Goal: Task Accomplishment & Management: Manage account settings

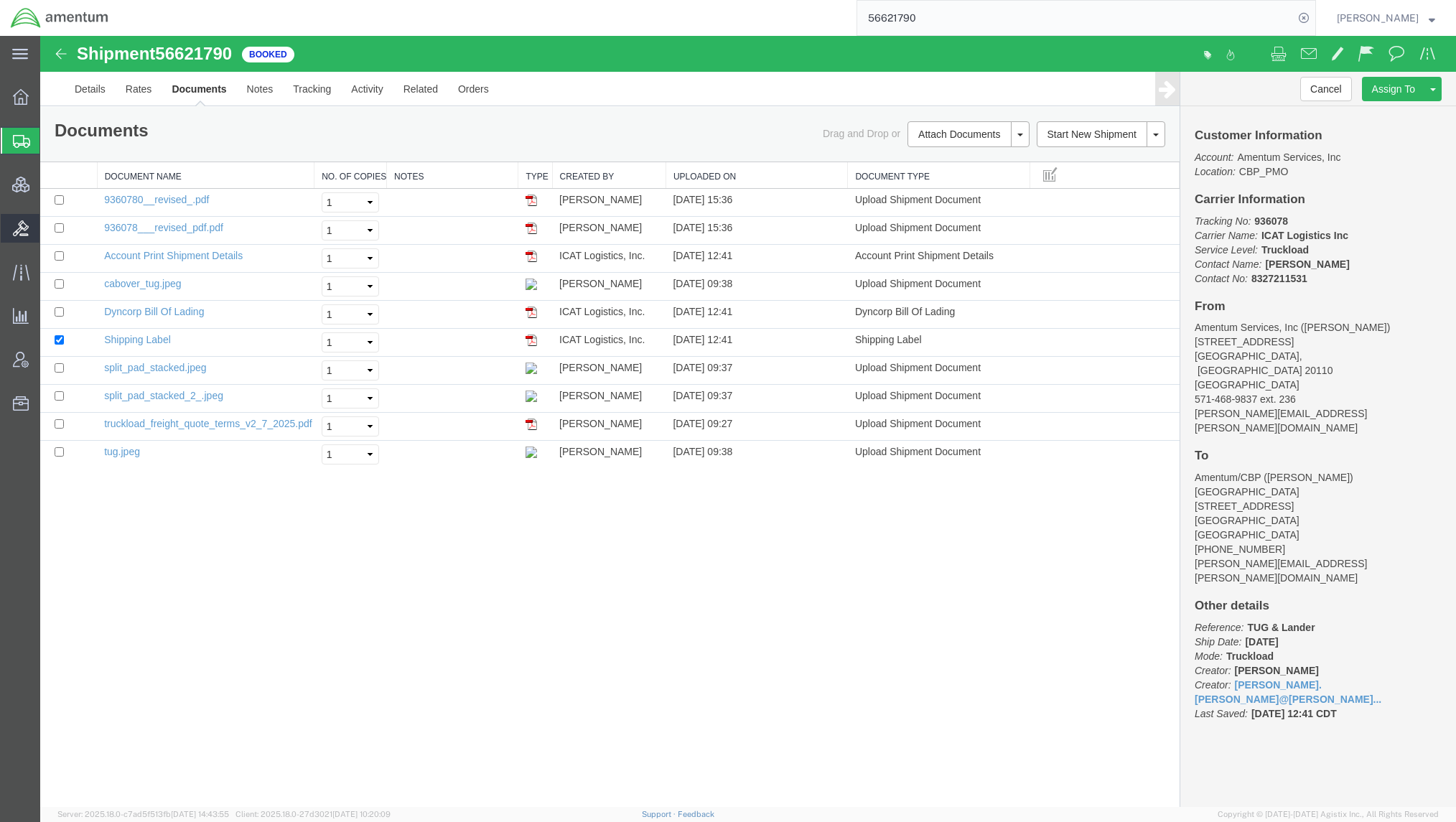
drag, startPoint x: 89, startPoint y: 230, endPoint x: 93, endPoint y: 222, distance: 8.9
click at [49, 230] on span "Bids" at bounding box center [44, 229] width 10 height 29
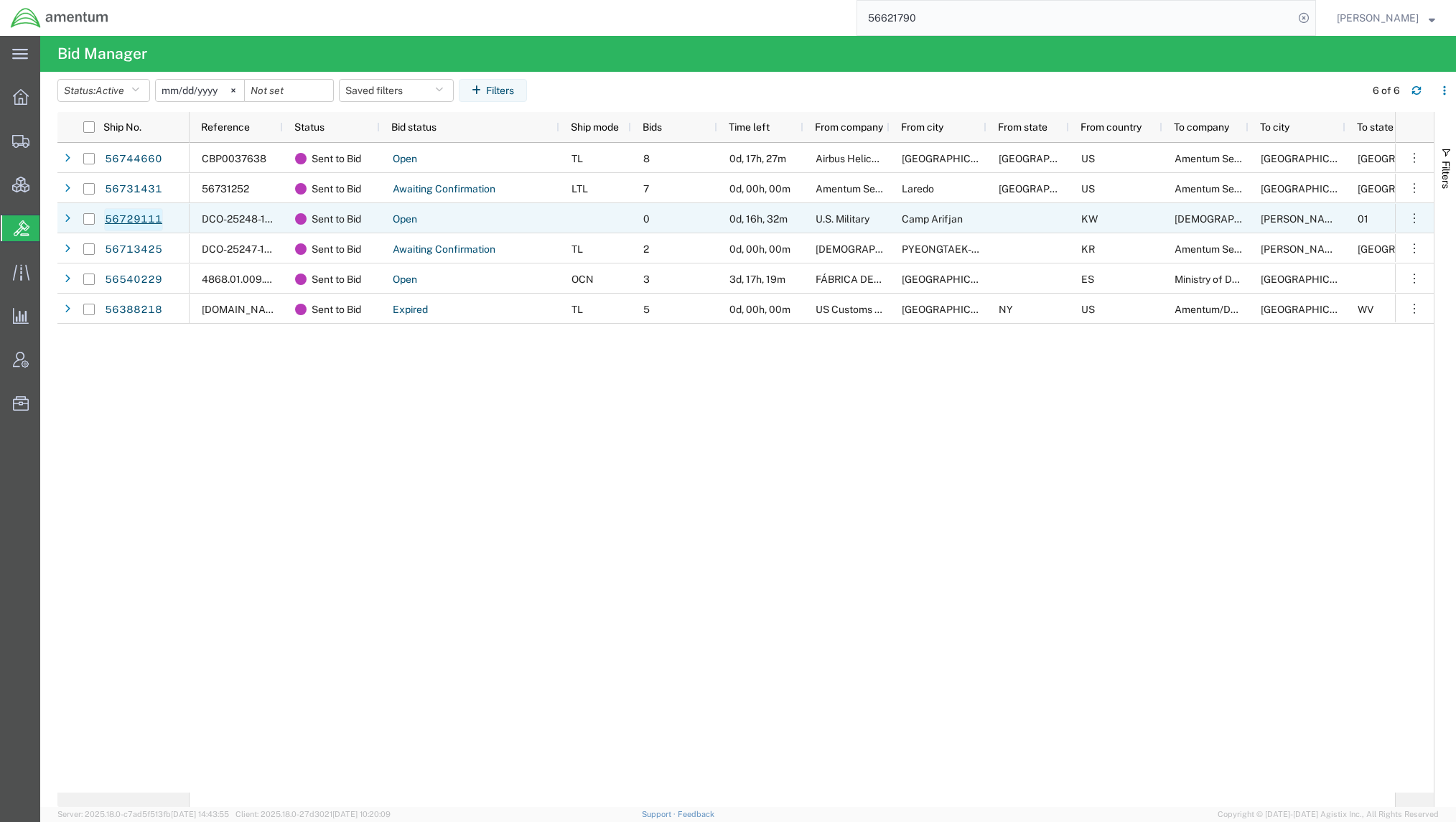
click at [110, 212] on link "56729111" at bounding box center [133, 220] width 59 height 23
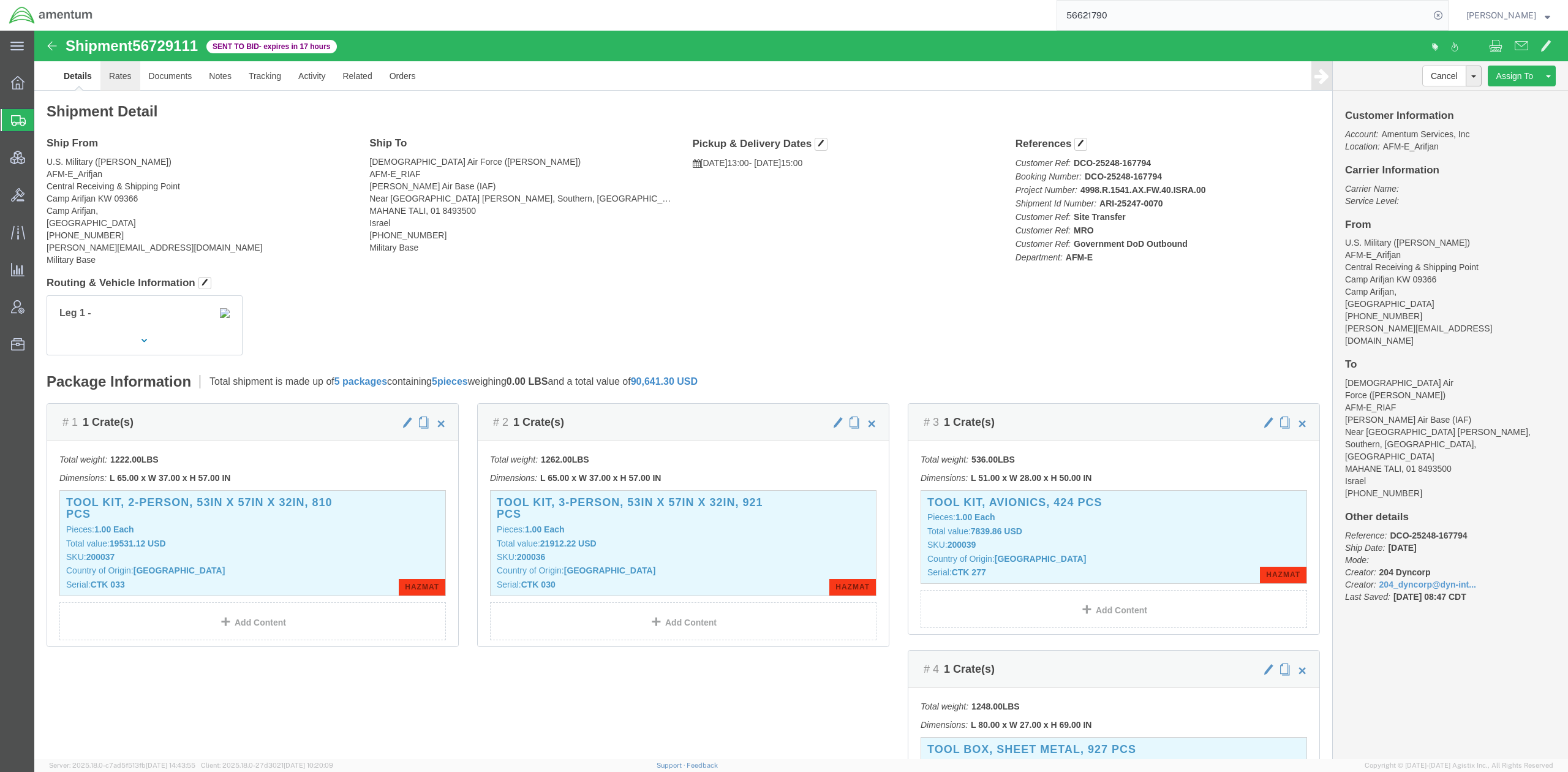
click link "Rates"
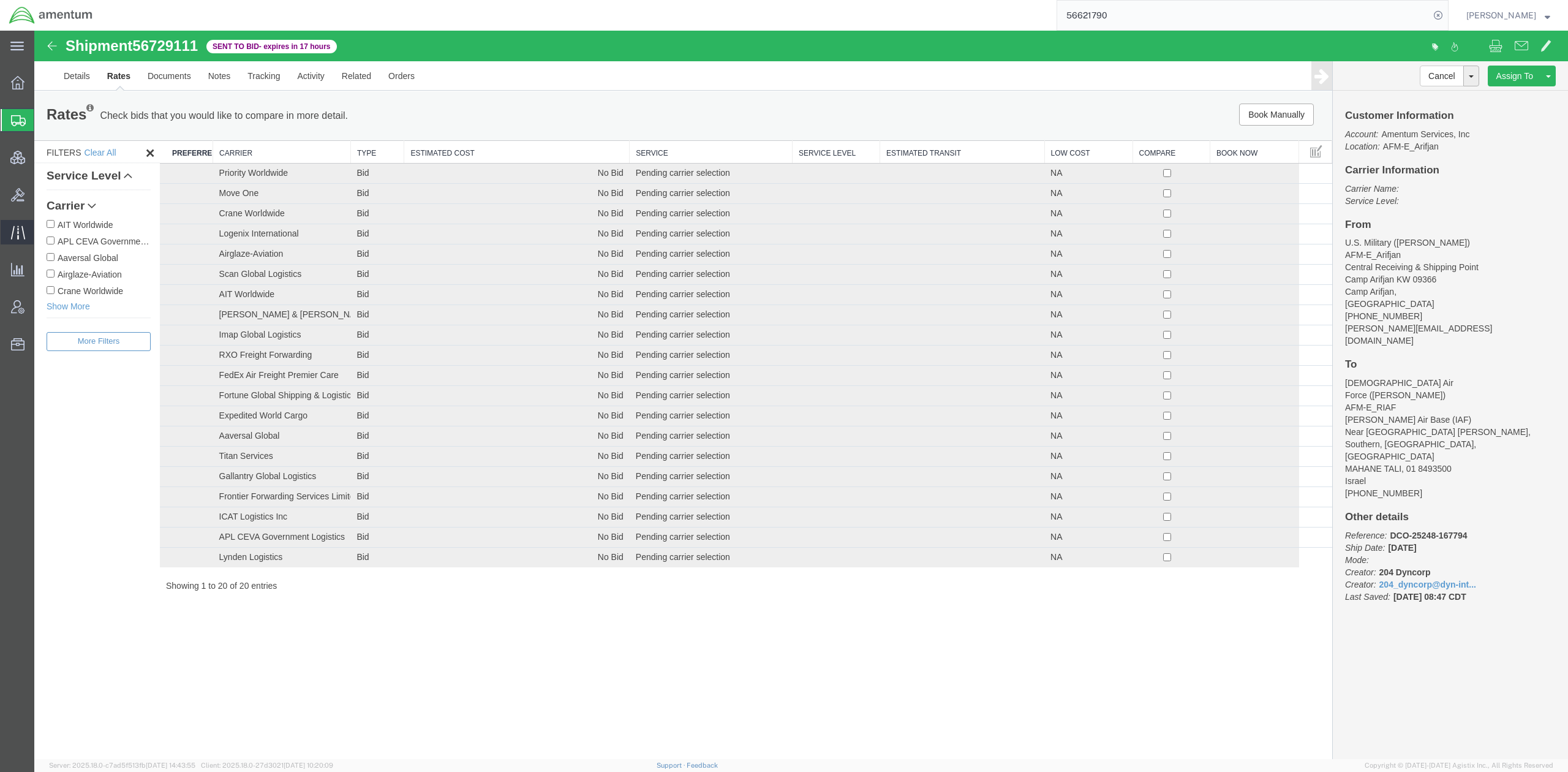
click at [42, 230] on span "Traffic" at bounding box center [38, 232] width 8 height 25
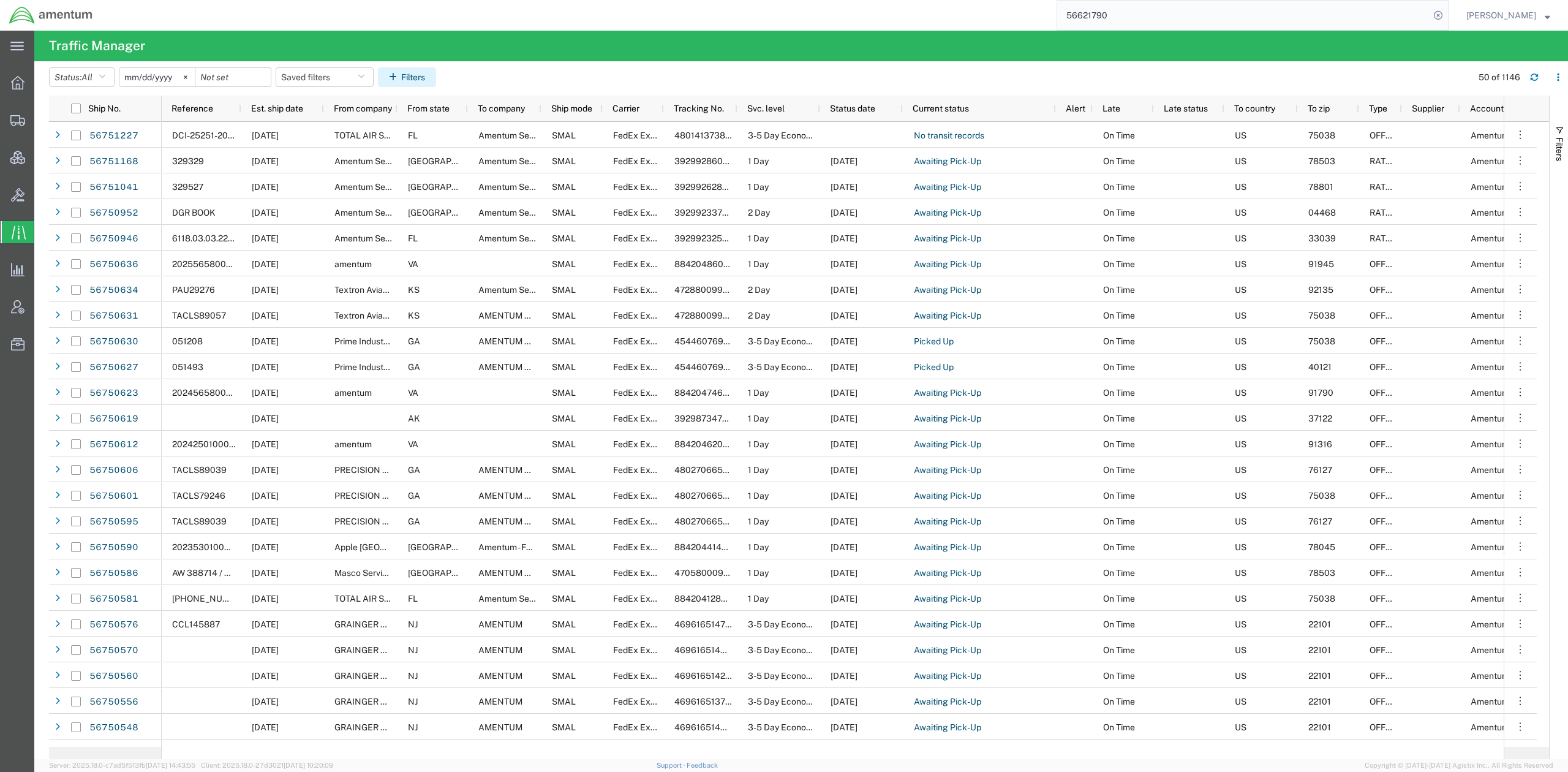
click at [415, 79] on button "Filters" at bounding box center [407, 77] width 58 height 19
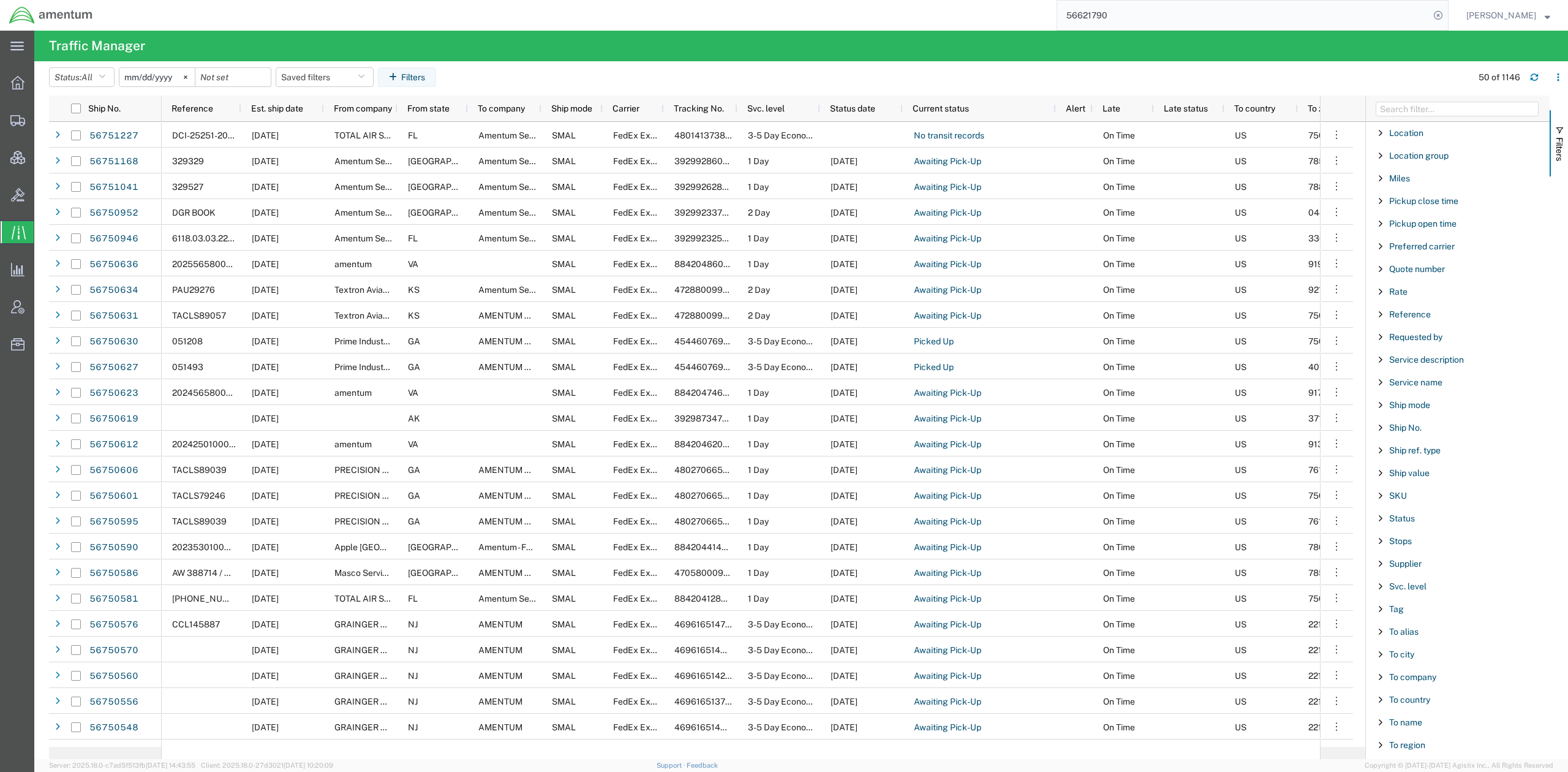
scroll to position [895, 0]
click at [1241, 540] on span "To company" at bounding box center [1413, 545] width 47 height 10
click at [1241, 589] on input "Filter Value" at bounding box center [1462, 582] width 161 height 14
click at [1241, 567] on div "starts with" at bounding box center [1458, 562] width 141 height 10
click at [1241, 589] on input "Filter Value" at bounding box center [1462, 582] width 161 height 14
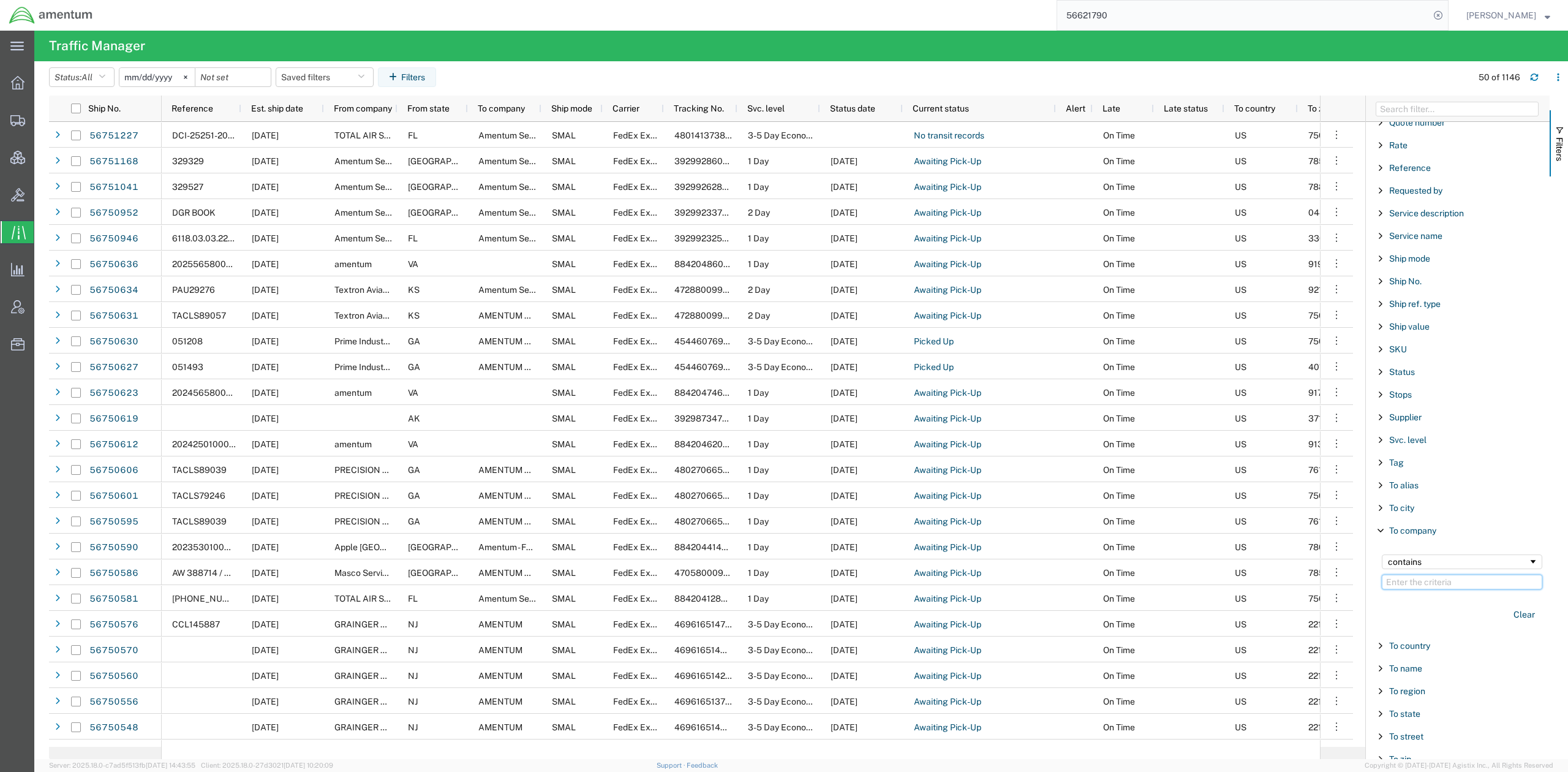
paste input "U.S. EMBASSY PODGORICA"
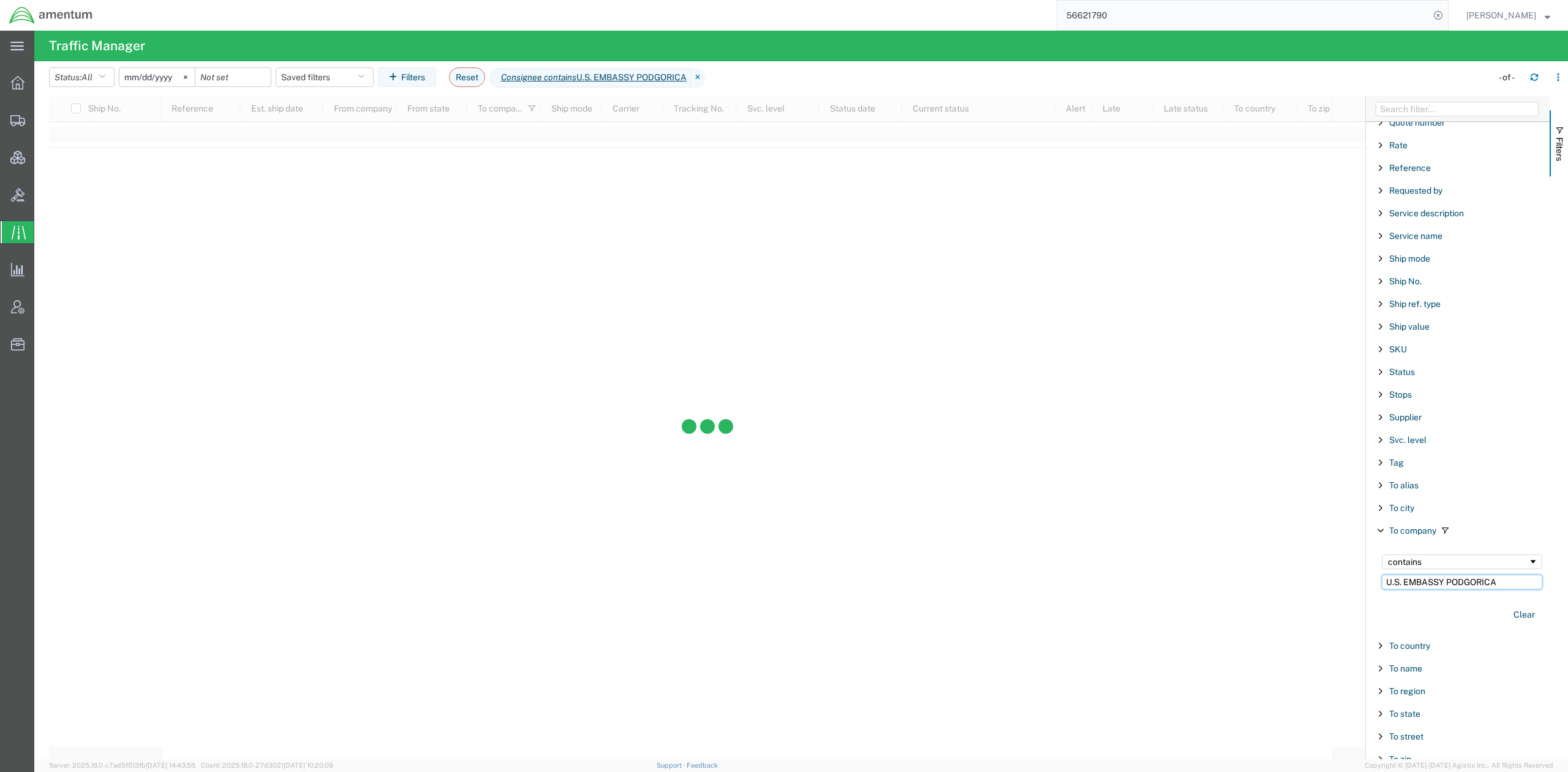
drag, startPoint x: 1446, startPoint y: 596, endPoint x: 1131, endPoint y: 577, distance: 315.6
click at [1131, 577] on div "Ship No. Reference Est. ship date From company From state To company Ship mode …" at bounding box center [808, 427] width 1519 height 664
type input "PODGORICA"
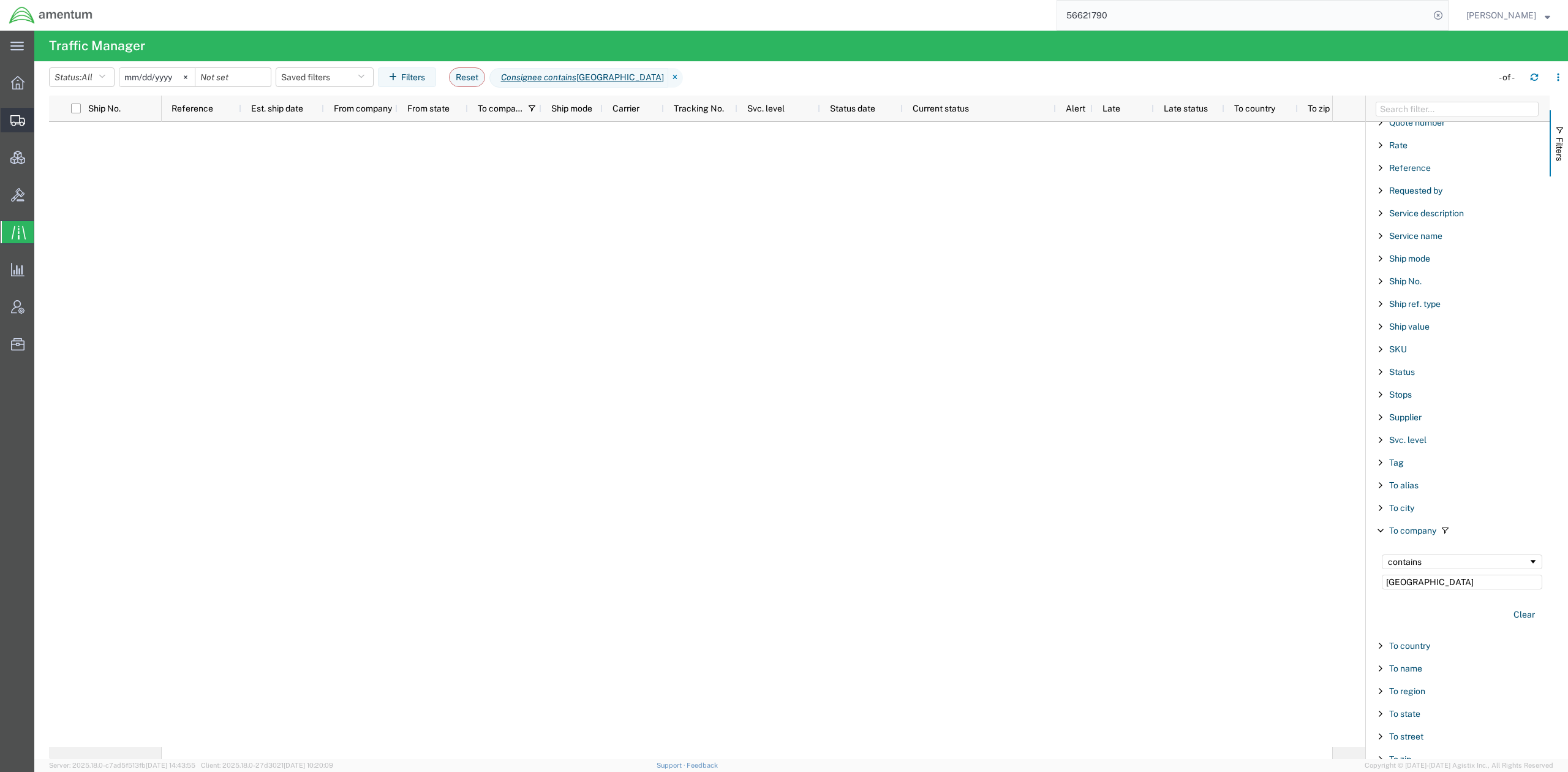
click at [42, 121] on span "Shipments" at bounding box center [38, 121] width 8 height 25
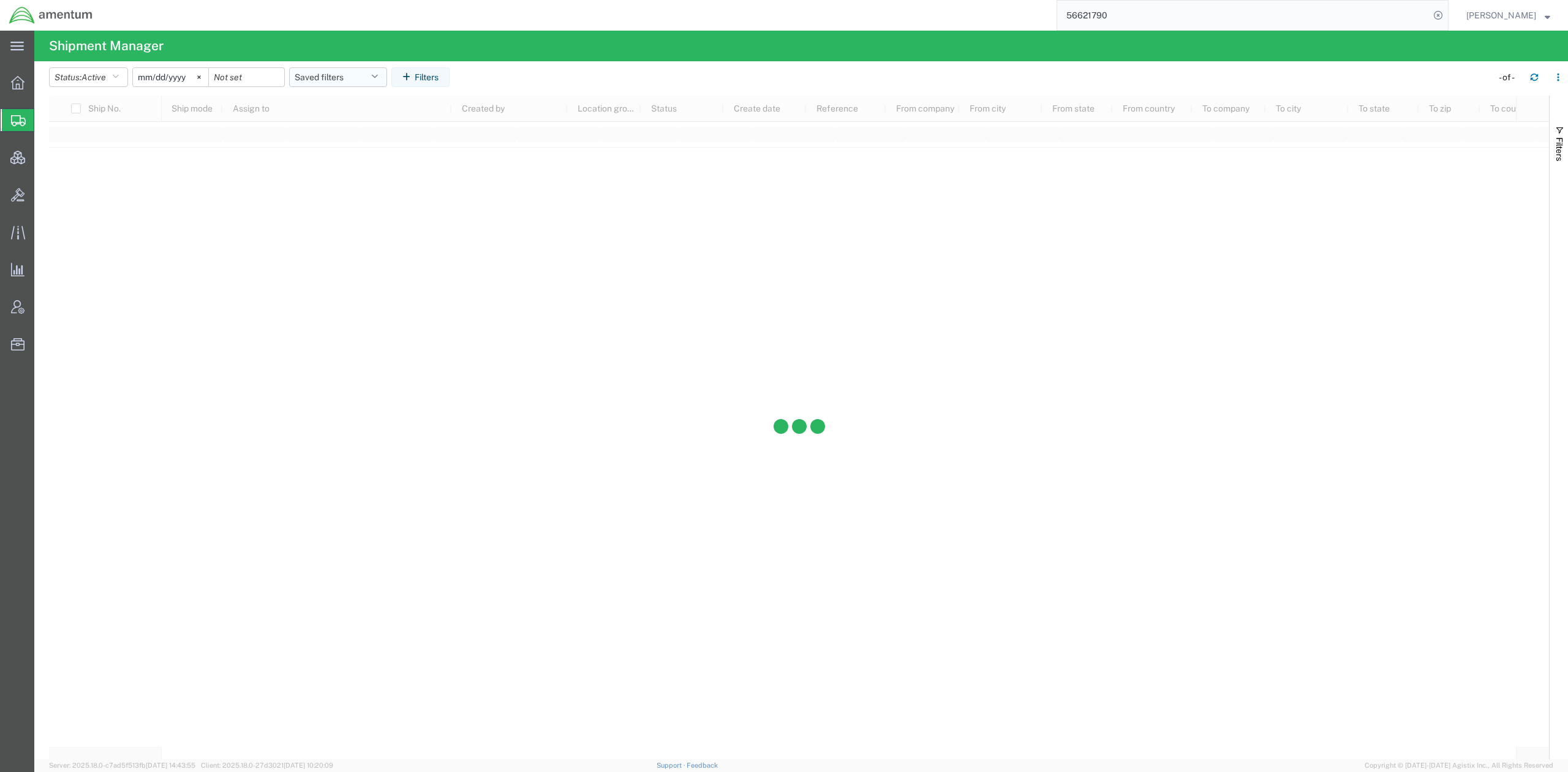
drag, startPoint x: 332, startPoint y: 74, endPoint x: 326, endPoint y: 81, distance: 9.2
click at [326, 81] on button "Saved filters" at bounding box center [338, 77] width 98 height 19
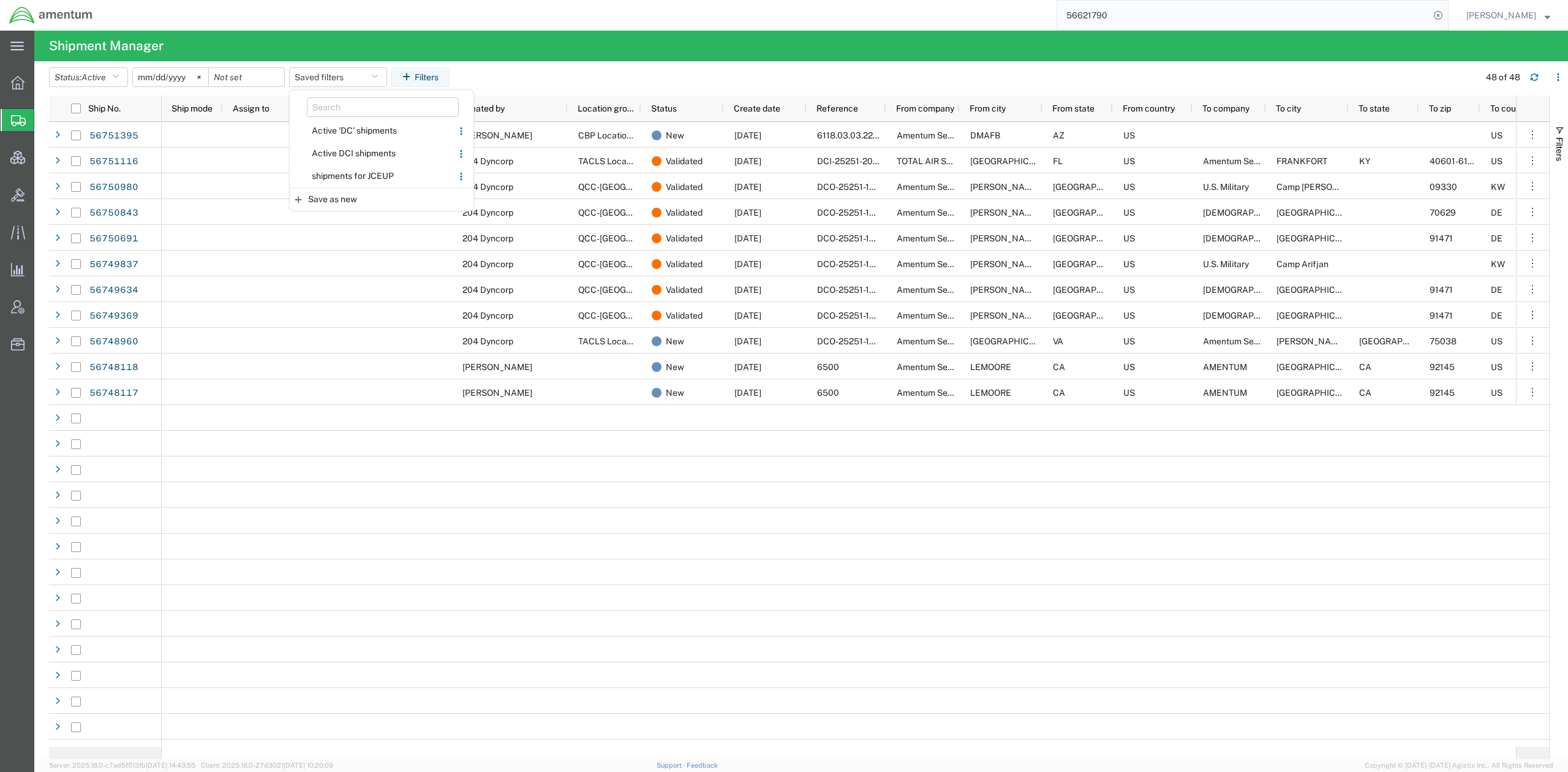
click at [362, 150] on span "Active DCI shipments" at bounding box center [371, 153] width 161 height 23
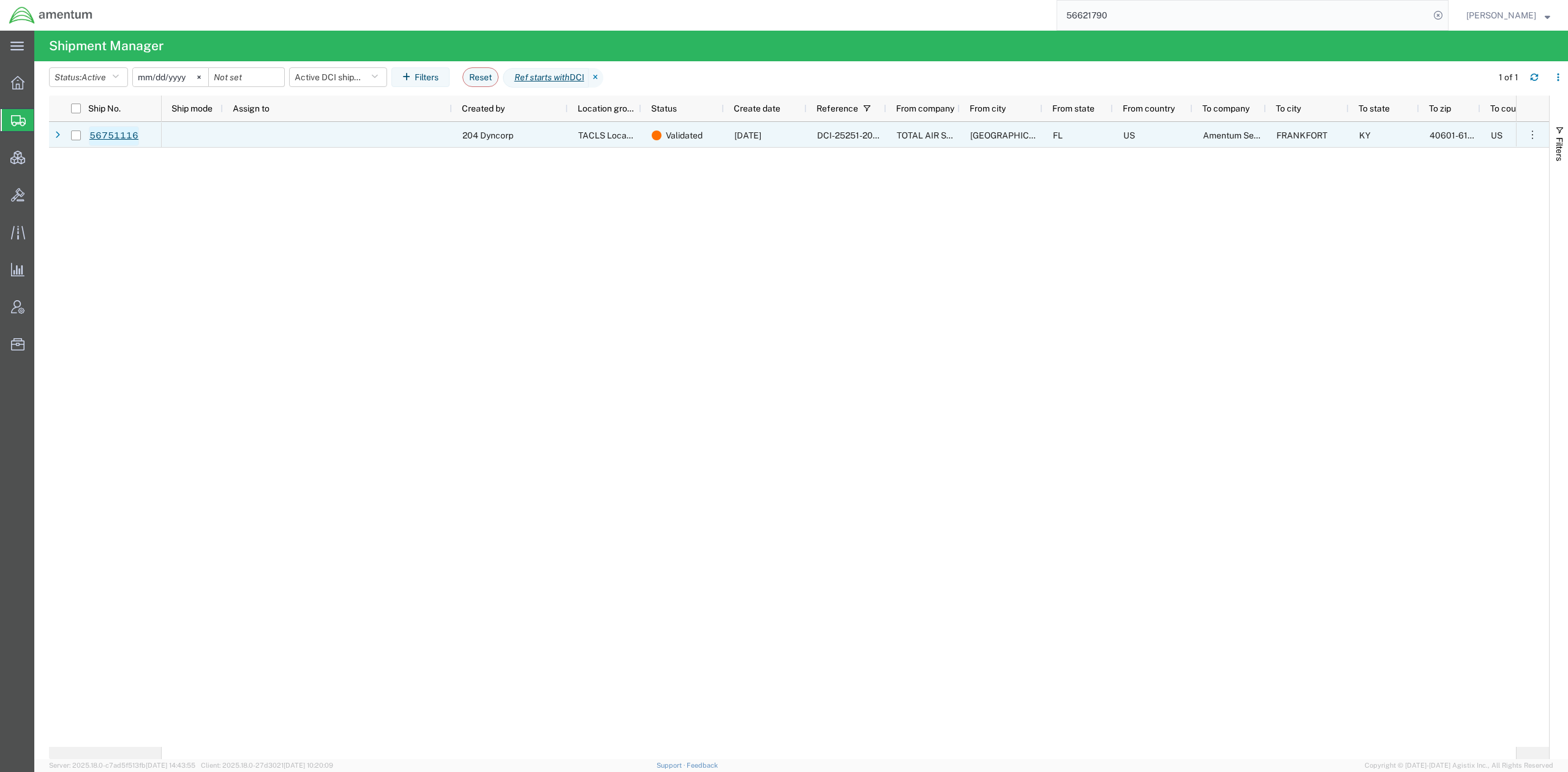
click at [90, 136] on link "56751116" at bounding box center [114, 136] width 50 height 19
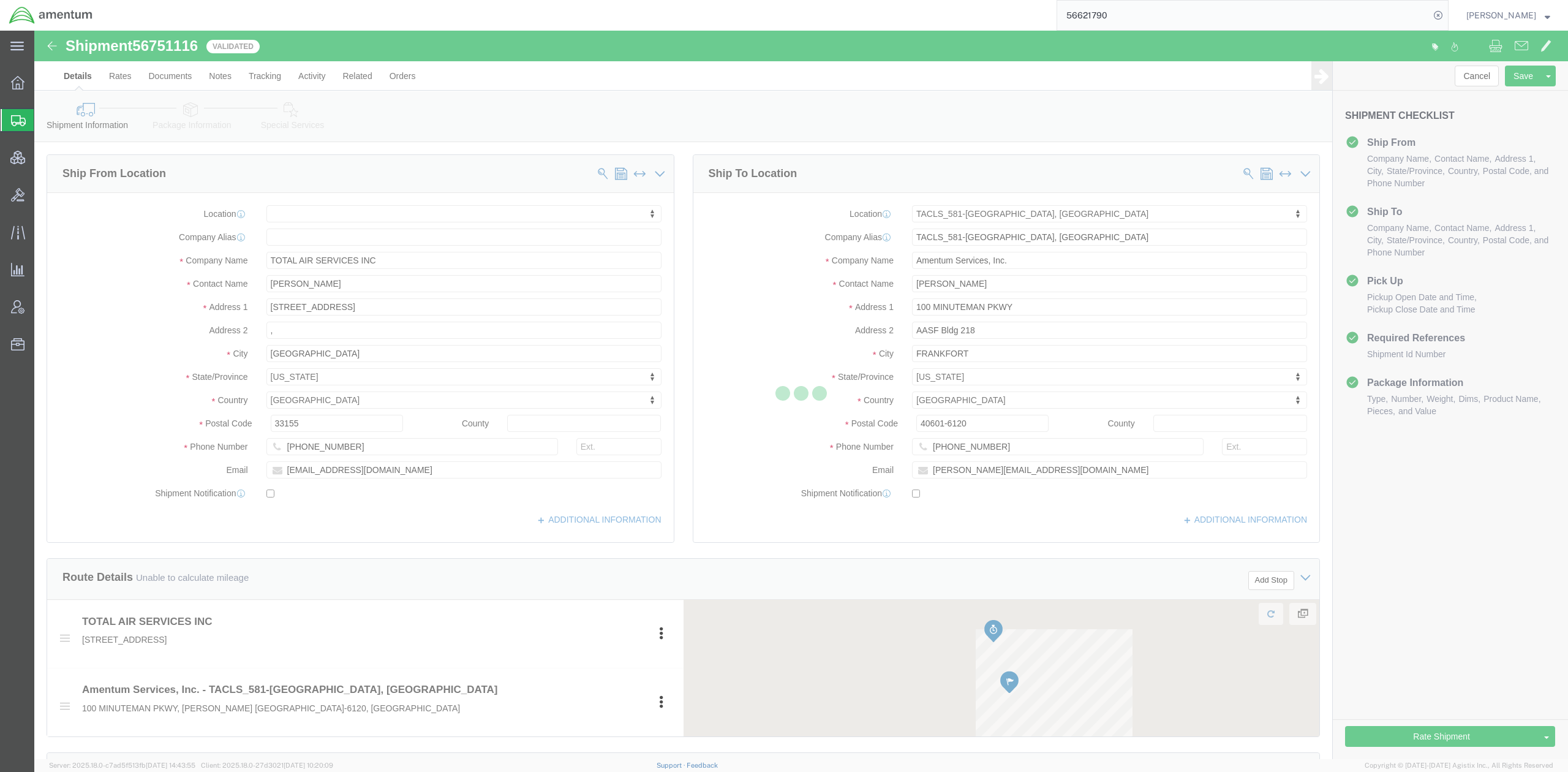
select select
select select "42702"
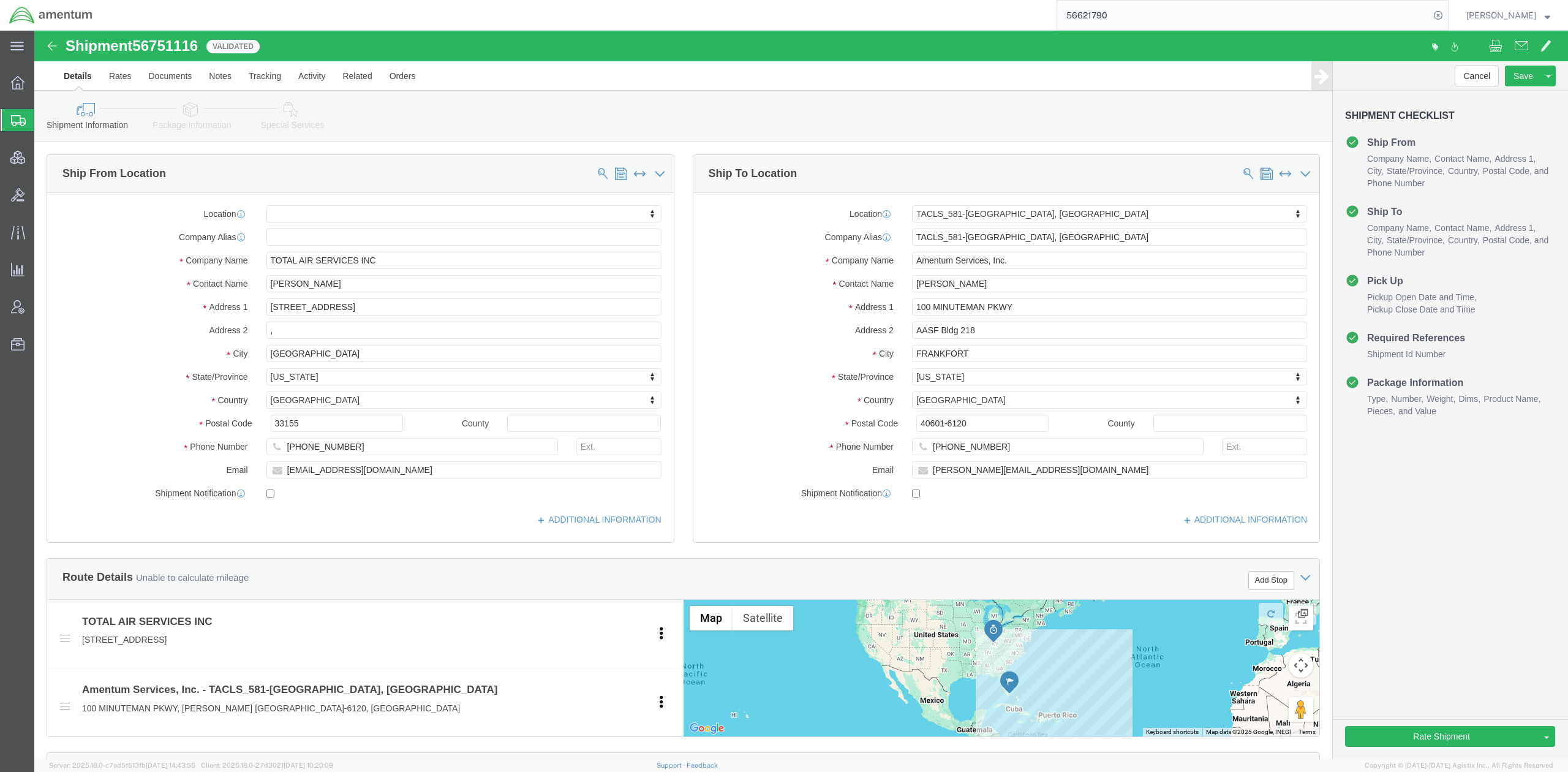
click icon
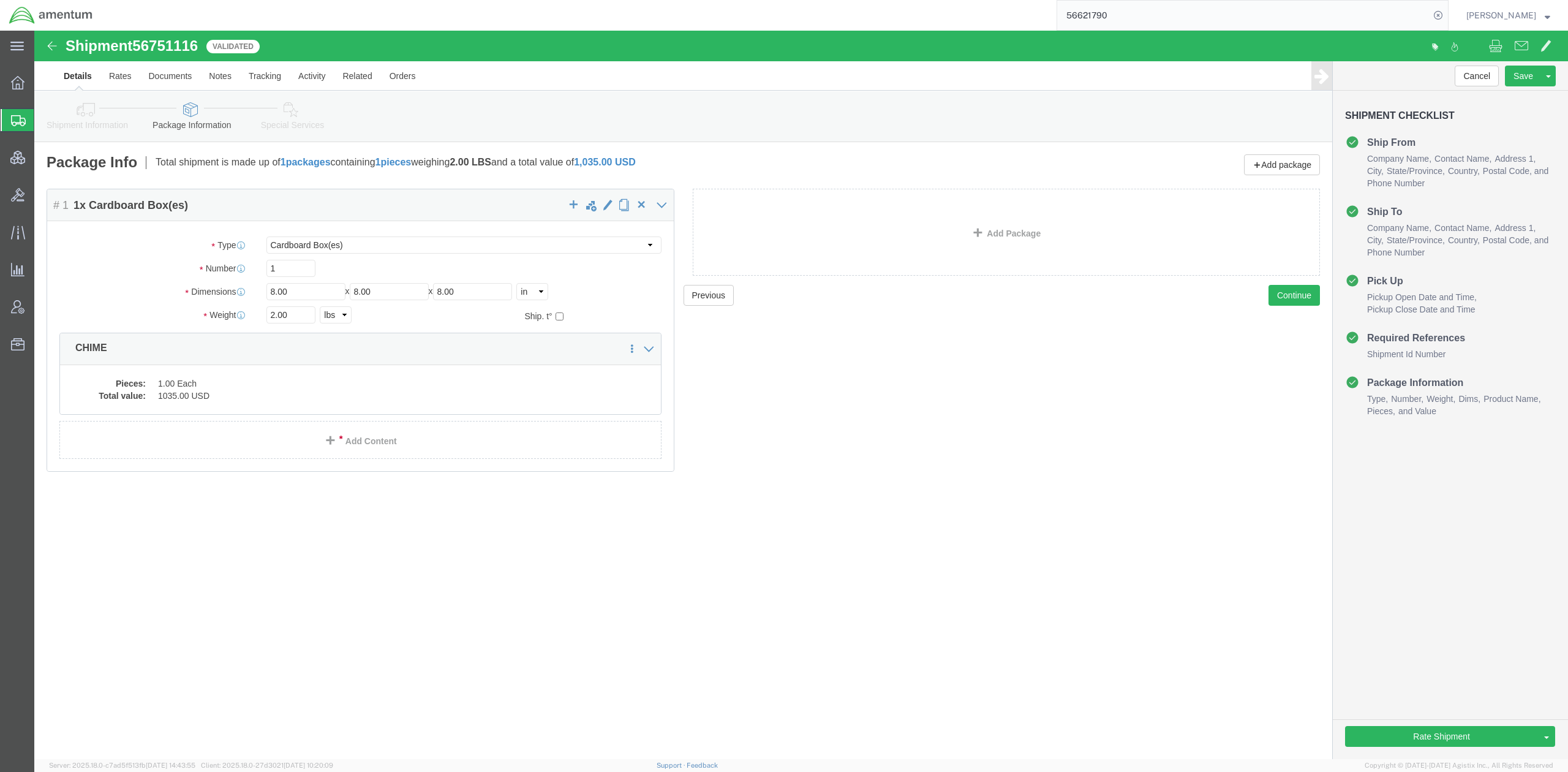
click icon
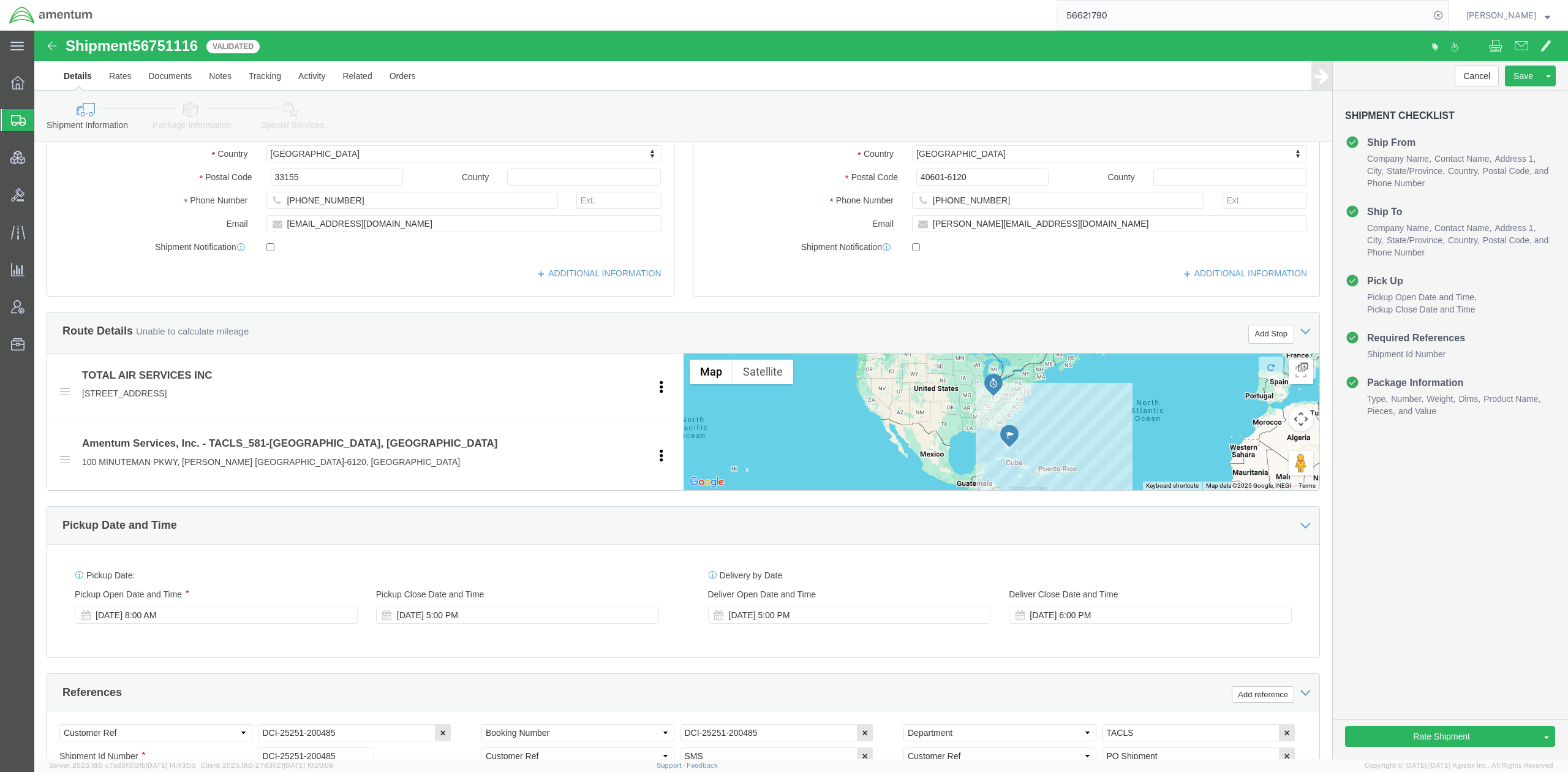
scroll to position [545, 0]
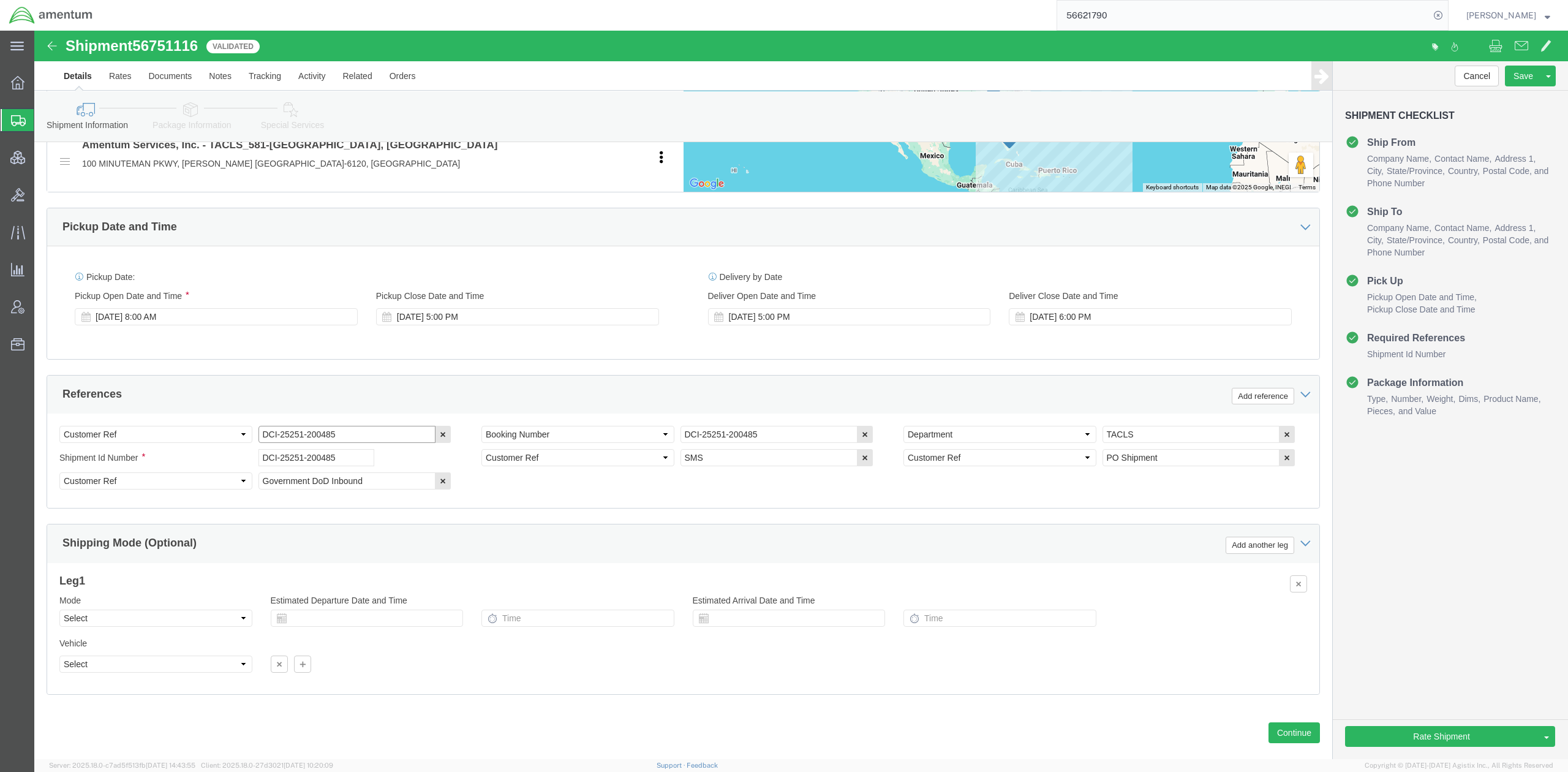
drag, startPoint x: 314, startPoint y: 411, endPoint x: 96, endPoint y: 387, distance: 219.3
click div "Select Account Type Activity ID Airline Appointment Number ASN Batch Request # …"
click icon
click button "Rate Shipment"
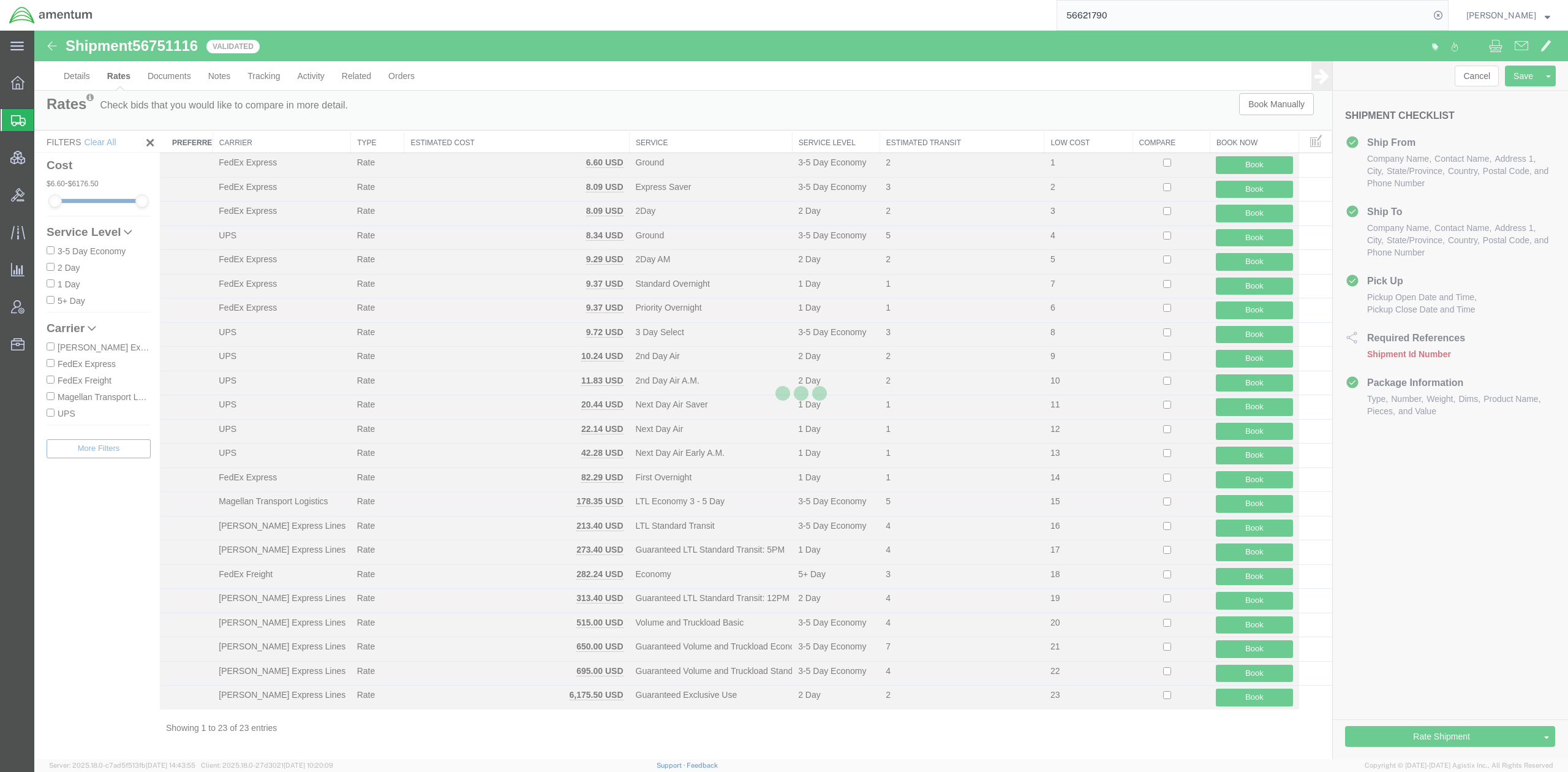
scroll to position [0, 0]
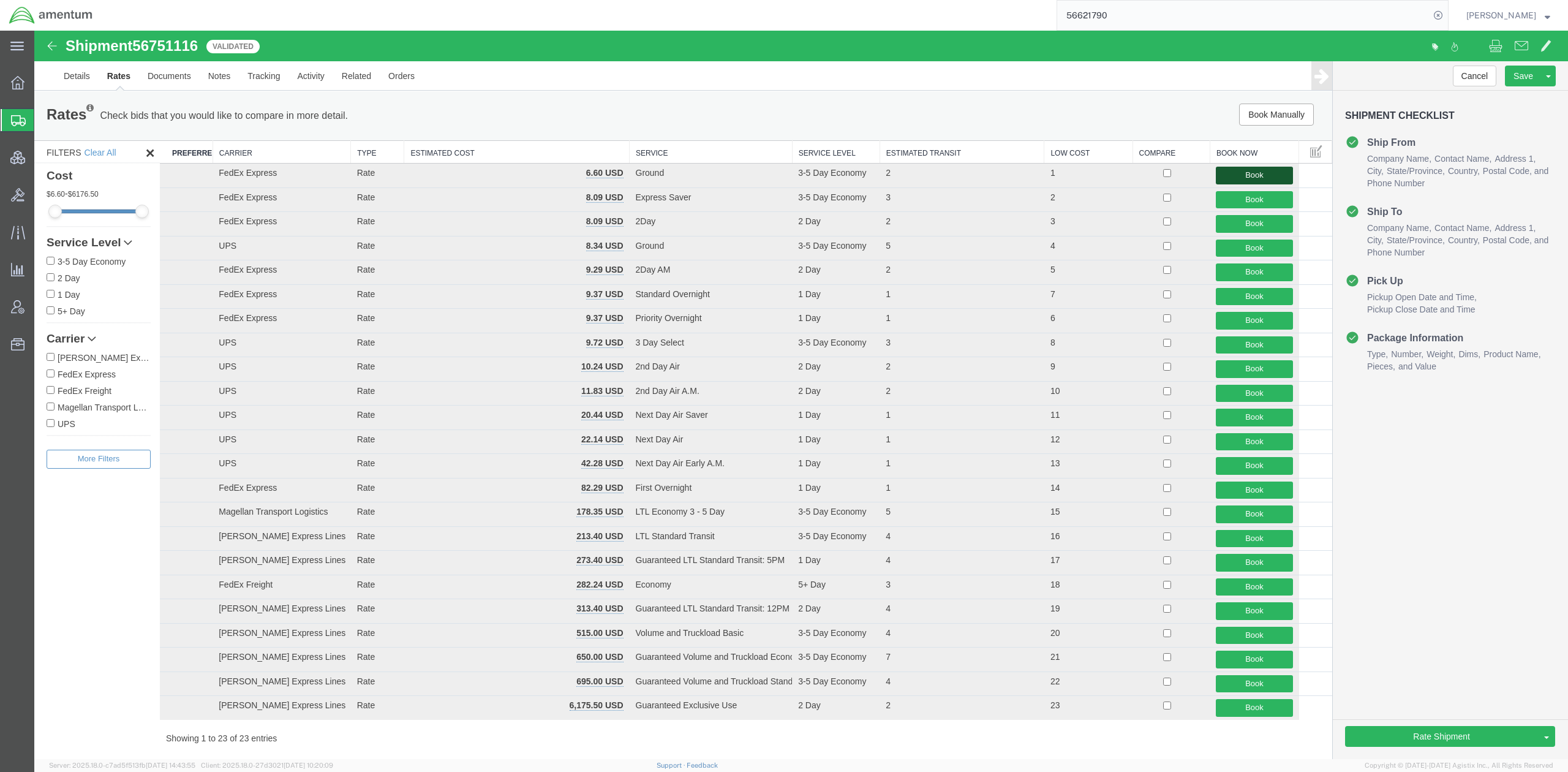
click at [1228, 175] on button "Book" at bounding box center [1254, 176] width 76 height 18
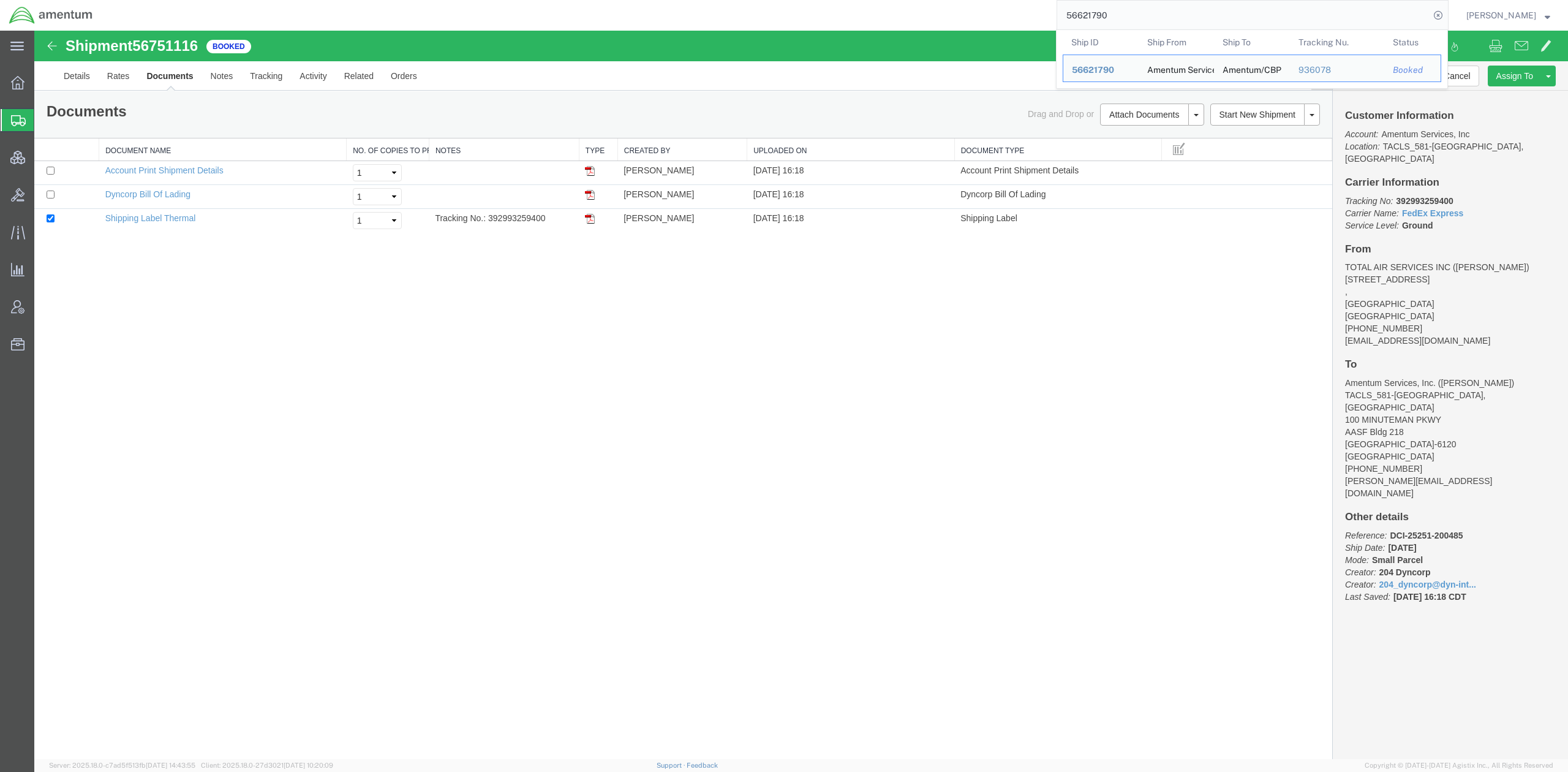
click at [1169, 28] on input "56621790" at bounding box center [1244, 15] width 373 height 30
drag, startPoint x: 1170, startPoint y: 25, endPoint x: 751, endPoint y: 3, distance: 419.6
click at [751, 3] on div "56621790 Ship ID Ship From Ship To Tracking Nu. Status Ship ID 56621790 Ship Fr…" at bounding box center [775, 15] width 1347 height 30
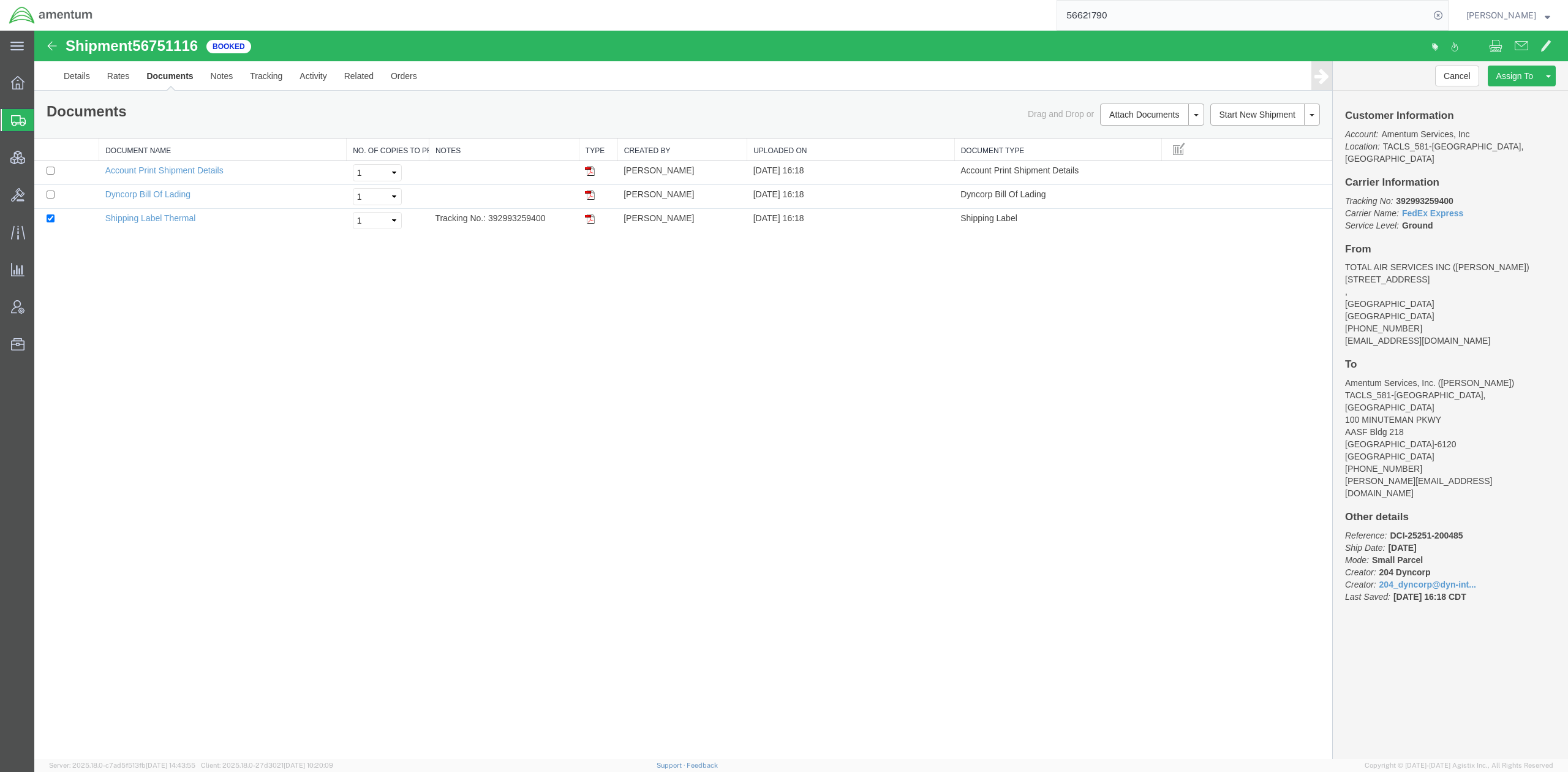
paste input "738362"
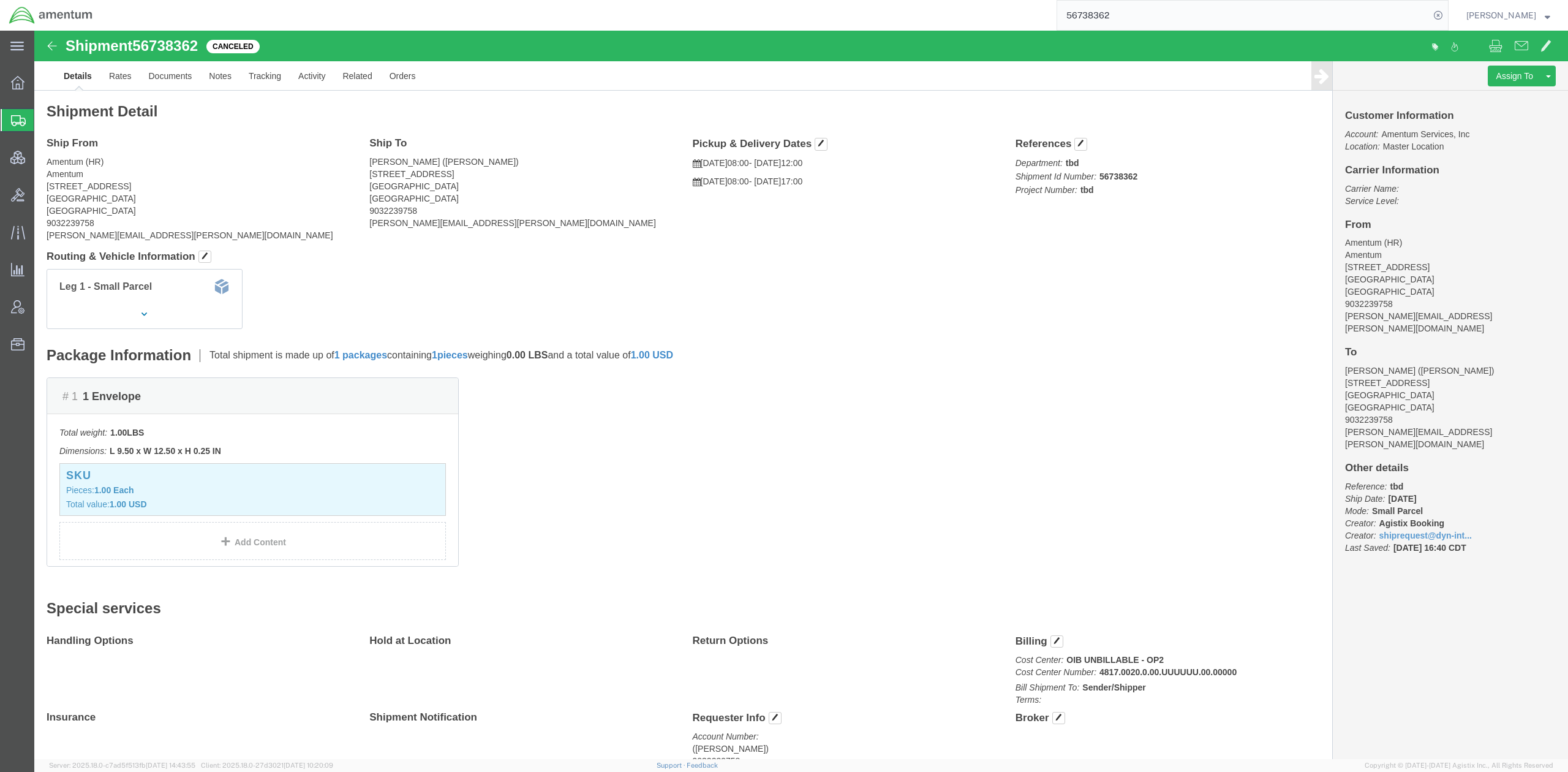
click at [43, 118] on span "Shipments" at bounding box center [39, 121] width 10 height 25
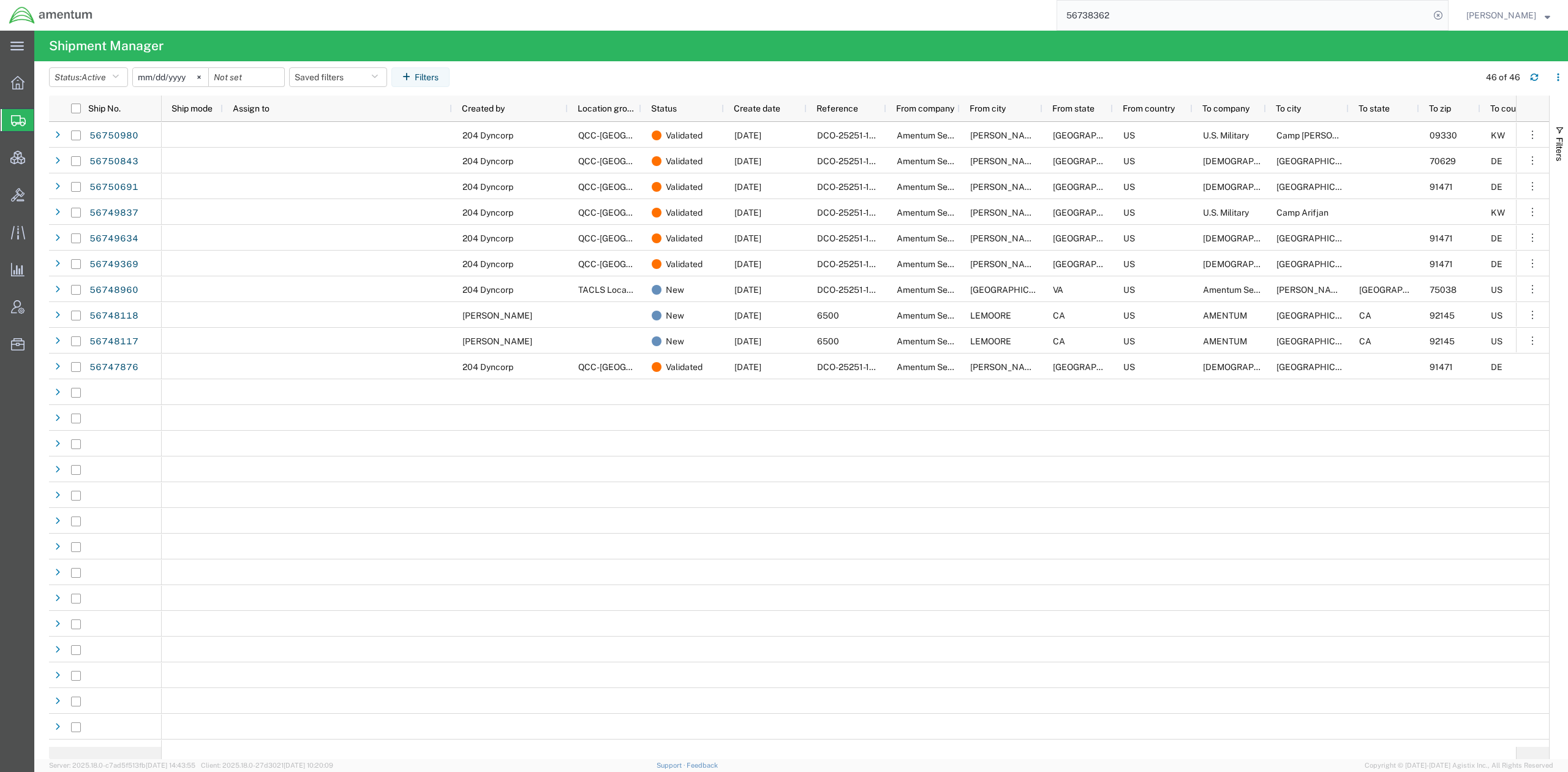
drag, startPoint x: 903, startPoint y: 14, endPoint x: 735, endPoint y: 10, distance: 168.0
click at [735, 10] on div "56738362" at bounding box center [775, 15] width 1347 height 30
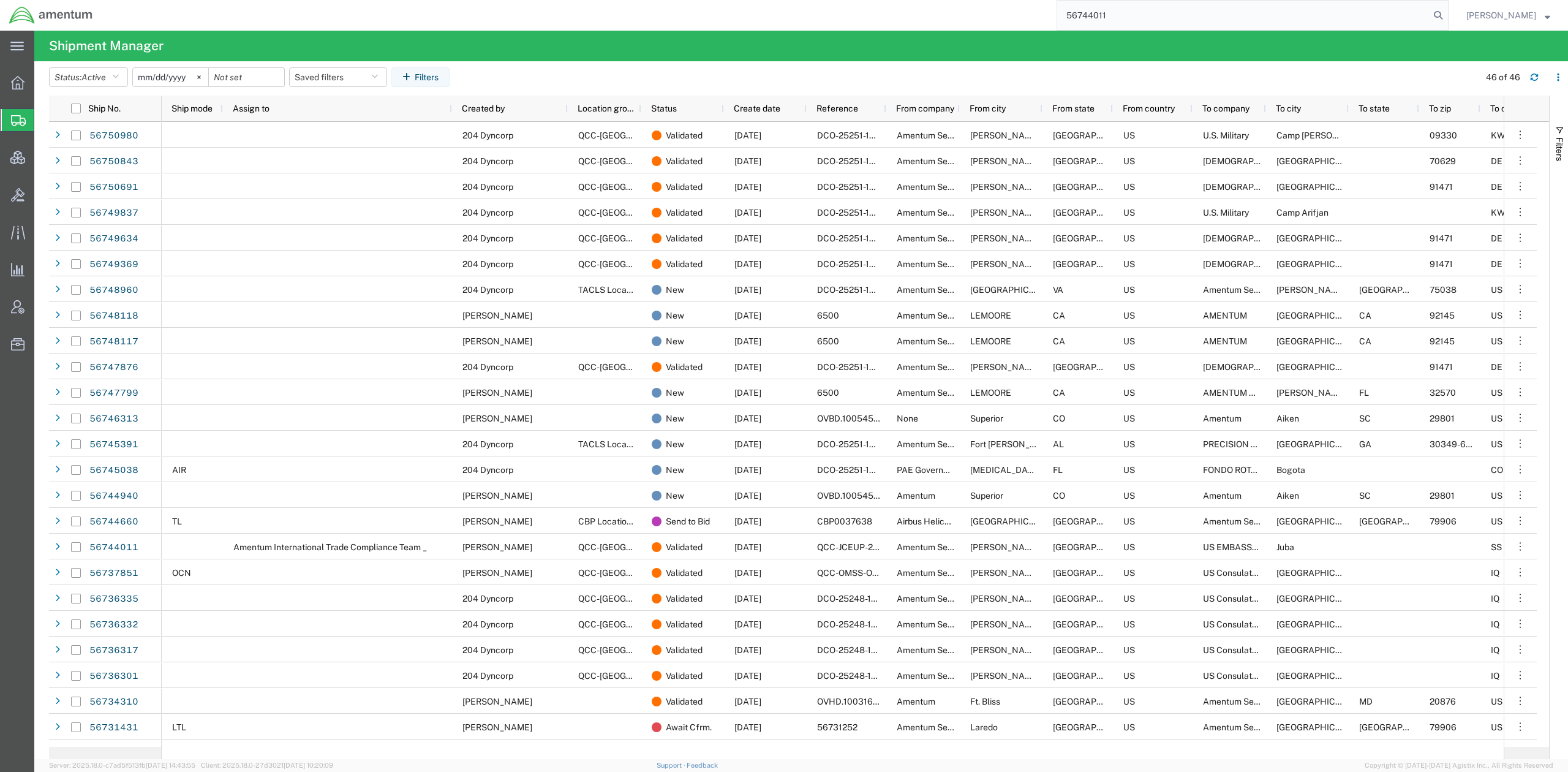
type input "56744011"
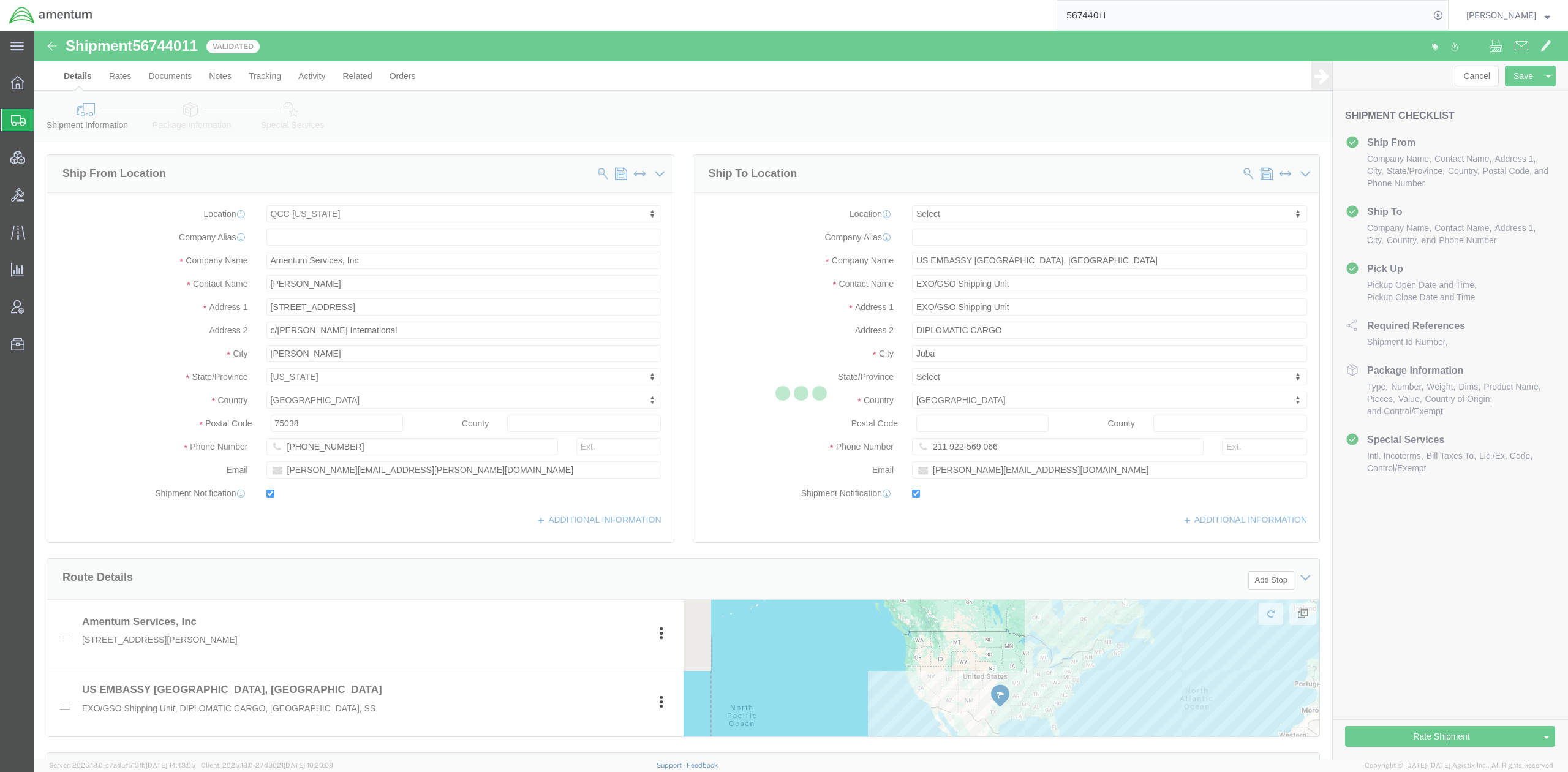
select select "42668"
select select
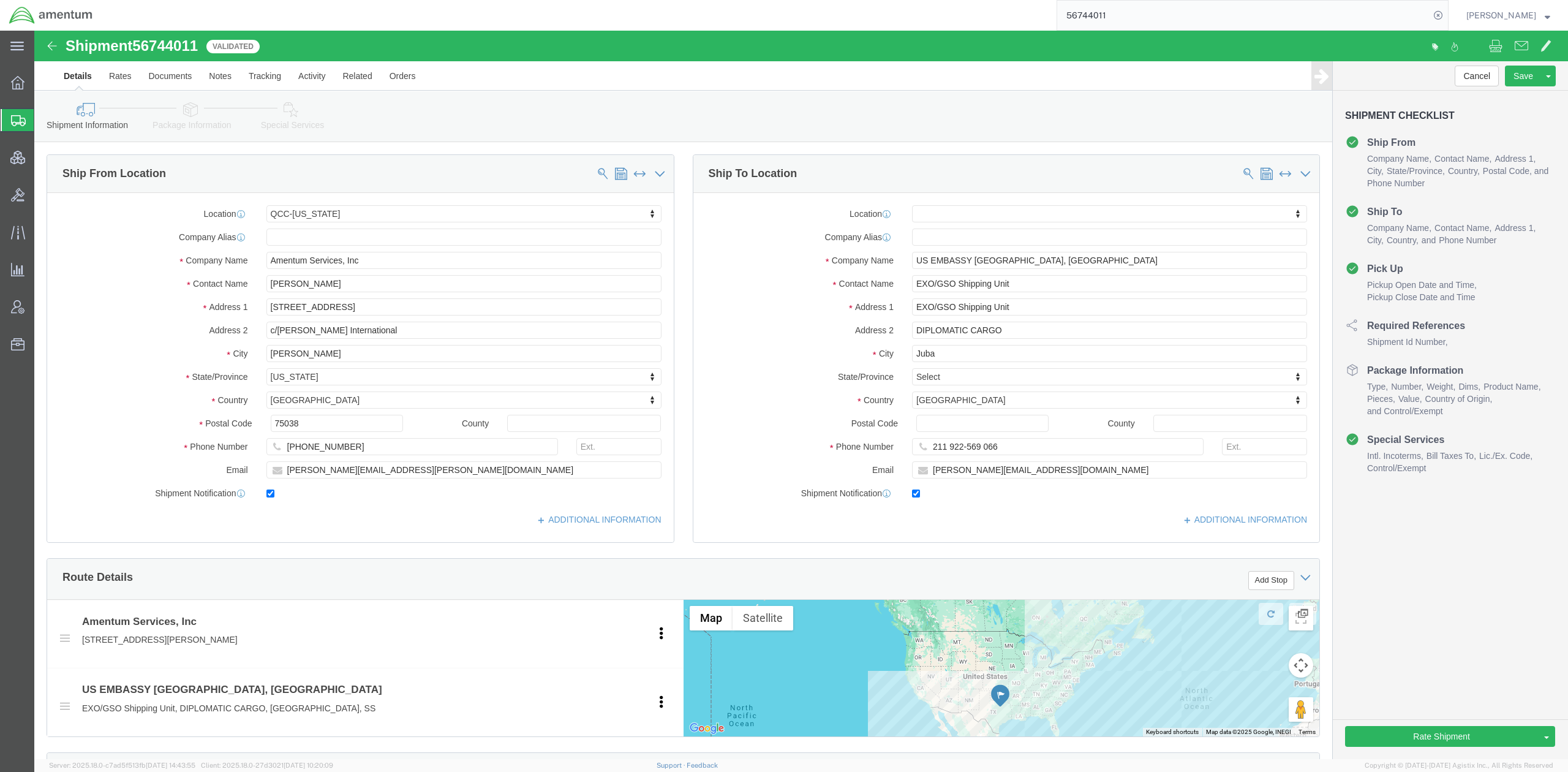
click link "Rate And Send To Bid"
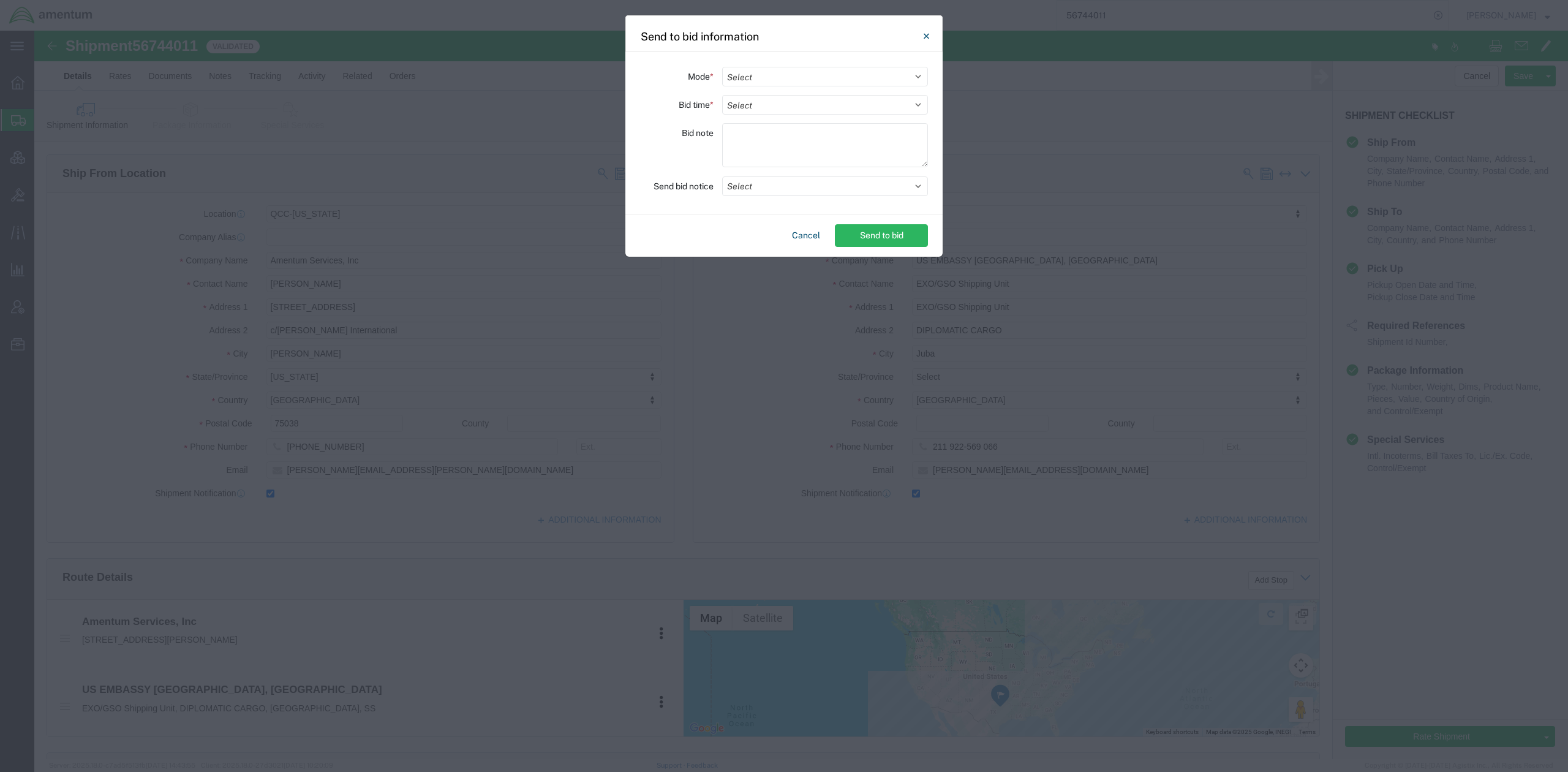
click at [888, 59] on div "Mode * Select Small Parcel Truckload Air Rail Less than Truckload Ocean Freight…" at bounding box center [784, 134] width 318 height 163
click at [887, 70] on select "Select Small Parcel Truckload Air Rail Less than Truckload Ocean Freight Multi-…" at bounding box center [825, 77] width 206 height 19
select select "AIR"
click at [722, 67] on select "Select Small Parcel Truckload Air Rail Less than Truckload Ocean Freight Multi-…" at bounding box center [825, 77] width 206 height 19
click at [883, 112] on select "Select 30 Min (Rush) 1 Hour (Rush) 2 Hours (Rush) 4 Hours (Rush) 8 Hours (Rush)…" at bounding box center [825, 105] width 206 height 19
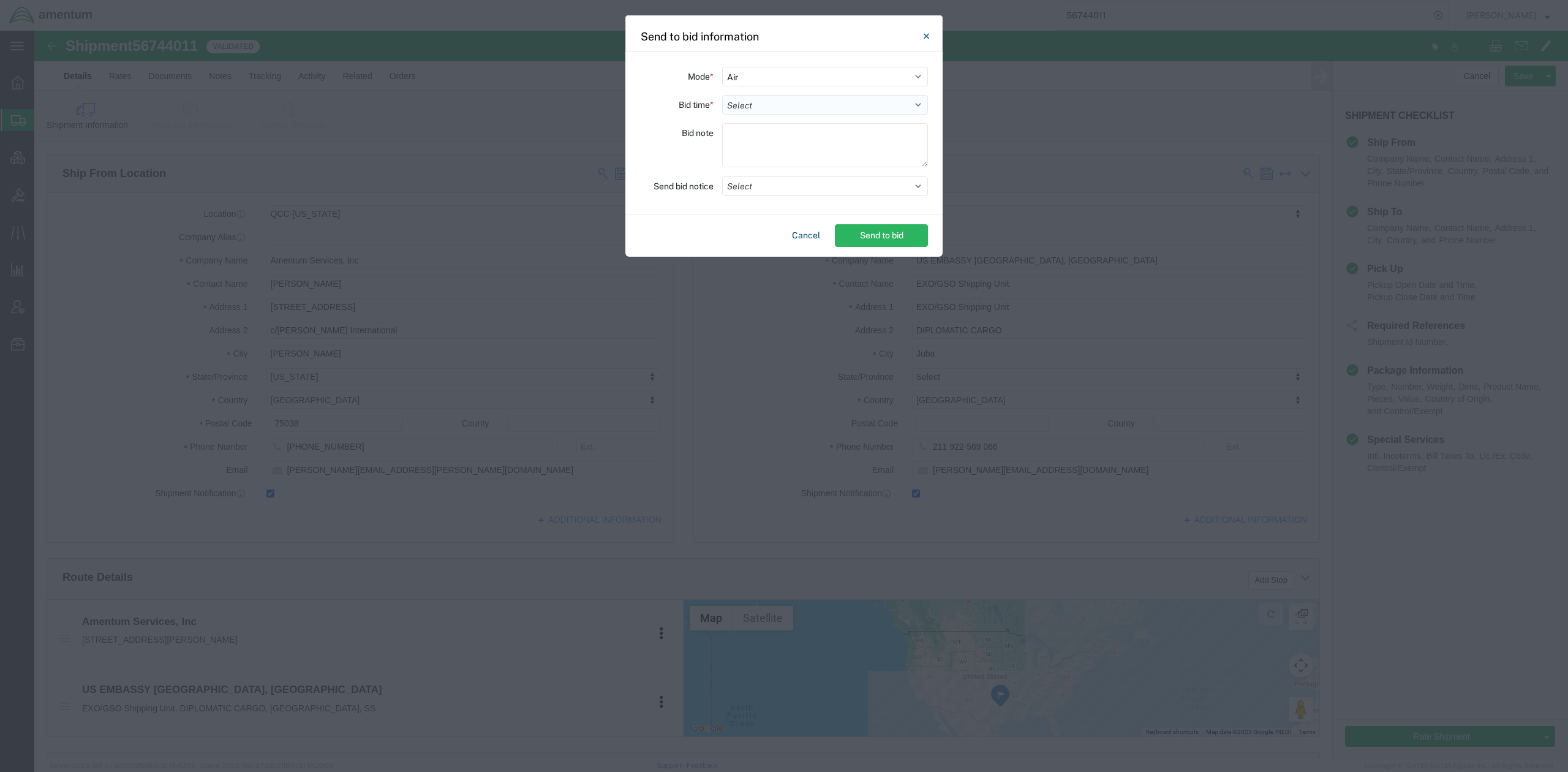
select select "24"
click at [722, 95] on select "Select 30 Min (Rush) 1 Hour (Rush) 2 Hours (Rush) 4 Hours (Rush) 8 Hours (Rush)…" at bounding box center [825, 105] width 206 height 19
click at [828, 195] on button "Select" at bounding box center [825, 186] width 206 height 19
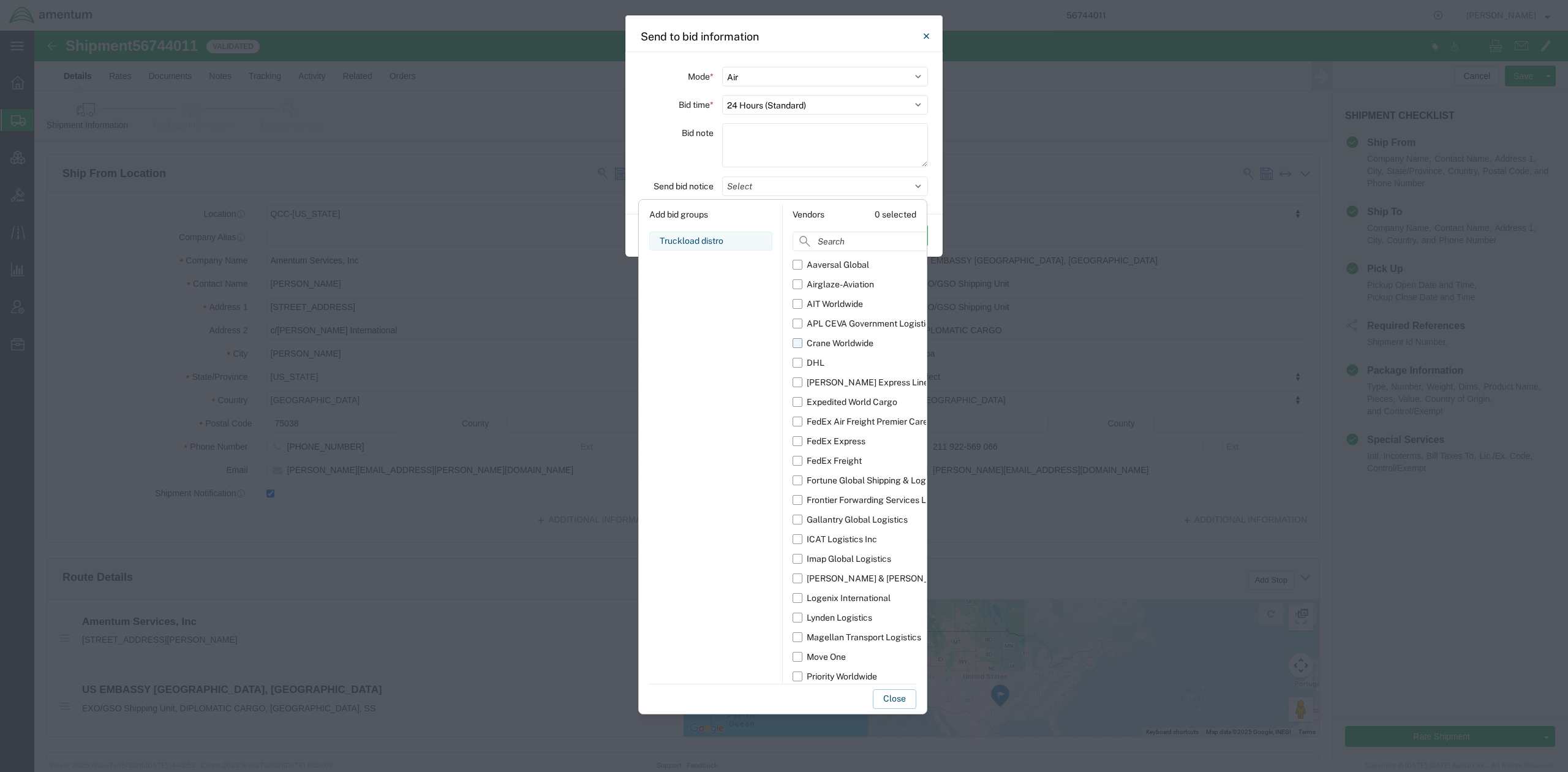
click at [846, 347] on div "Crane Worldwide" at bounding box center [840, 343] width 67 height 13
click at [0, 0] on input "Crane Worldwide" at bounding box center [0, 0] width 0 height 0
click at [683, 163] on div "Bid note" at bounding box center [677, 147] width 74 height 48
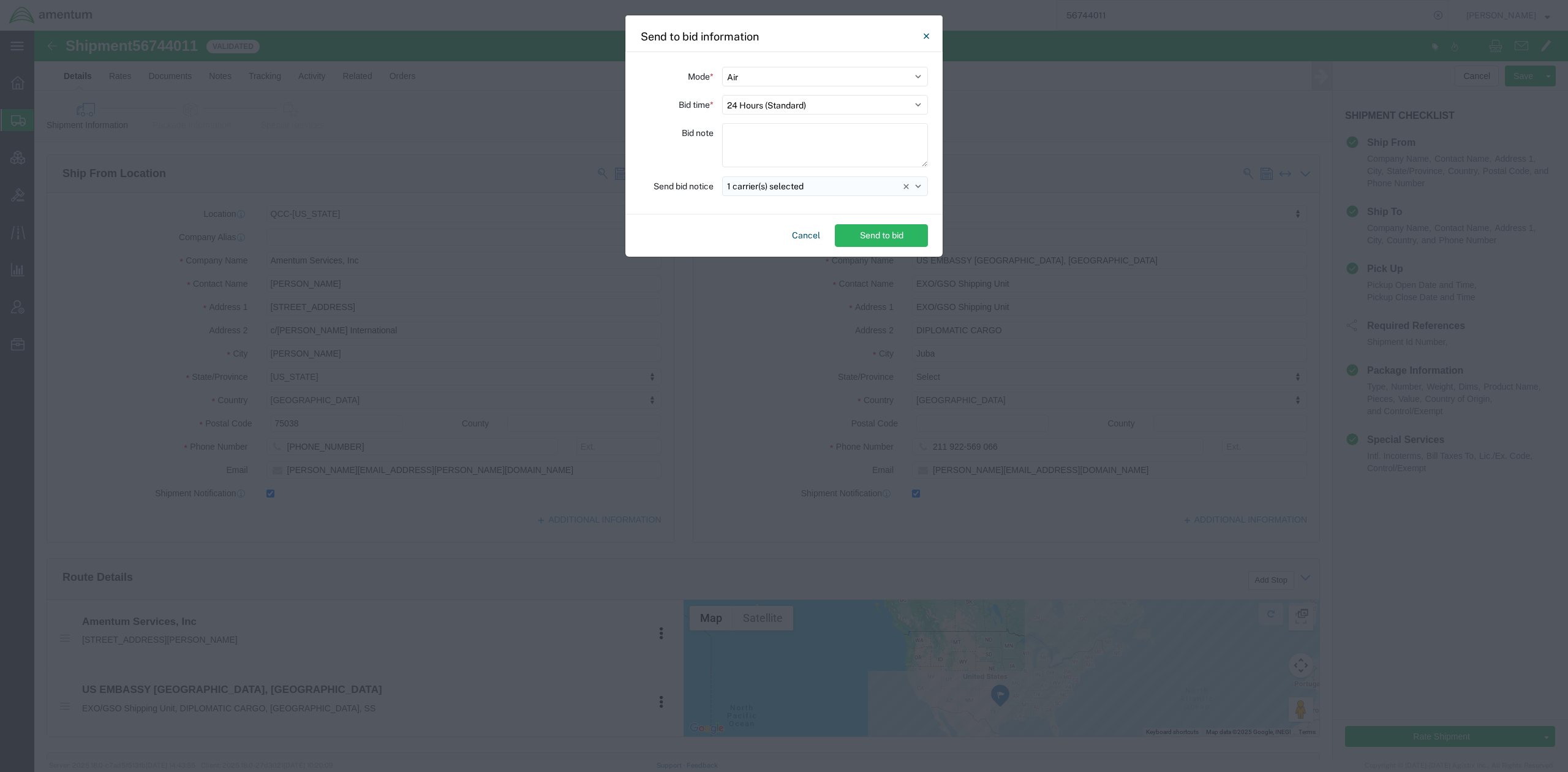
click at [924, 190] on button "1 carrier(s) selected" at bounding box center [825, 186] width 206 height 19
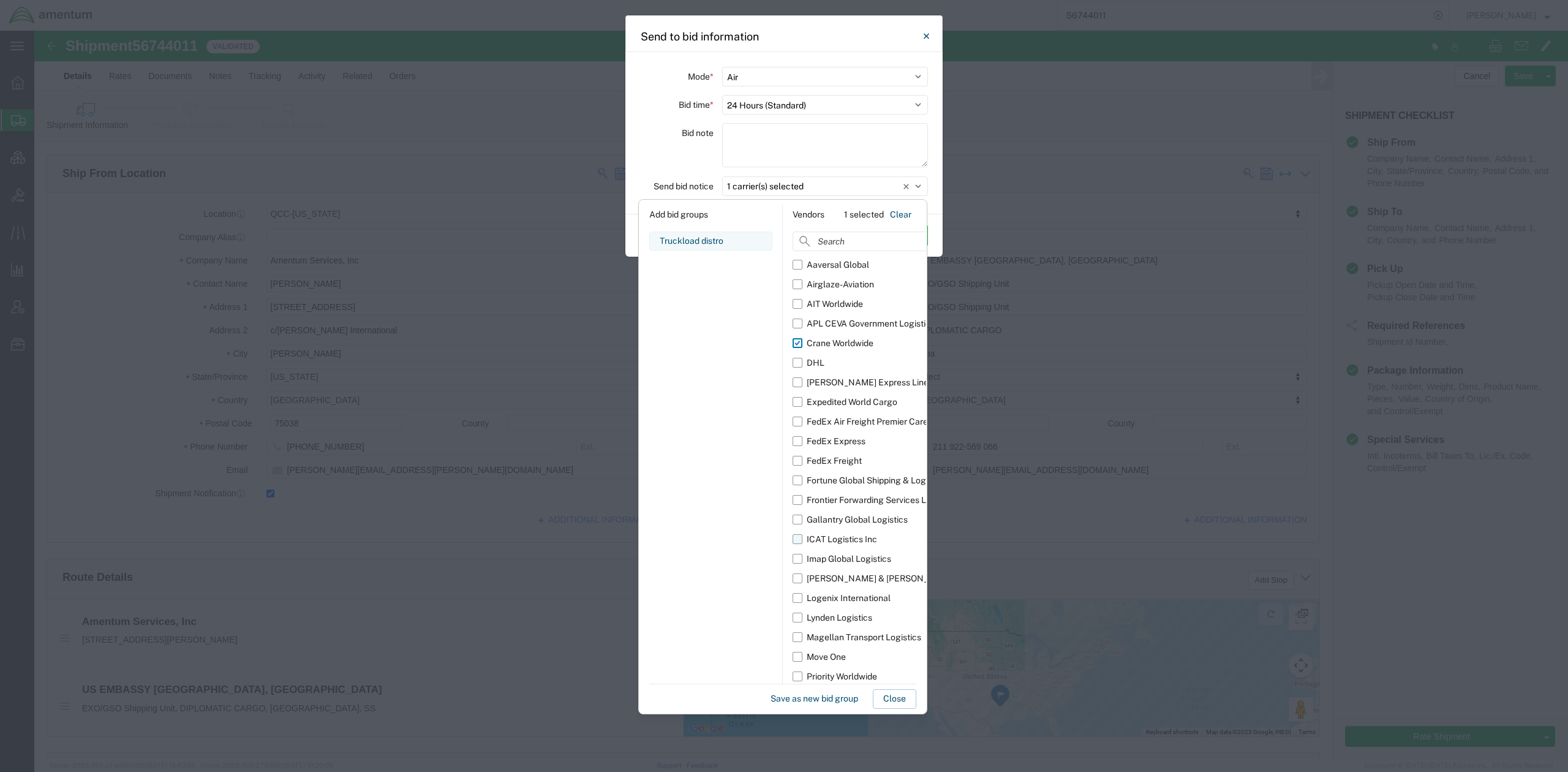
click at [855, 545] on div "ICAT Logistics Inc" at bounding box center [842, 540] width 70 height 13
click at [0, 0] on input "ICAT Logistics Inc" at bounding box center [0, 0] width 0 height 0
click at [904, 701] on button "Close" at bounding box center [894, 699] width 43 height 19
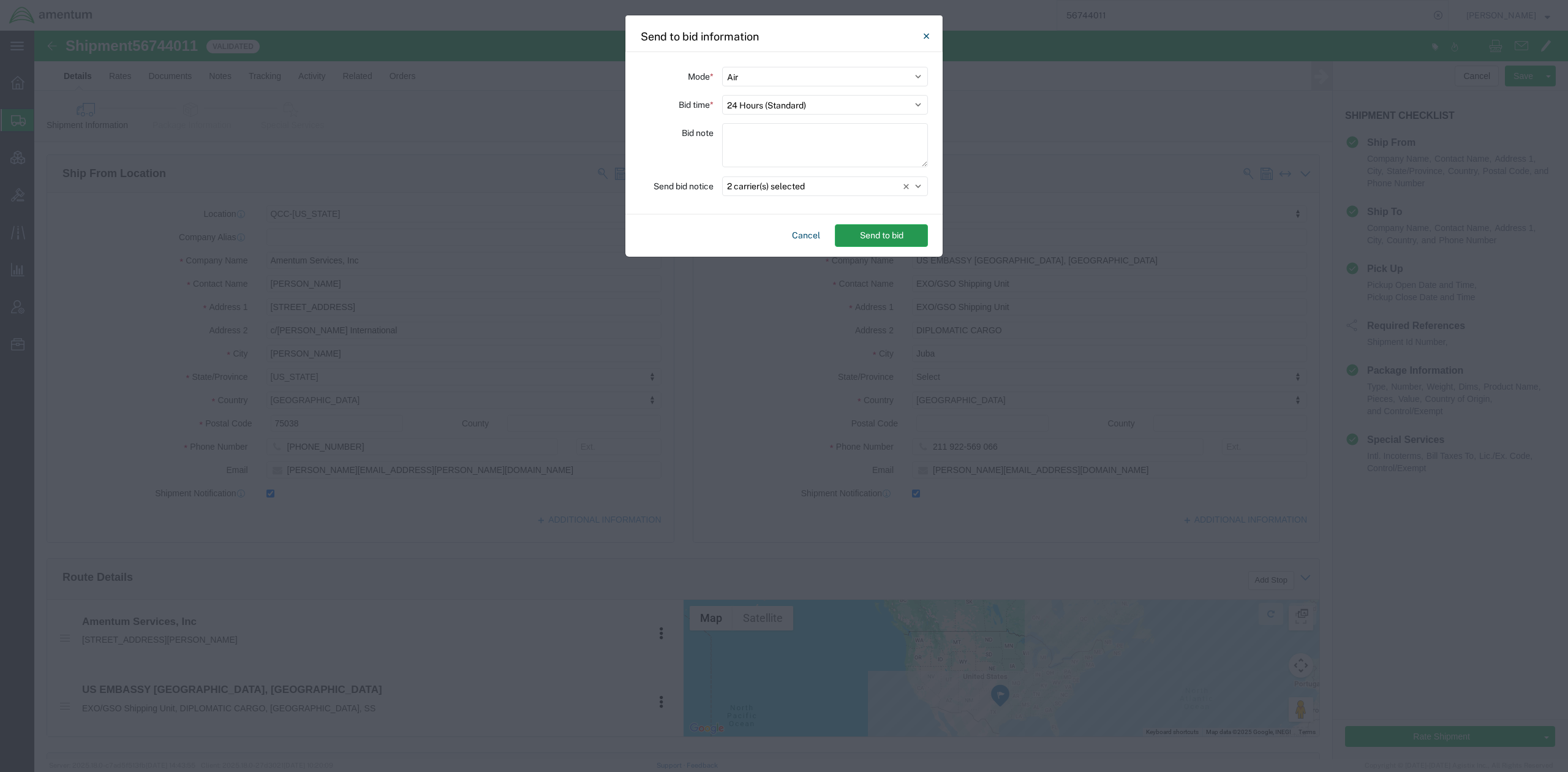
click at [898, 245] on button "Send to bid" at bounding box center [881, 235] width 93 height 23
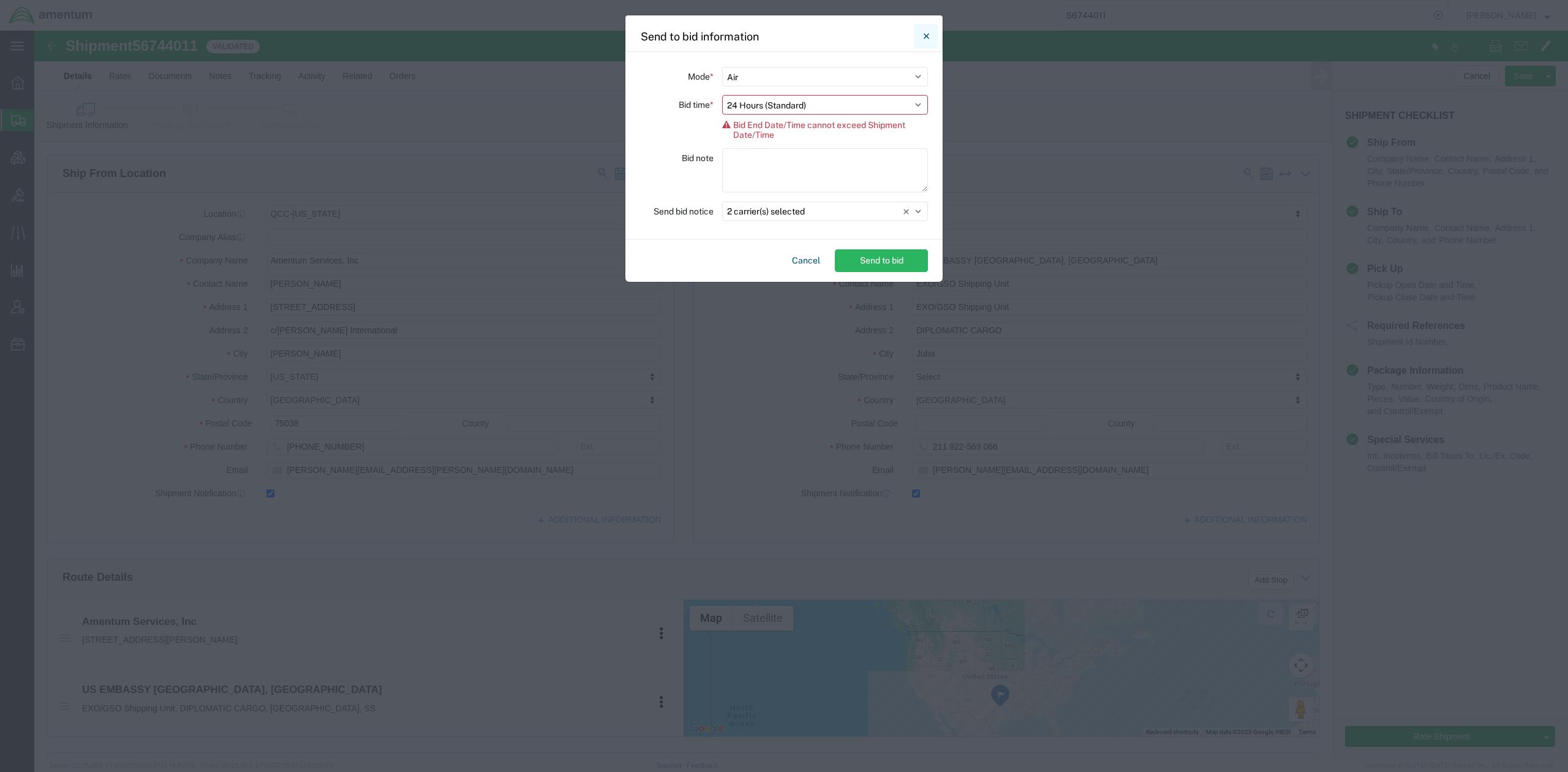
click at [926, 41] on icon "Close" at bounding box center [927, 36] width 6 height 14
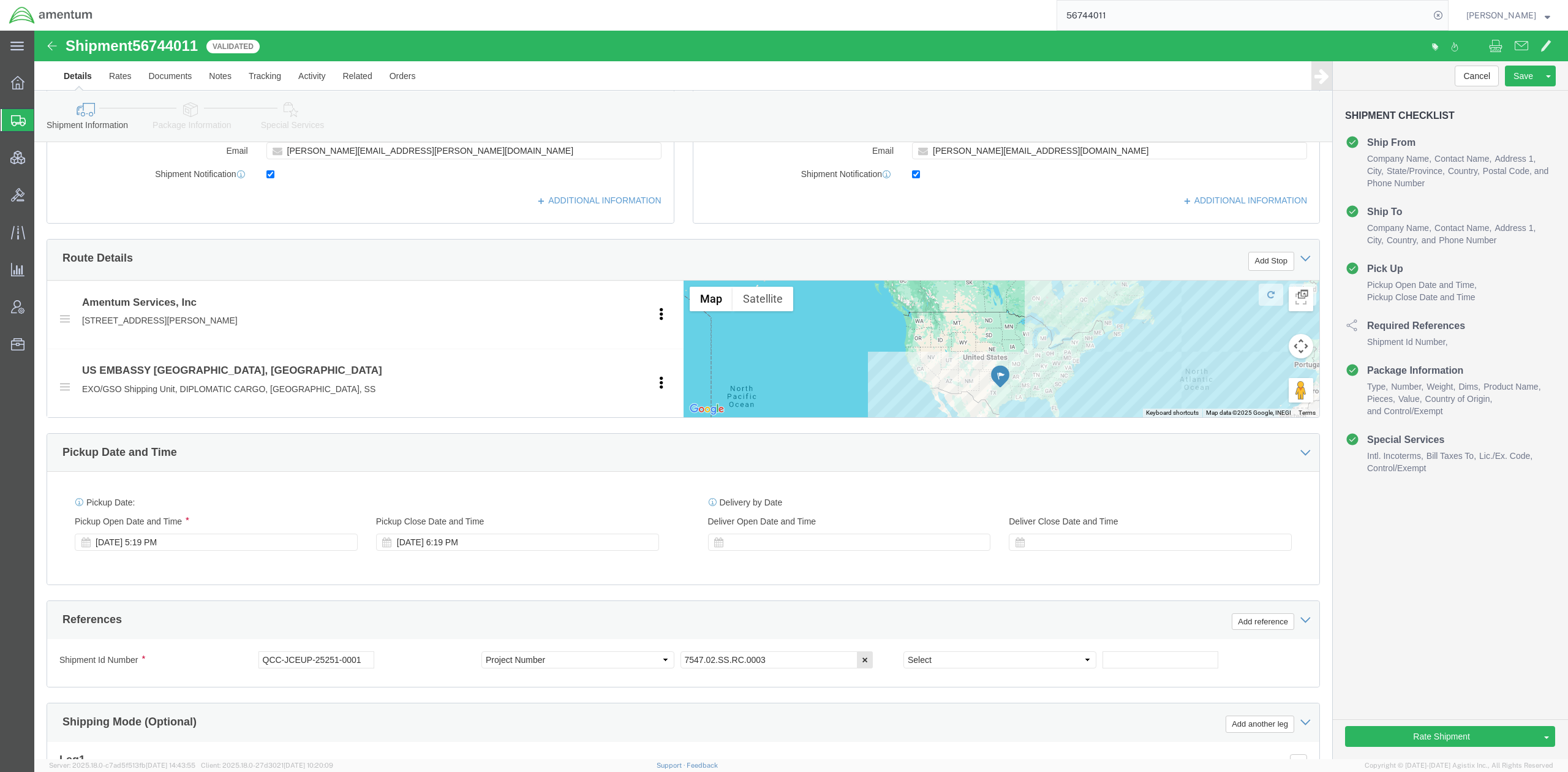
scroll to position [523, 0]
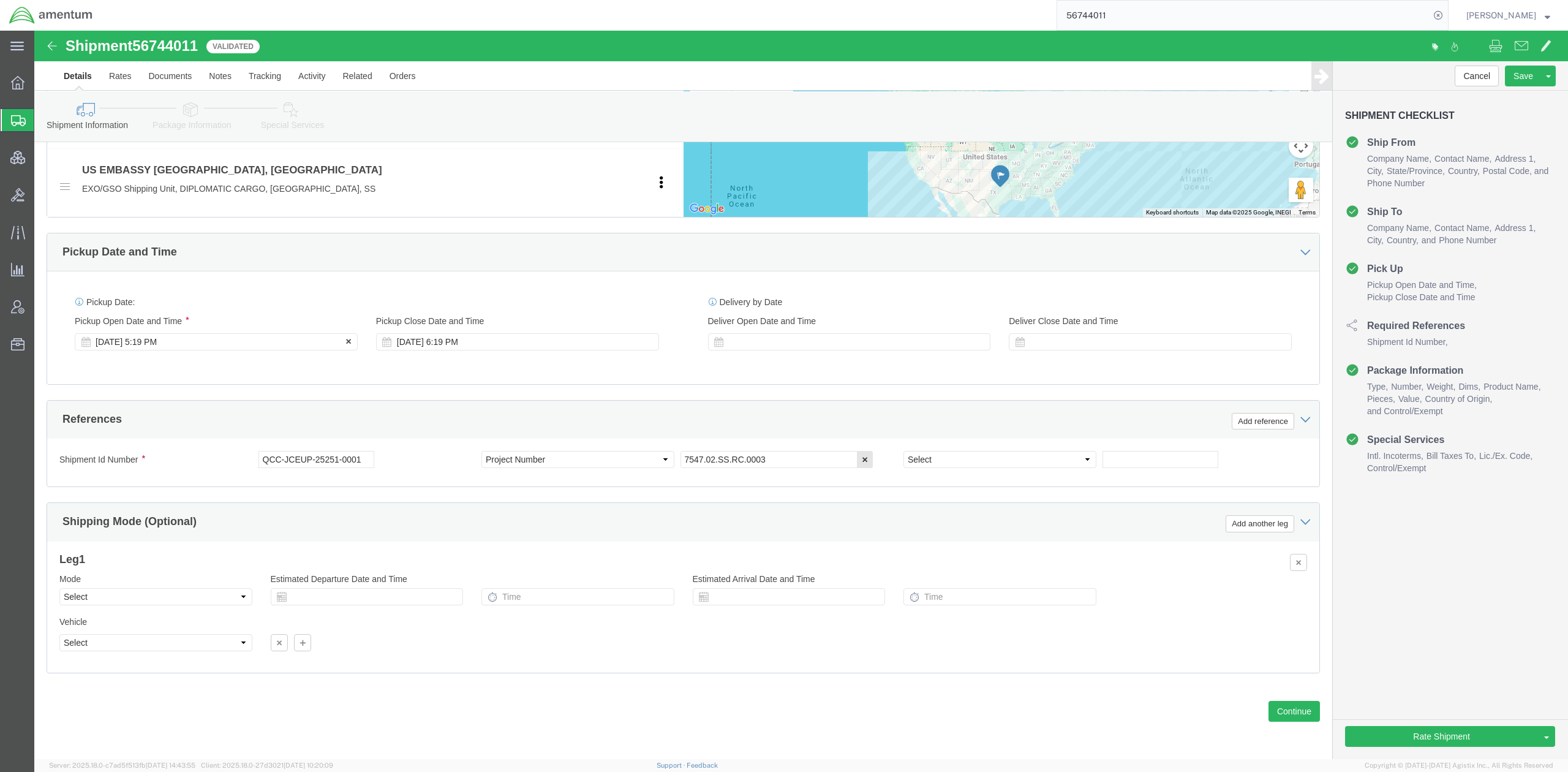
click div "Sep 08 2025 5:19 PM"
click input "5:19 PM"
type input "2:00 PM"
click button "Apply"
click div "Sep 10 2025 3:00 PM"
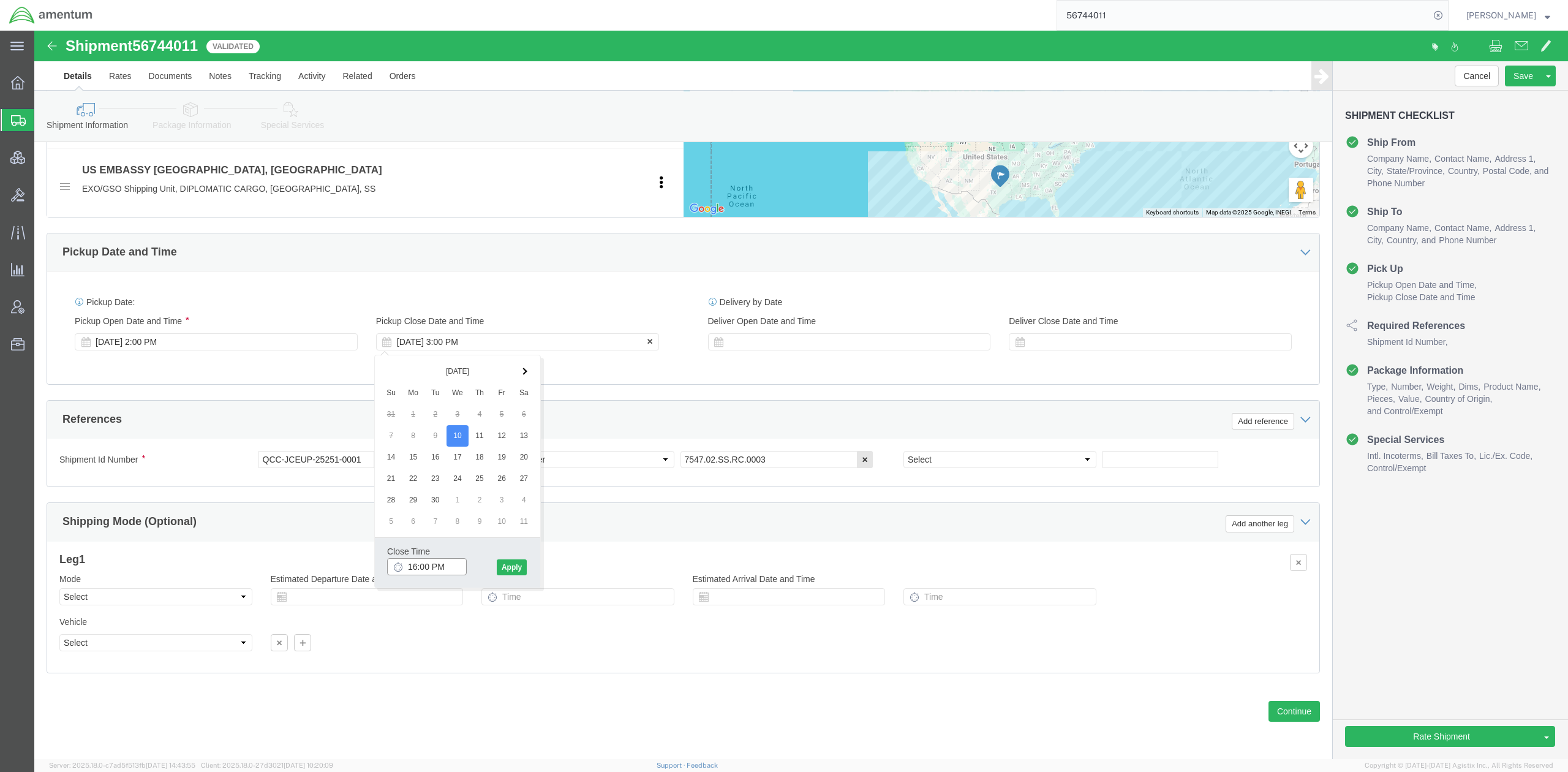
type input "4:00 PM"
click button "Apply"
click link "Rate And Send To Bid"
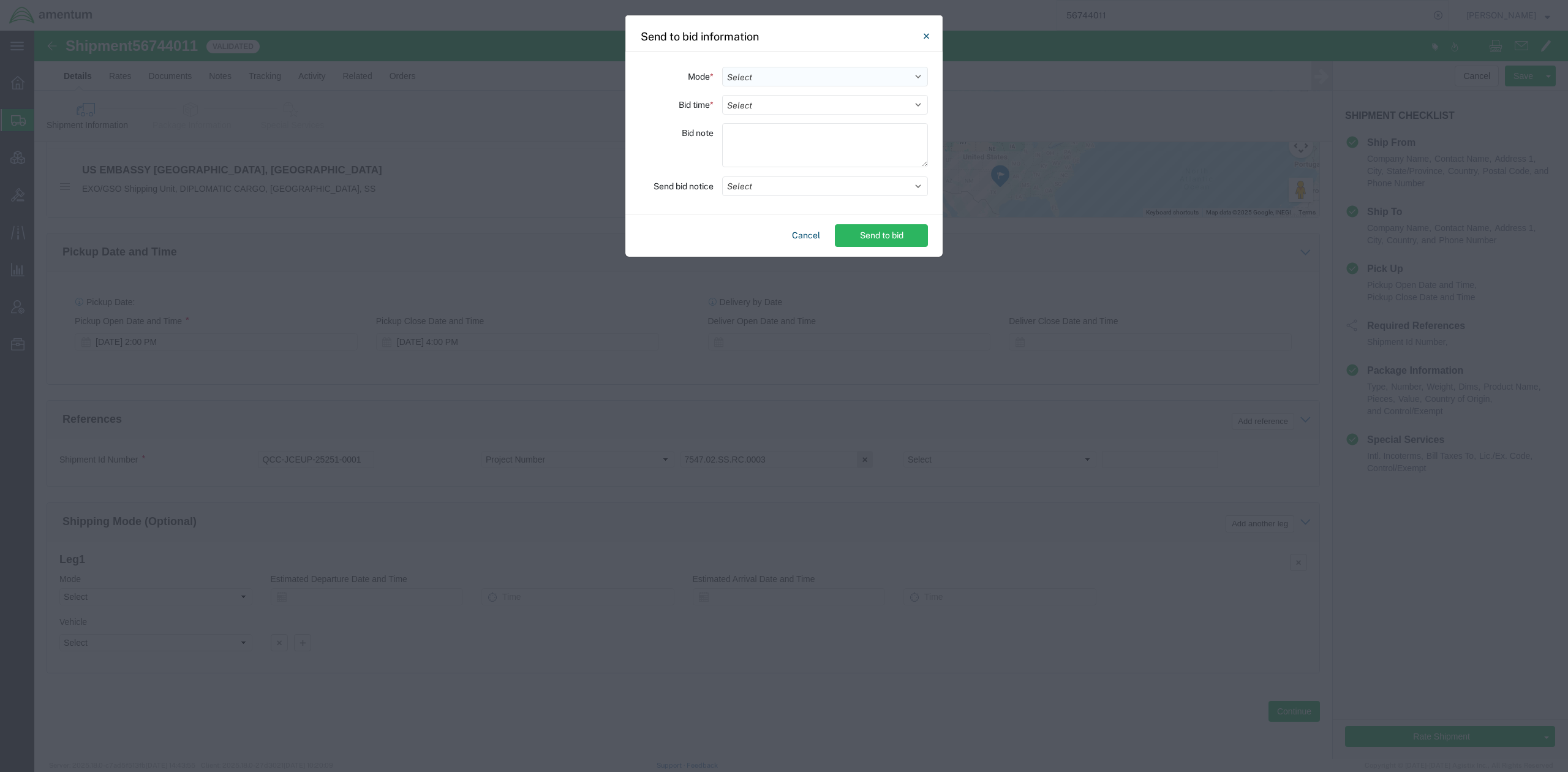
click at [803, 71] on select "Select Small Parcel Truckload Air Rail Less than Truckload Ocean Freight Multi-…" at bounding box center [825, 77] width 206 height 19
select select "AIR"
click at [722, 67] on select "Select Small Parcel Truckload Air Rail Less than Truckload Ocean Freight Multi-…" at bounding box center [825, 77] width 206 height 19
click at [796, 115] on div "Mode * Select Small Parcel Truckload Air Rail Less than Truckload Ocean Freight…" at bounding box center [784, 134] width 318 height 163
click at [799, 108] on select "Select 30 Min (Rush) 1 Hour (Rush) 2 Hours (Rush) 4 Hours (Rush) 8 Hours (Rush)…" at bounding box center [825, 105] width 206 height 19
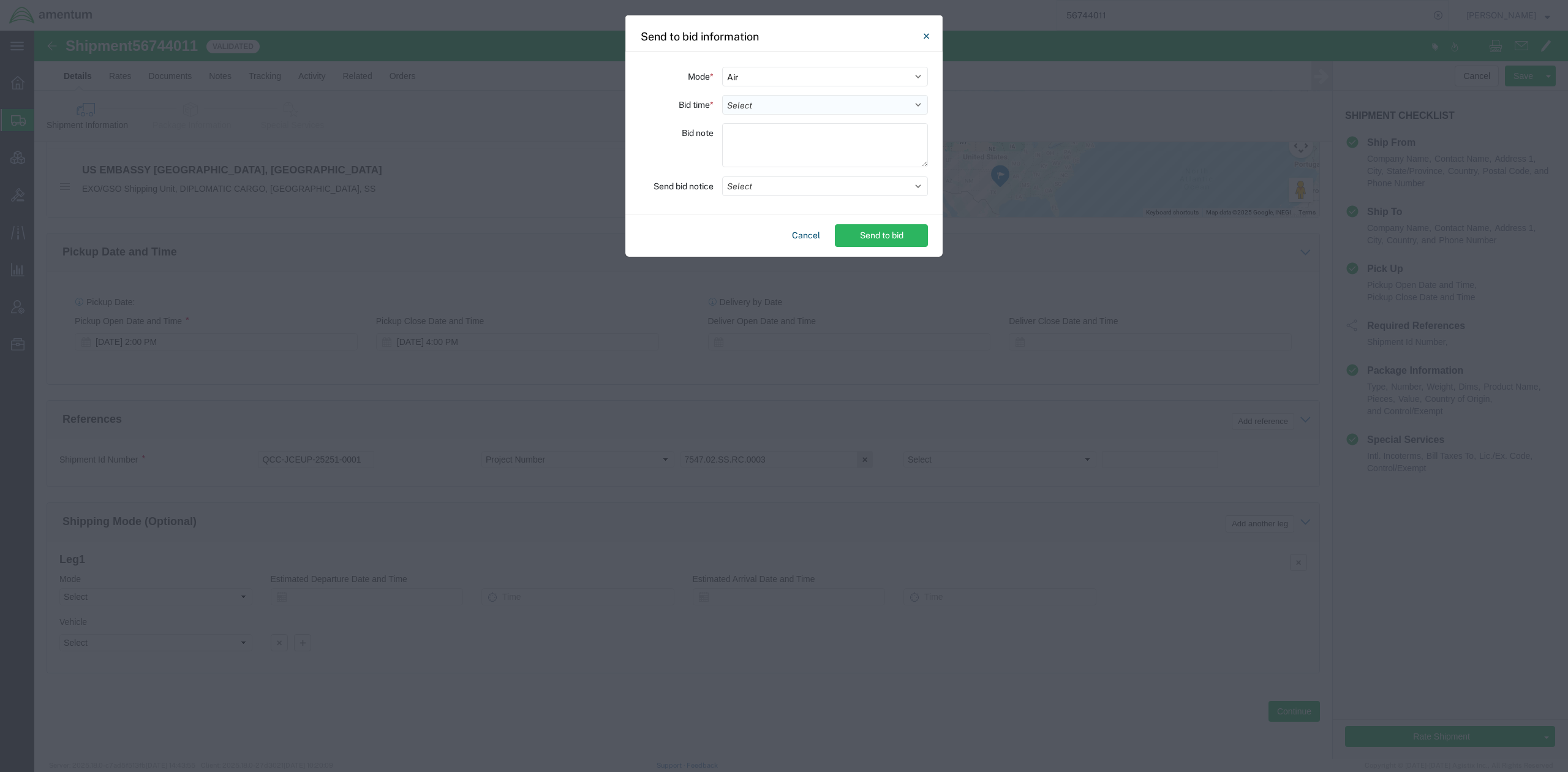
select select "24"
click at [722, 95] on select "Select 30 Min (Rush) 1 Hour (Rush) 2 Hours (Rush) 4 Hours (Rush) 8 Hours (Rush)…" at bounding box center [825, 105] width 206 height 19
click at [824, 184] on button "Select" at bounding box center [825, 186] width 206 height 19
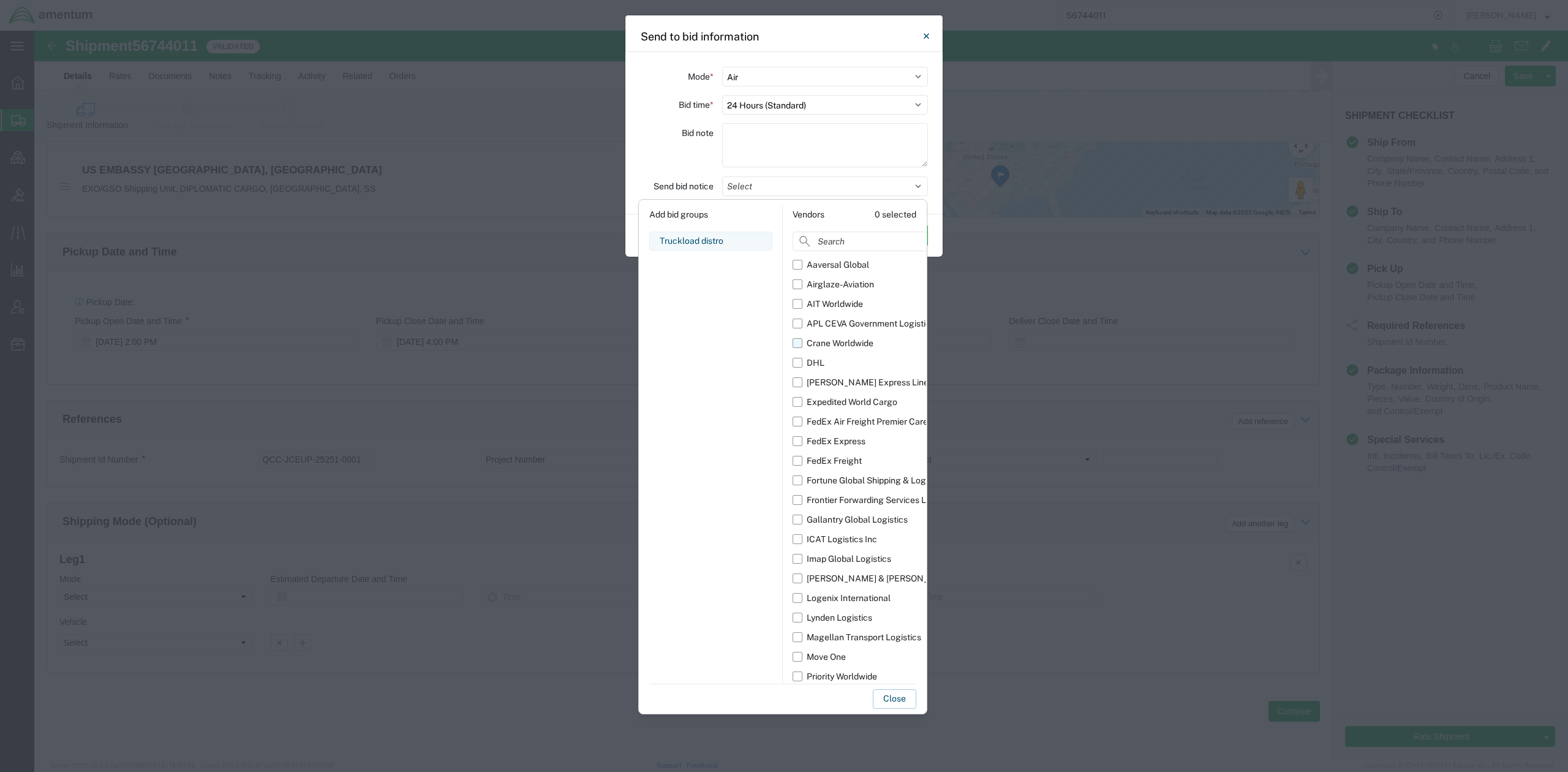
click at [824, 347] on div "Crane Worldwide" at bounding box center [840, 343] width 67 height 13
click at [0, 0] on input "Crane Worldwide" at bounding box center [0, 0] width 0 height 0
click at [829, 441] on div "FedEx Express" at bounding box center [836, 441] width 59 height 13
click at [0, 0] on input "FedEx Express" at bounding box center [0, 0] width 0 height 0
click at [829, 441] on div "FedEx Express" at bounding box center [836, 441] width 59 height 13
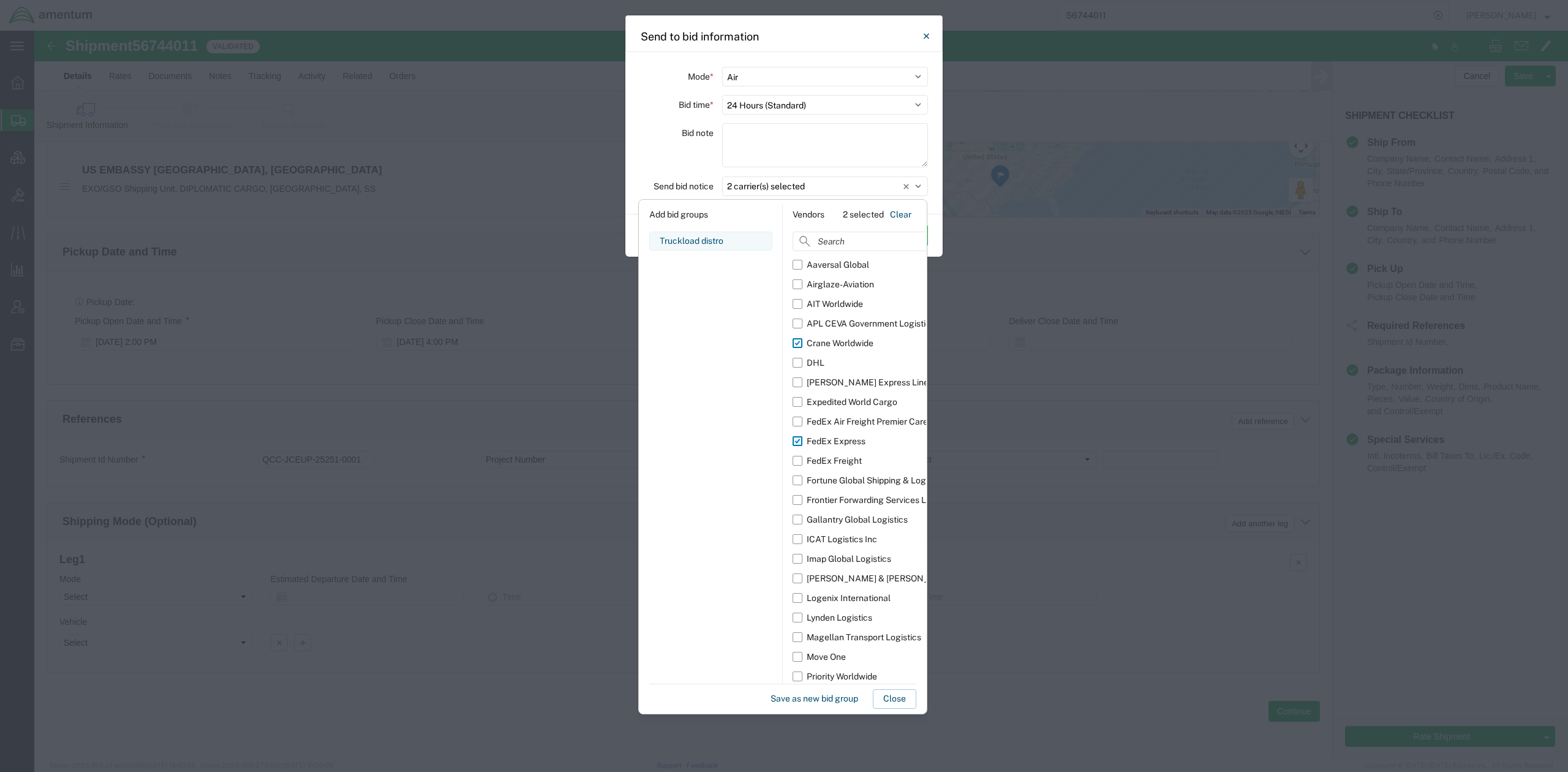
click at [0, 0] on input "FedEx Express" at bounding box center [0, 0] width 0 height 0
click at [834, 420] on div "FedEx Air Freight Premier Care" at bounding box center [867, 422] width 121 height 13
click at [0, 0] on input "FedEx Air Freight Premier Care" at bounding box center [0, 0] width 0 height 0
click at [819, 538] on div "ICAT Logistics Inc" at bounding box center [842, 540] width 70 height 13
click at [0, 0] on input "ICAT Logistics Inc" at bounding box center [0, 0] width 0 height 0
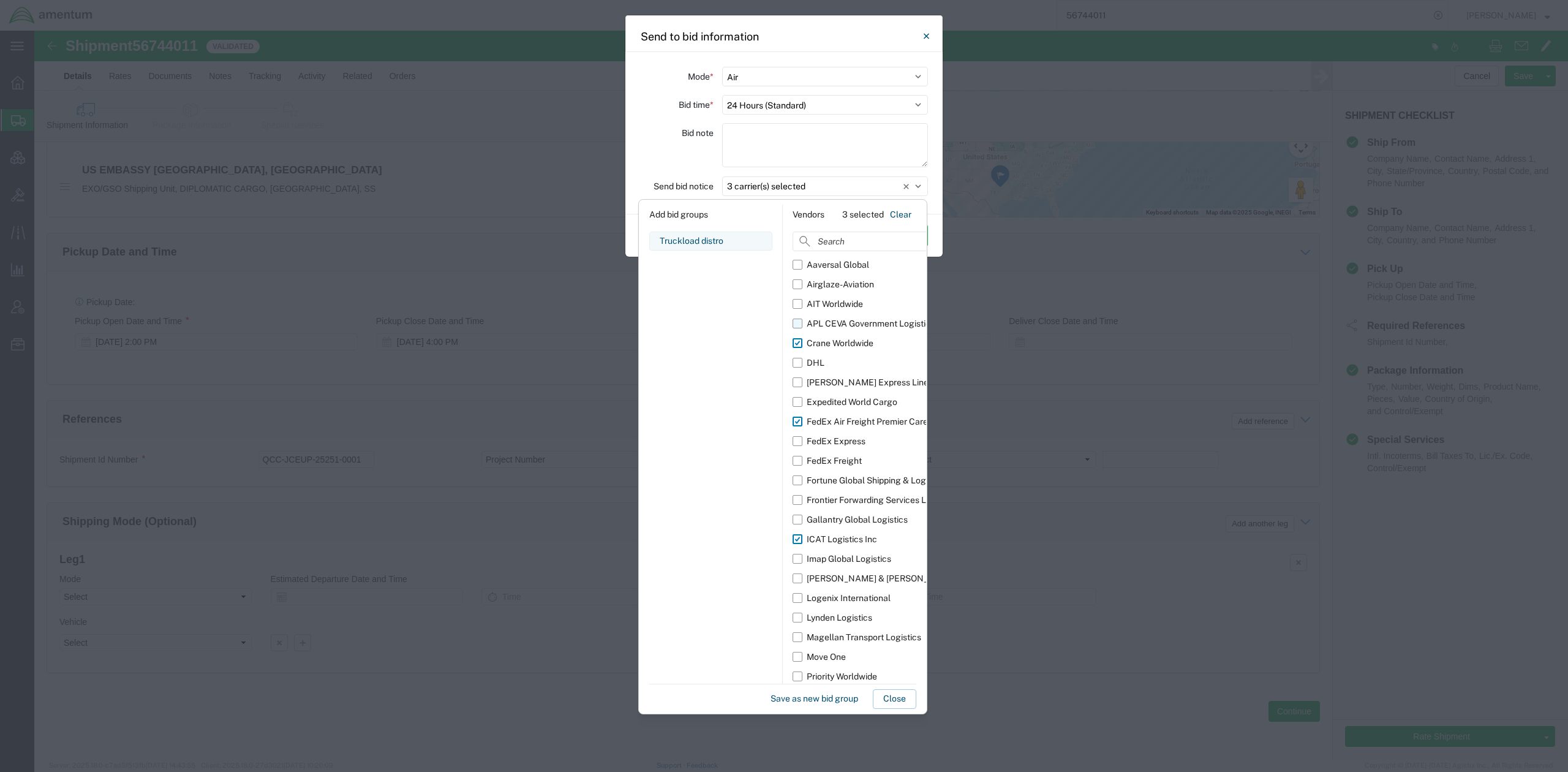
click at [834, 320] on div "APL CEVA Government Logistics" at bounding box center [871, 324] width 128 height 13
click at [0, 0] on input "APL CEVA Government Logistics" at bounding box center [0, 0] width 0 height 0
click at [807, 578] on div "[PERSON_NAME] & [PERSON_NAME]" at bounding box center [881, 579] width 149 height 13
click at [0, 0] on input "[PERSON_NAME] & [PERSON_NAME]" at bounding box center [0, 0] width 0 height 0
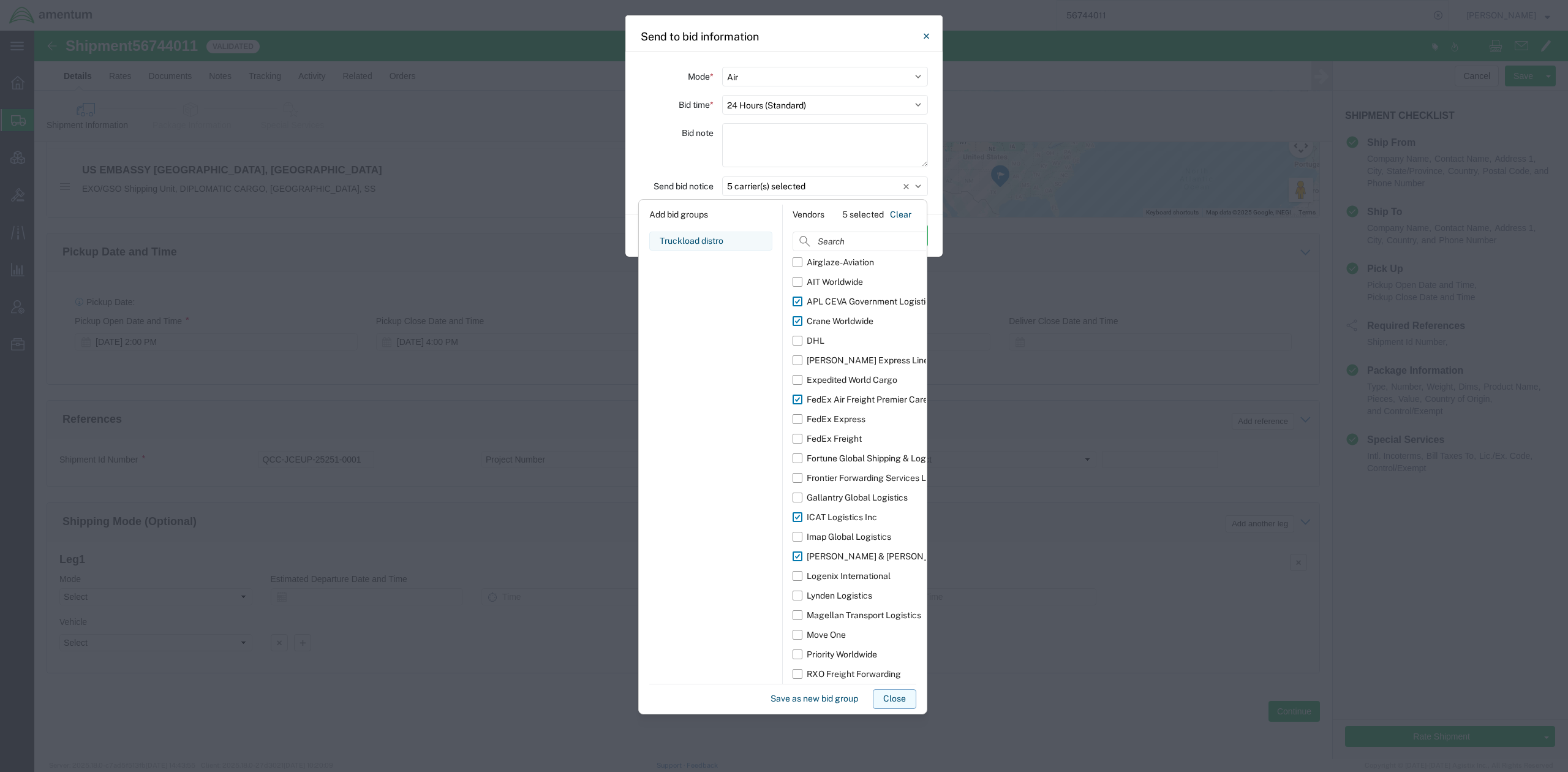
click at [891, 696] on button "Close" at bounding box center [894, 699] width 43 height 19
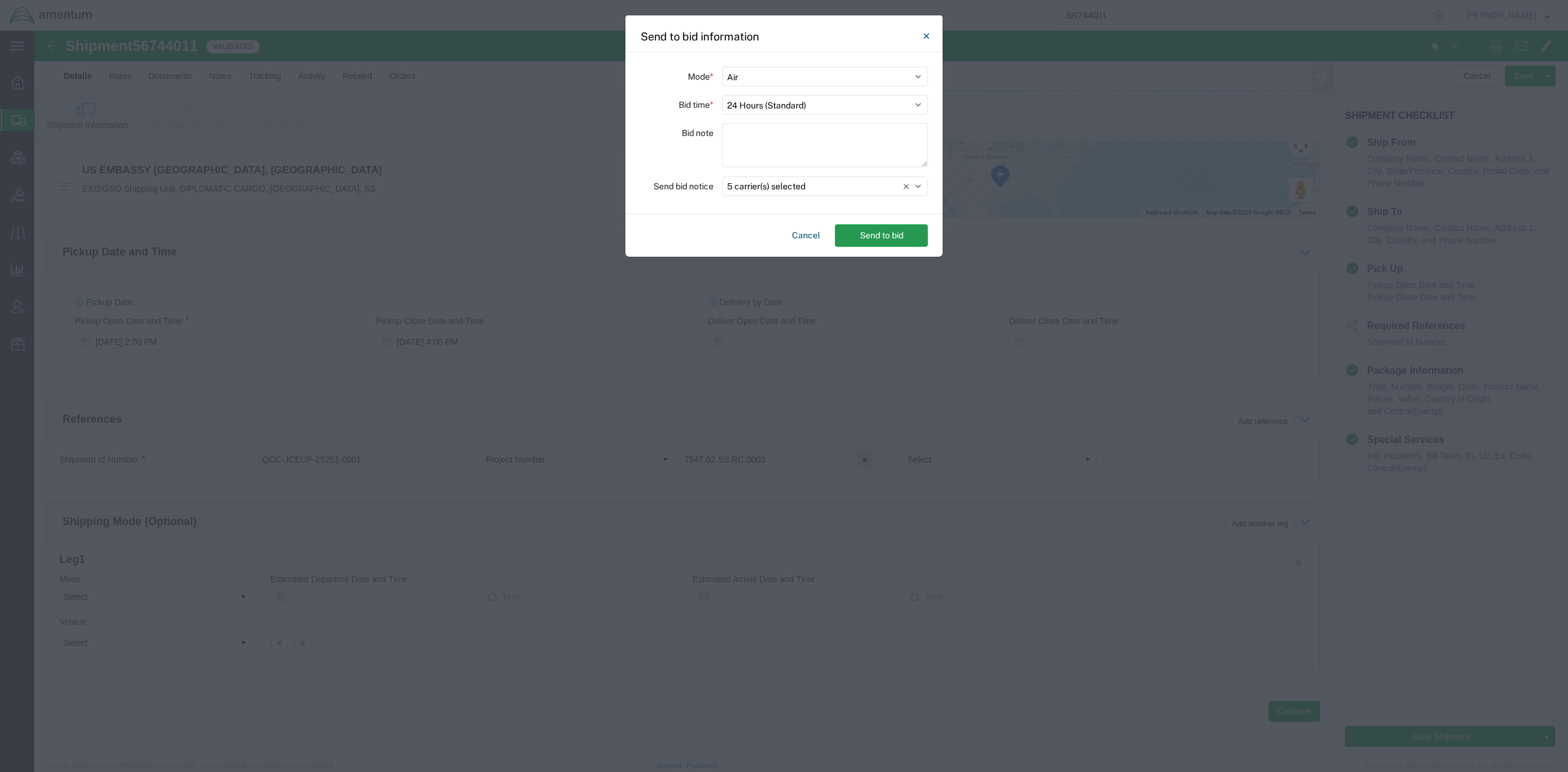
click at [898, 245] on button "Send to bid" at bounding box center [881, 235] width 93 height 23
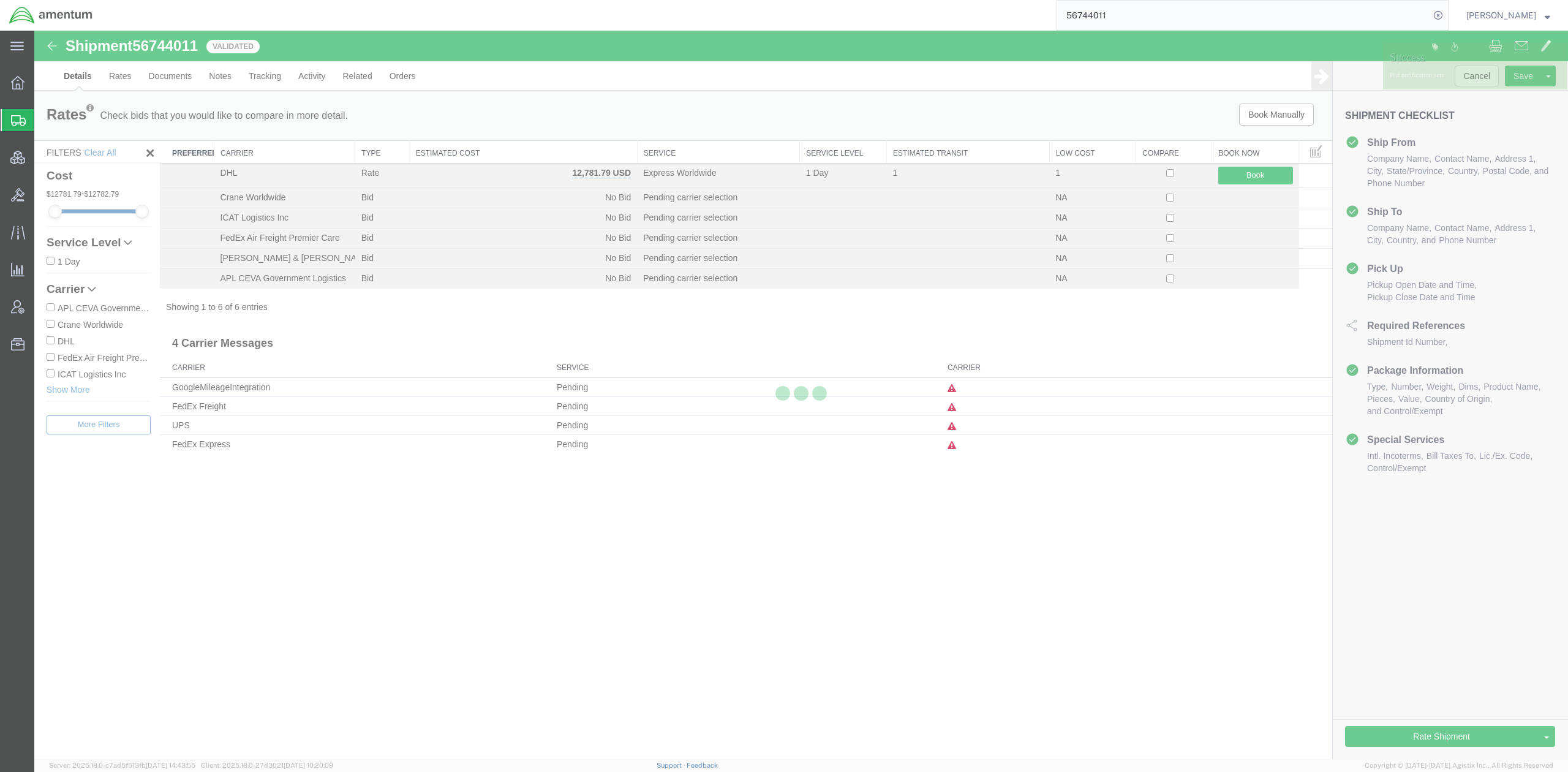
scroll to position [0, 0]
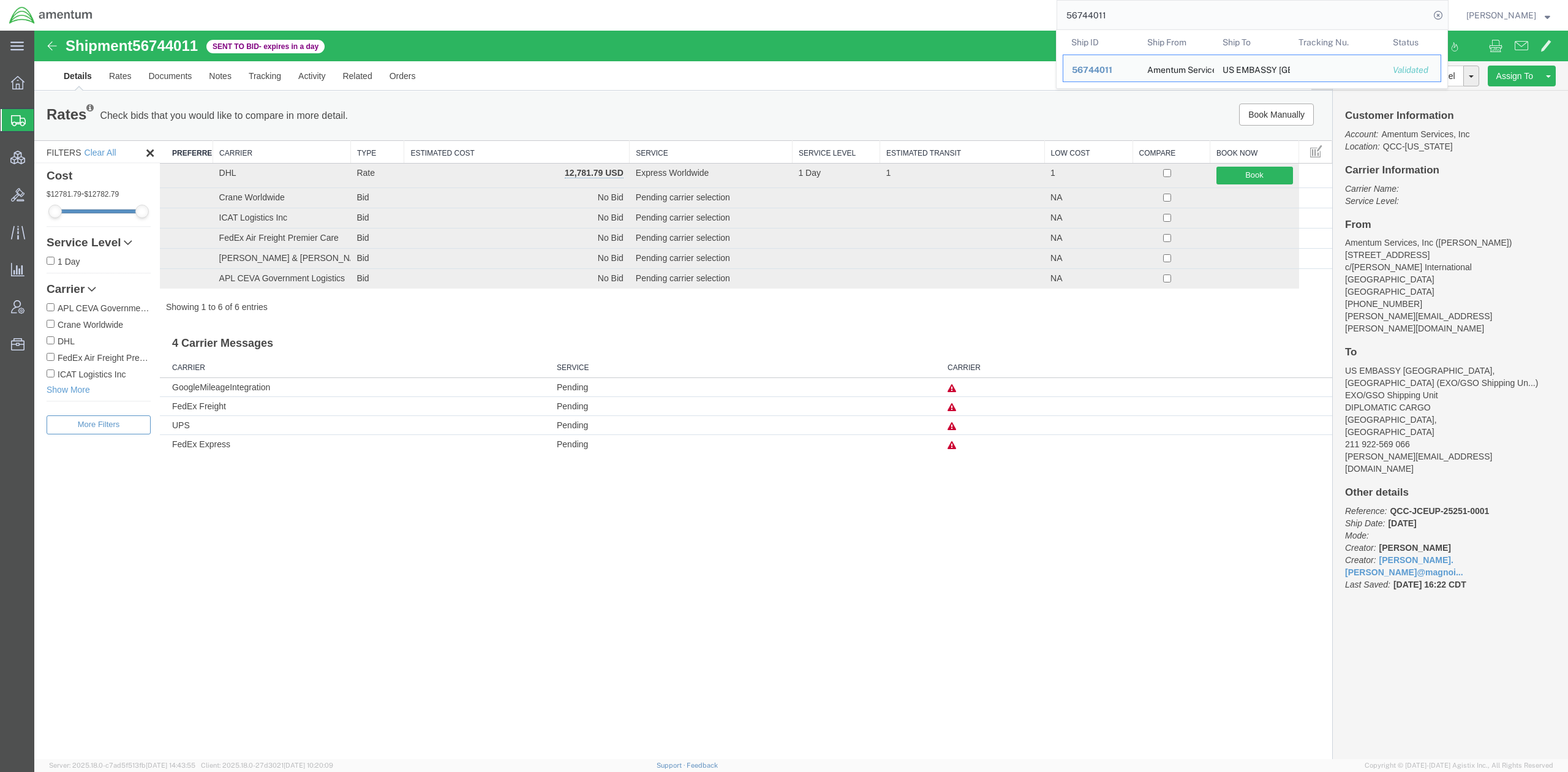
drag, startPoint x: 1163, startPoint y: 20, endPoint x: 790, endPoint y: -19, distance: 375.0
click at [790, 0] on html "main_menu Created with Sketch. Collapse Menu Overview Shipments Shipment Manage…" at bounding box center [784, 386] width 1568 height 772
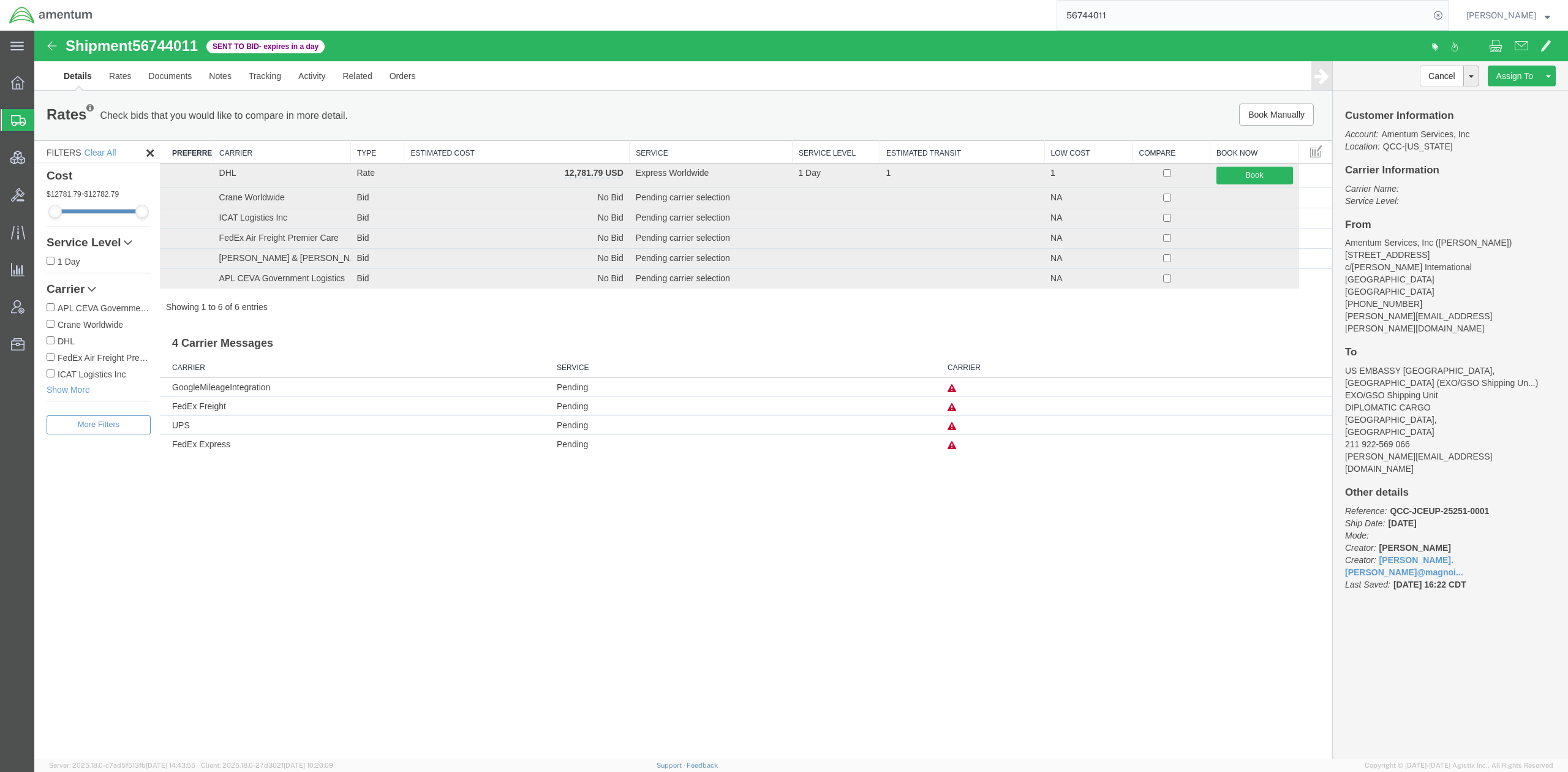
paste input "607442"
type input "56607442"
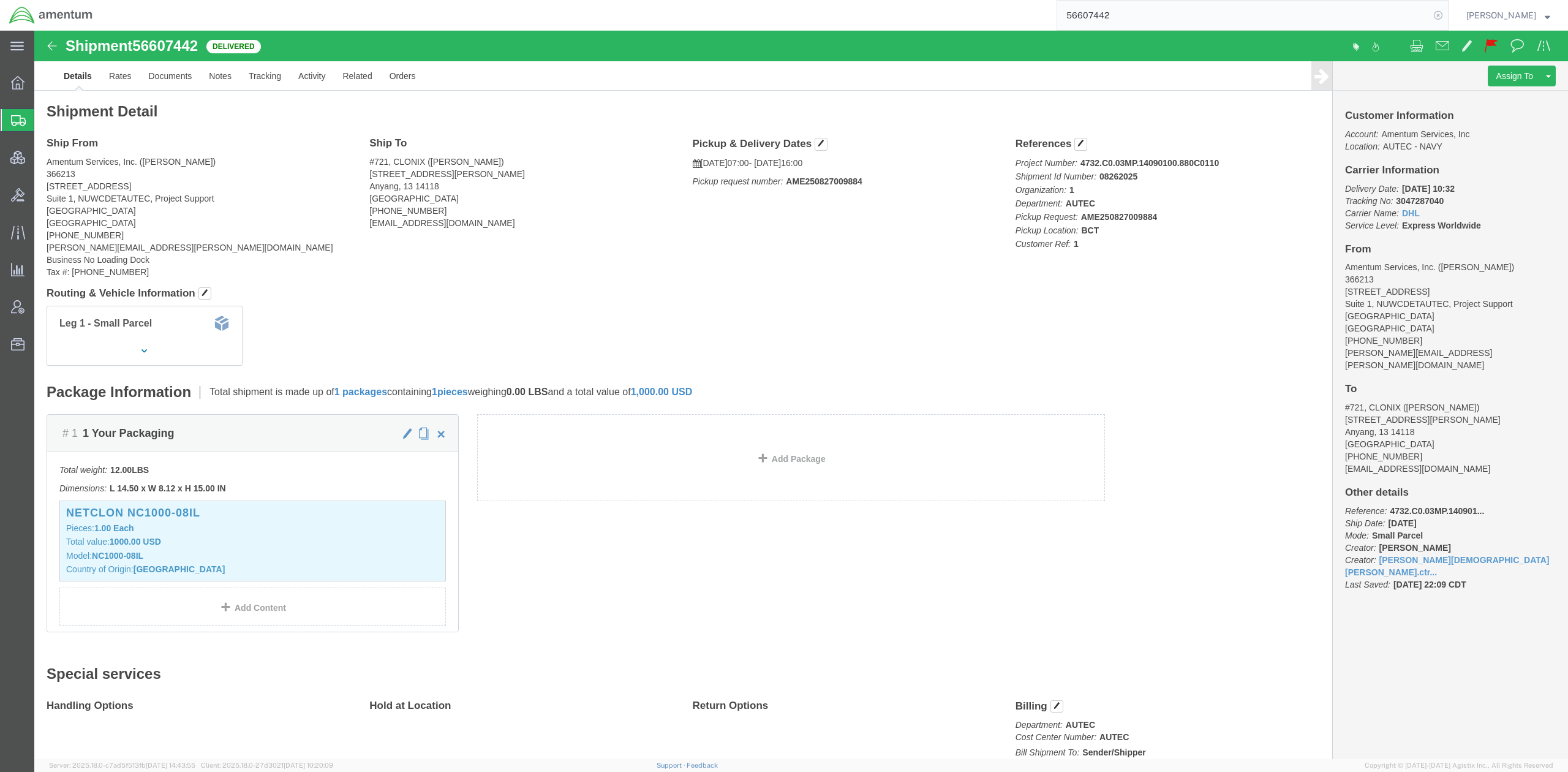
click at [1241, 12] on icon at bounding box center [1438, 15] width 17 height 17
click at [43, 119] on span "Shipments" at bounding box center [39, 121] width 10 height 25
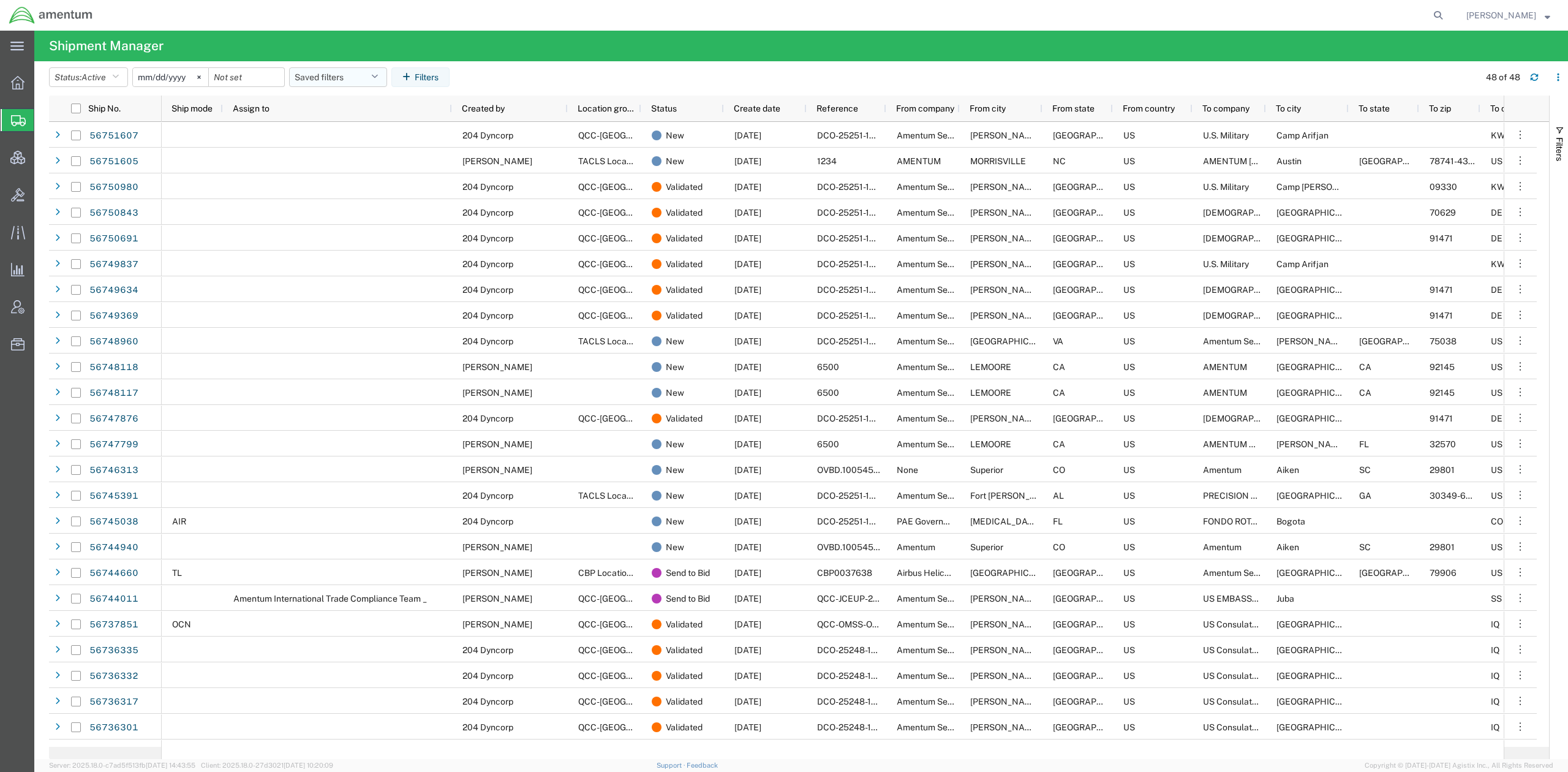
click at [378, 73] on icon "button" at bounding box center [375, 77] width 7 height 8
click at [380, 150] on span "Active DCI shipments" at bounding box center [371, 153] width 161 height 23
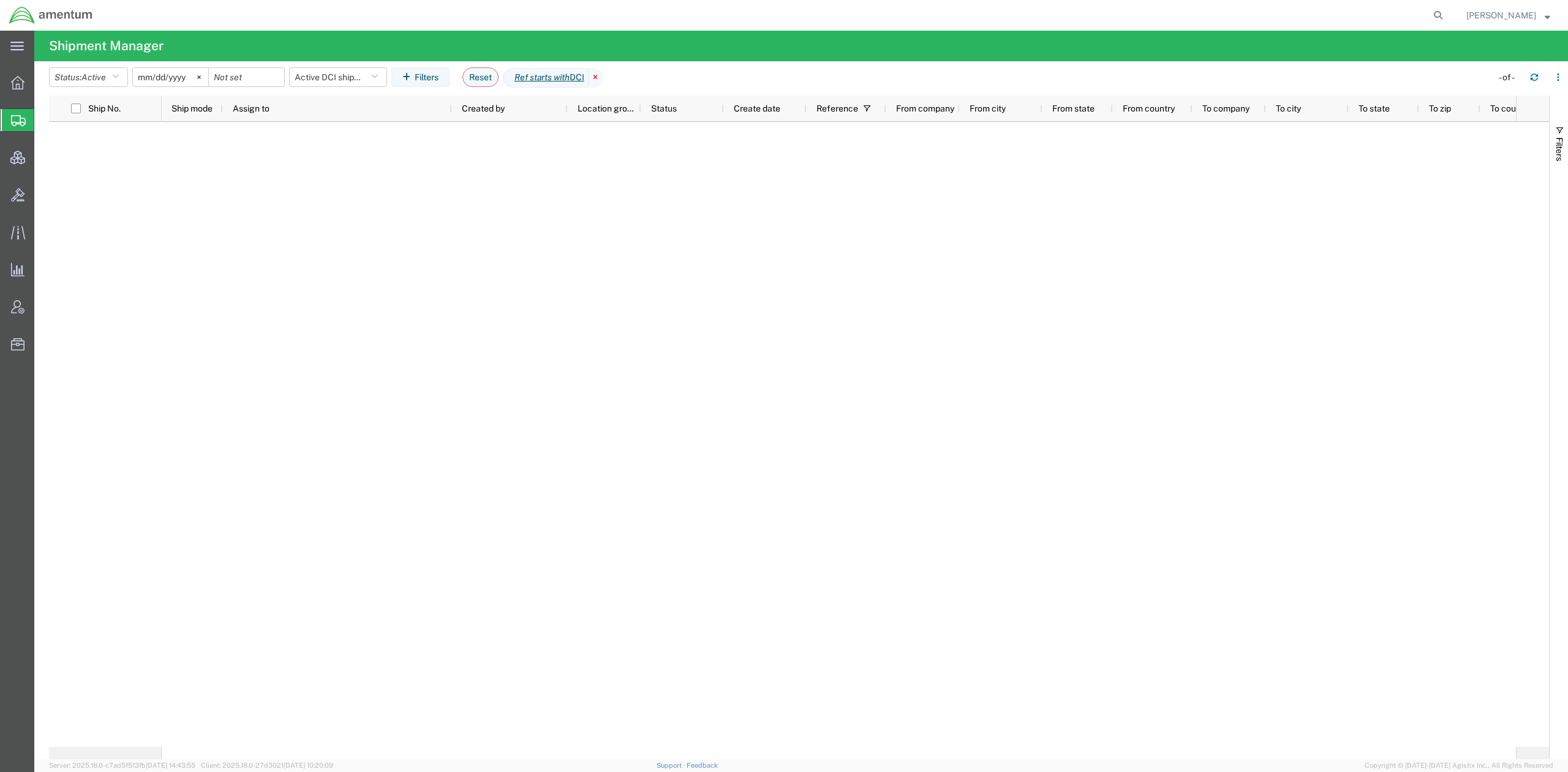
click at [604, 76] on icon at bounding box center [596, 78] width 14 height 19
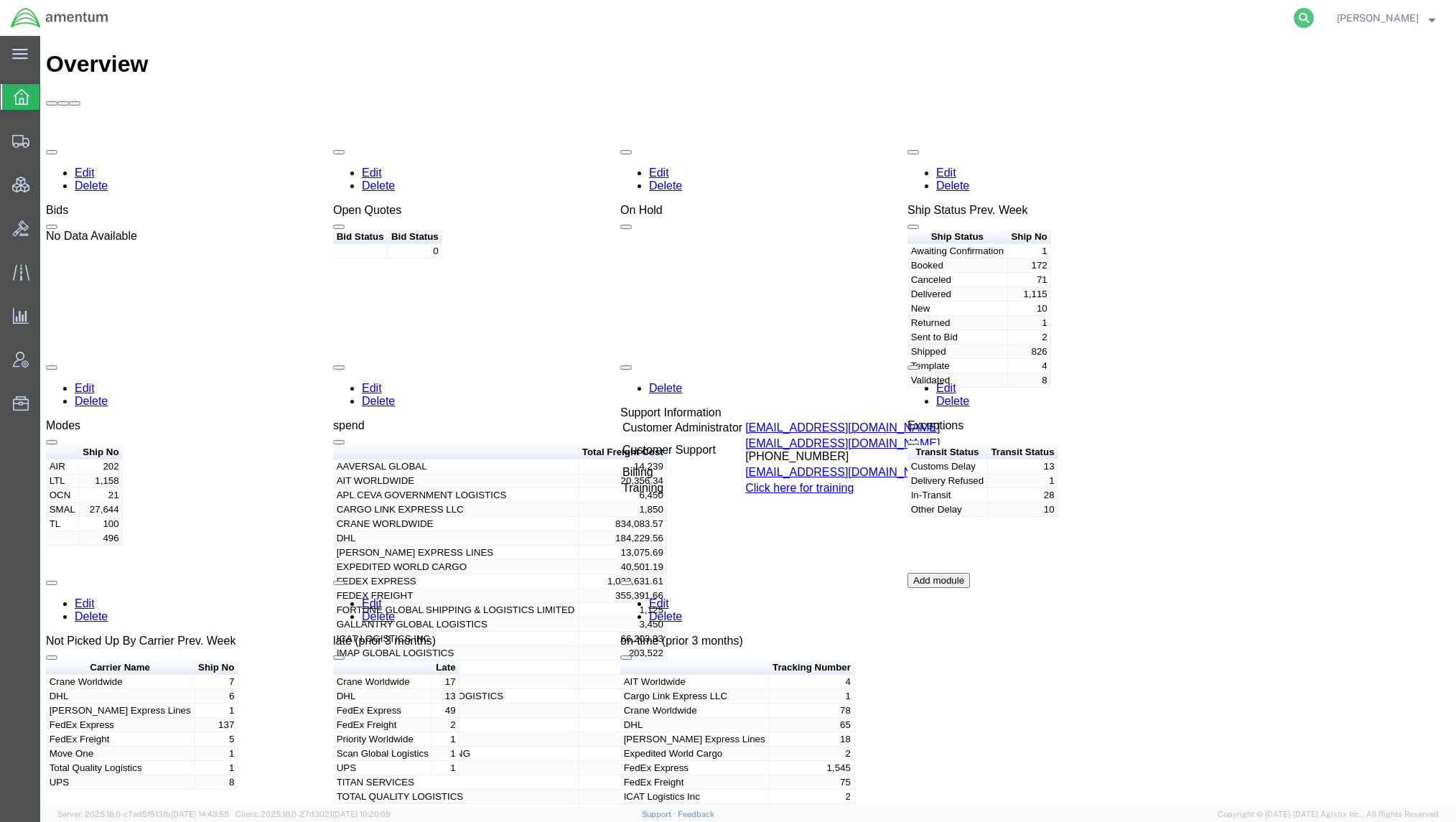
click at [1296, 21] on icon at bounding box center [1303, 18] width 20 height 20
paste input "AFME-25247-2231"
type input "AFME-25247-2231"
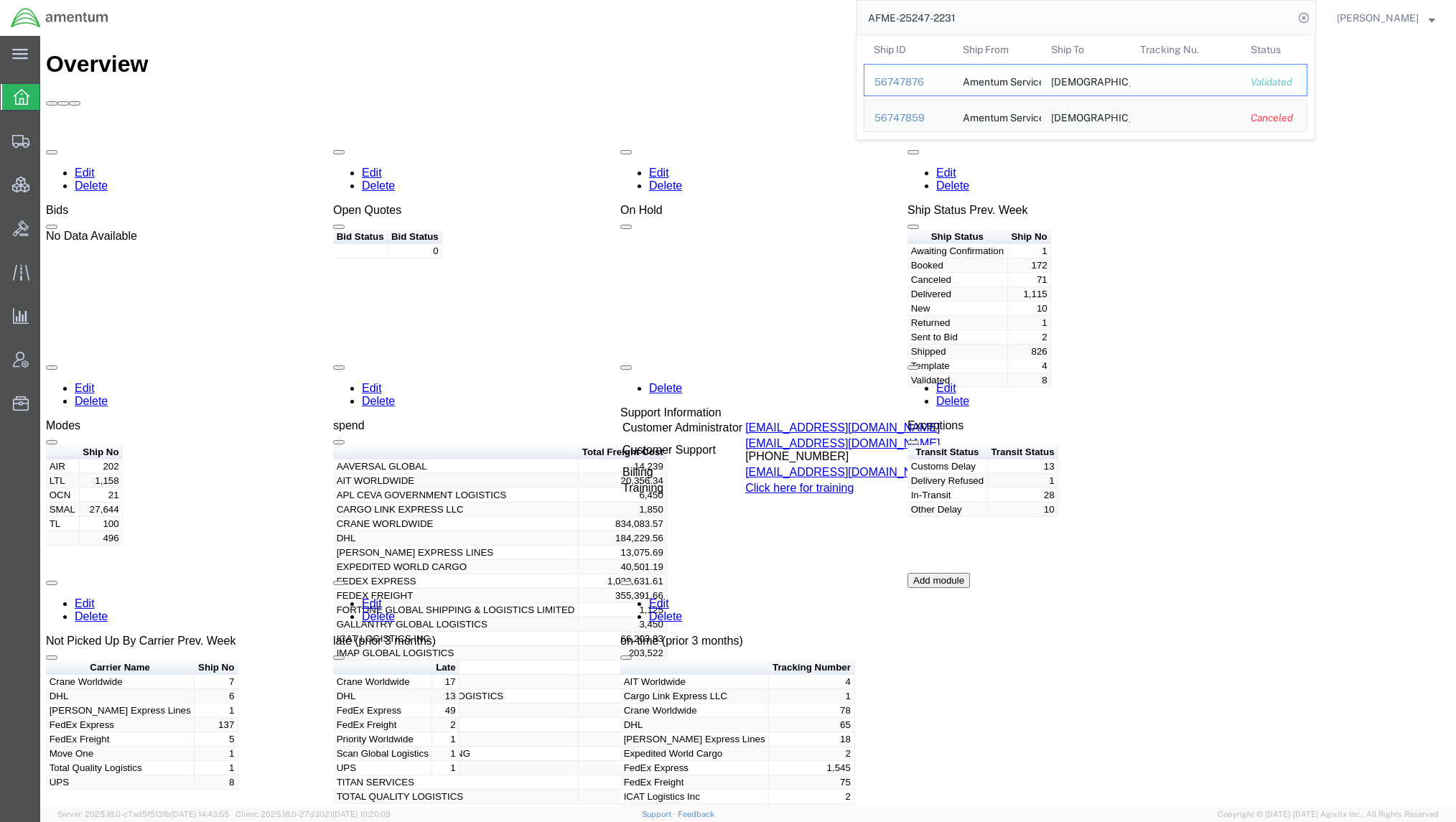
click at [911, 85] on div "56747876" at bounding box center [908, 82] width 68 height 15
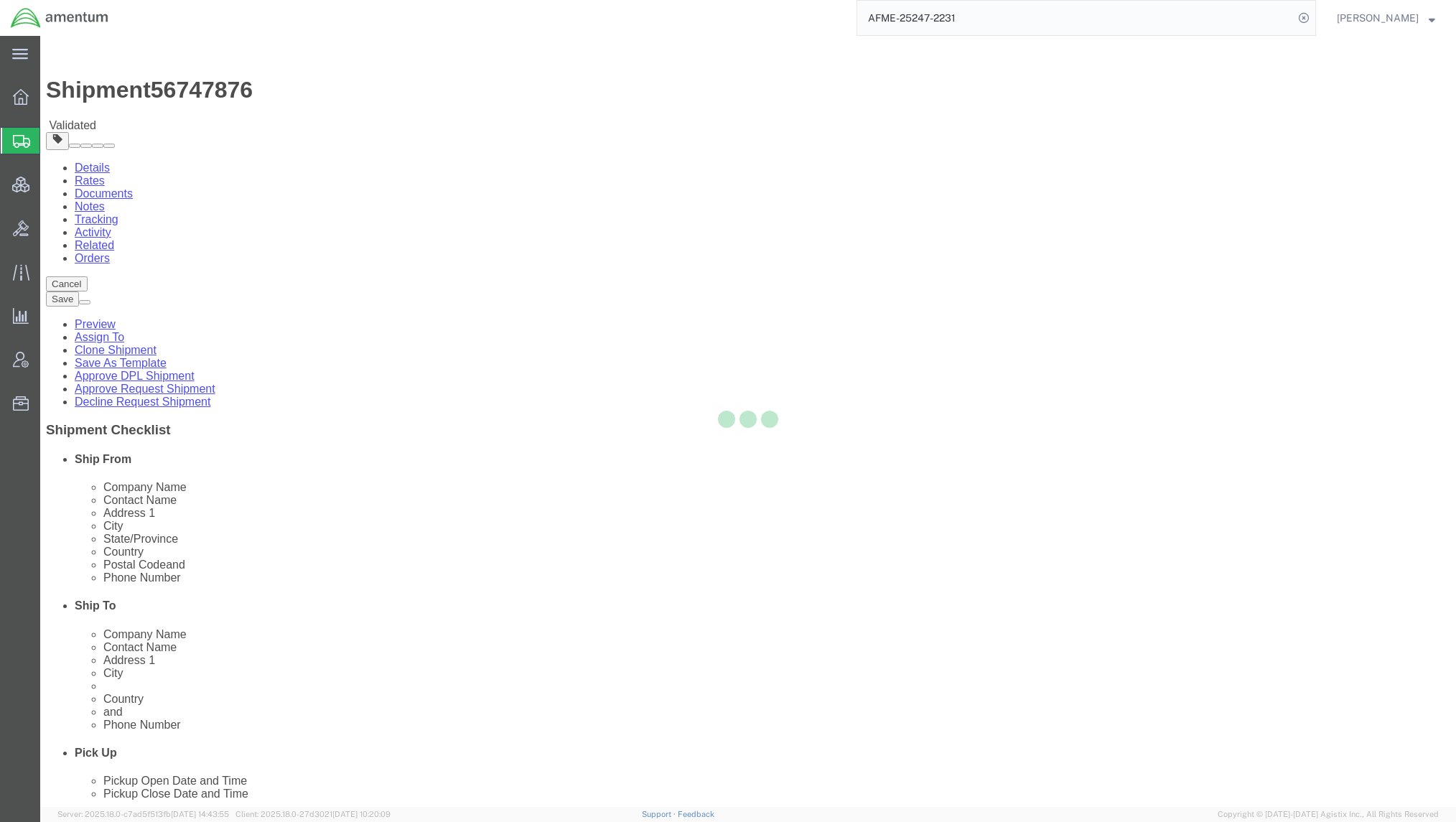
click at [1281, 791] on div at bounding box center [749, 421] width 1416 height 771
select select "42668"
select select "42637"
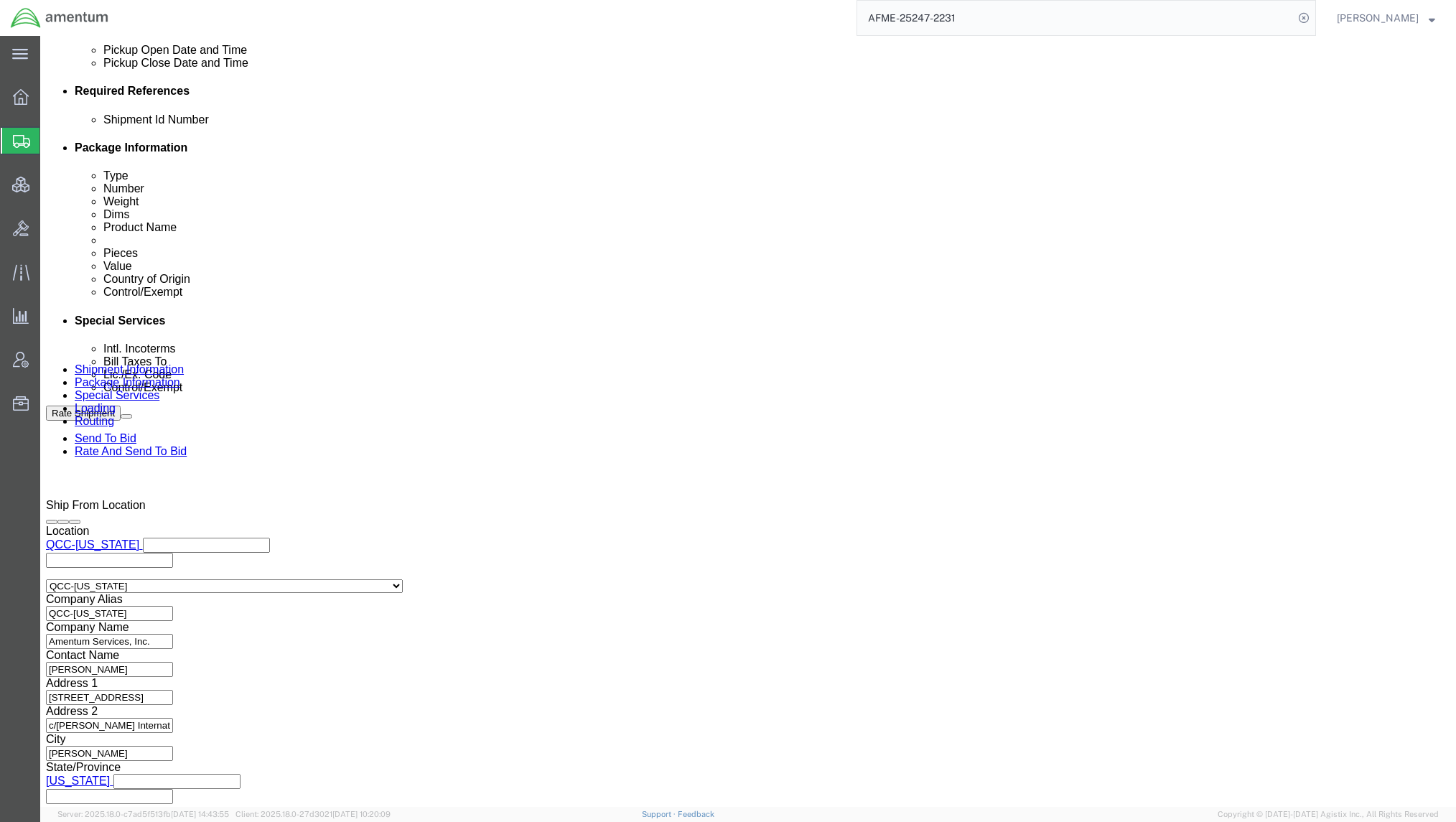
scroll to position [765, 0]
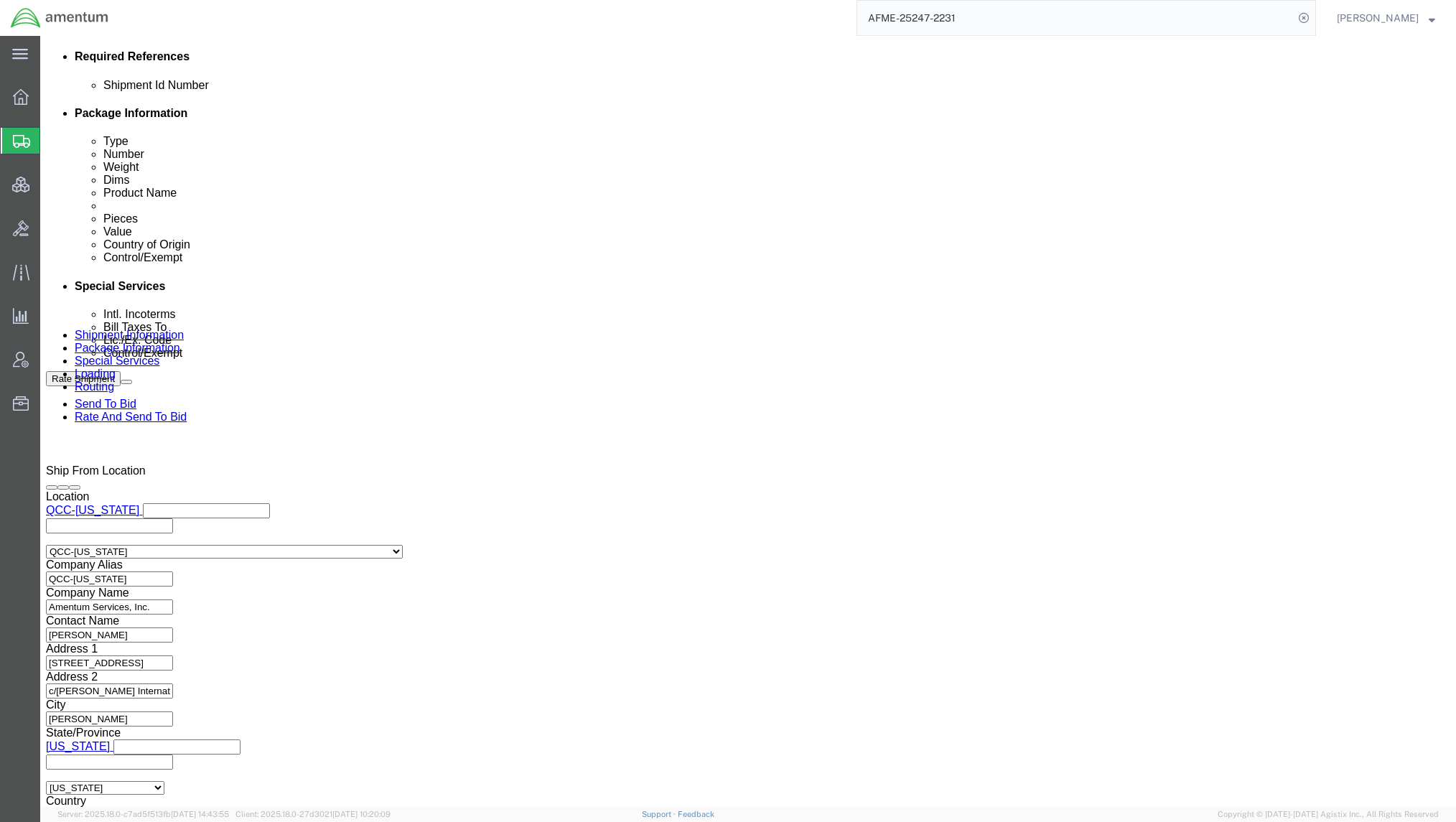
click div "[DATE] 5:40 PM"
click input "5:40 PM"
type input "1:00 PM"
click button "Apply"
click div "[DATE] 5:00 PM"
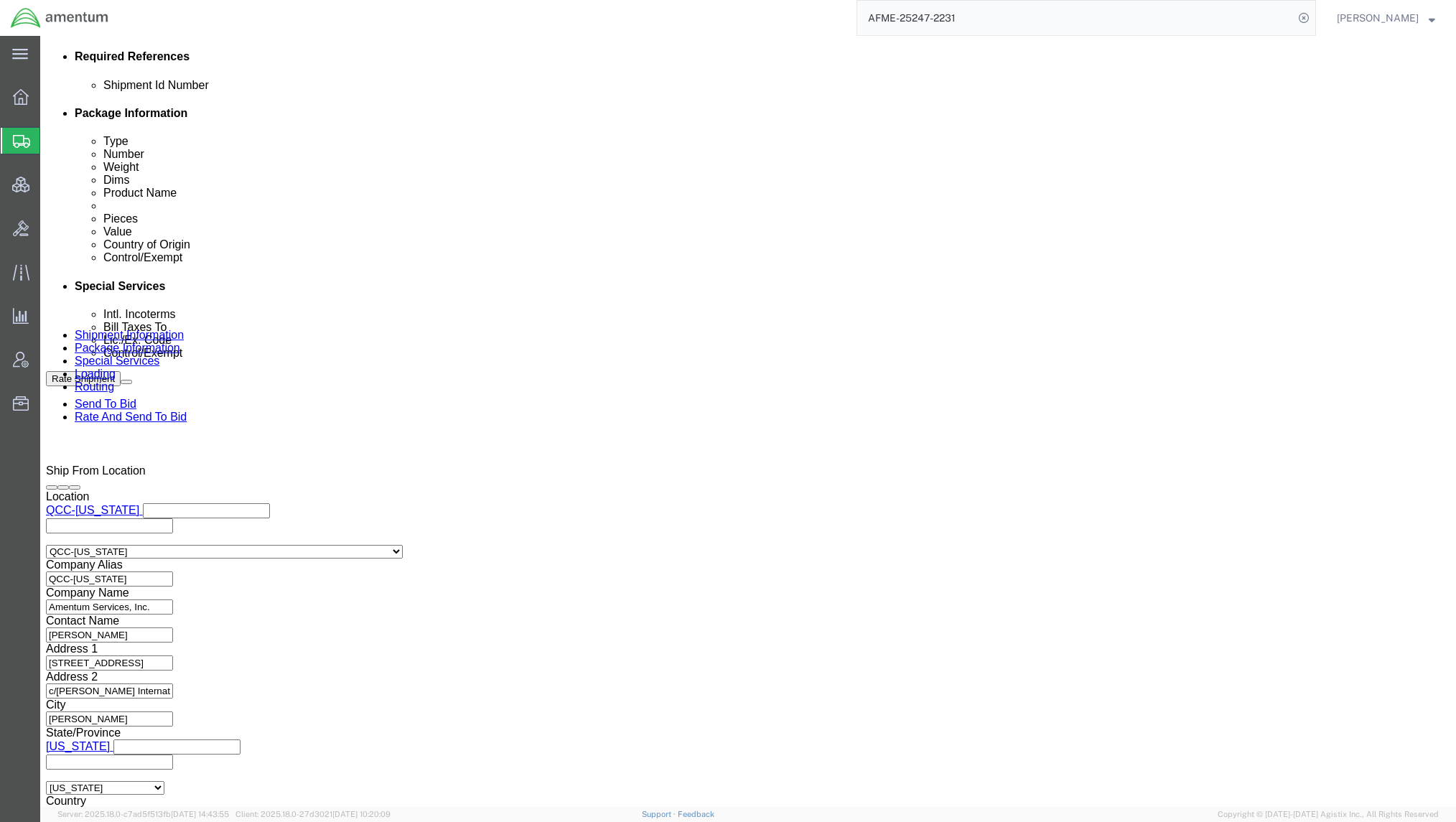
click input "5:00 PM"
type input "4:00 PM"
click button "Apply"
click button "Rate Shipment"
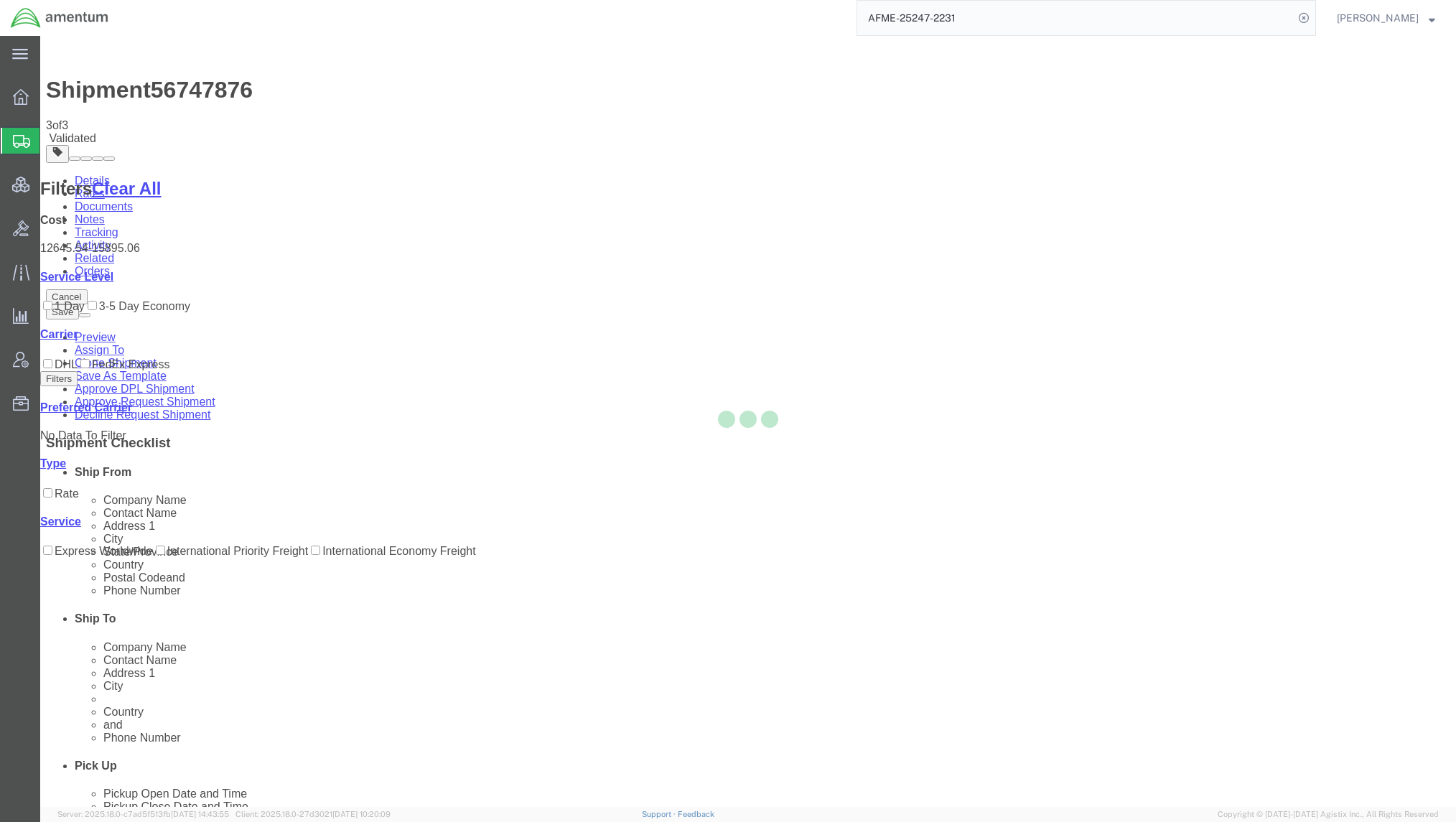
select select "42668"
select select "42637"
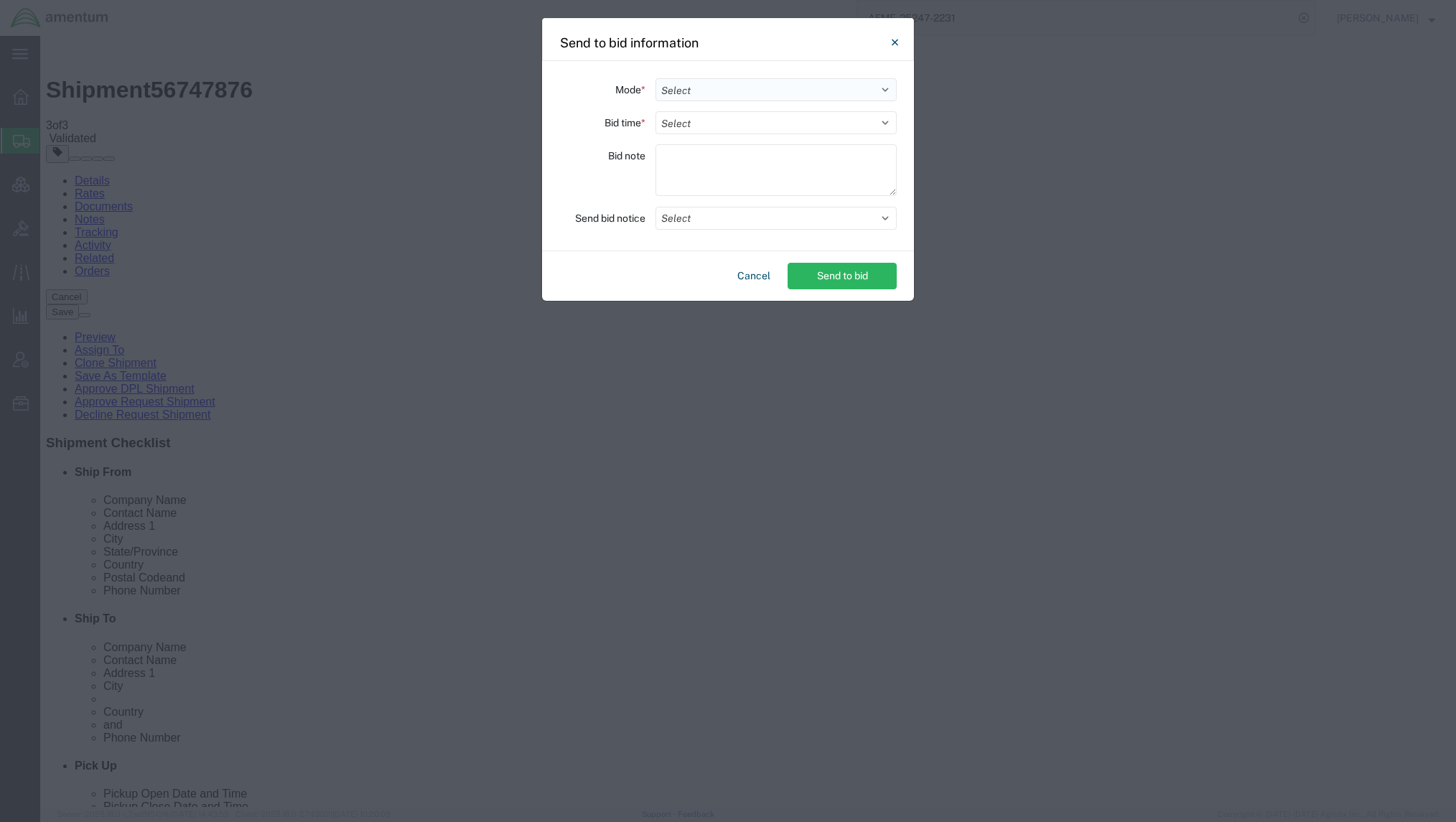
click at [747, 90] on select "Select Small Parcel Truckload Air Rail Less than Truckload Ocean Freight Multi-…" at bounding box center [776, 90] width 241 height 23
select select "AIR"
click at [656, 78] on select "Select Small Parcel Truckload Air Rail Less than Truckload Ocean Freight Multi-…" at bounding box center [776, 90] width 241 height 23
click at [745, 128] on select "Select 30 Min (Rush) 1 Hour (Rush) 2 Hours (Rush) 4 Hours (Rush) 8 Hours (Rush)…" at bounding box center [776, 123] width 241 height 23
select select "24"
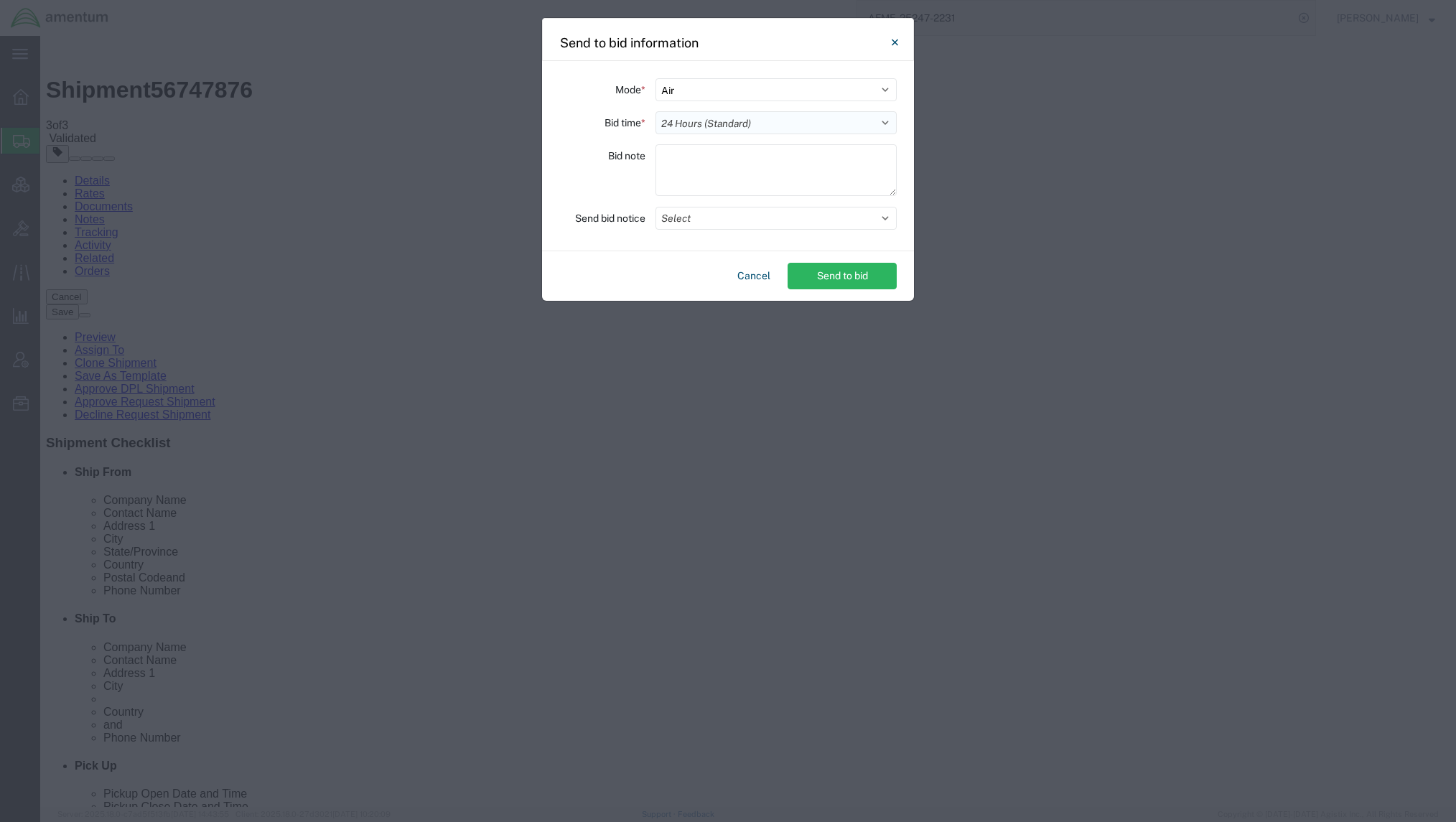
click at [656, 111] on select "Select 30 Min (Rush) 1 Hour (Rush) 2 Hours (Rush) 4 Hours (Rush) 8 Hours (Rush)…" at bounding box center [776, 123] width 241 height 23
click at [813, 266] on button "Send to bid" at bounding box center [841, 275] width 109 height 27
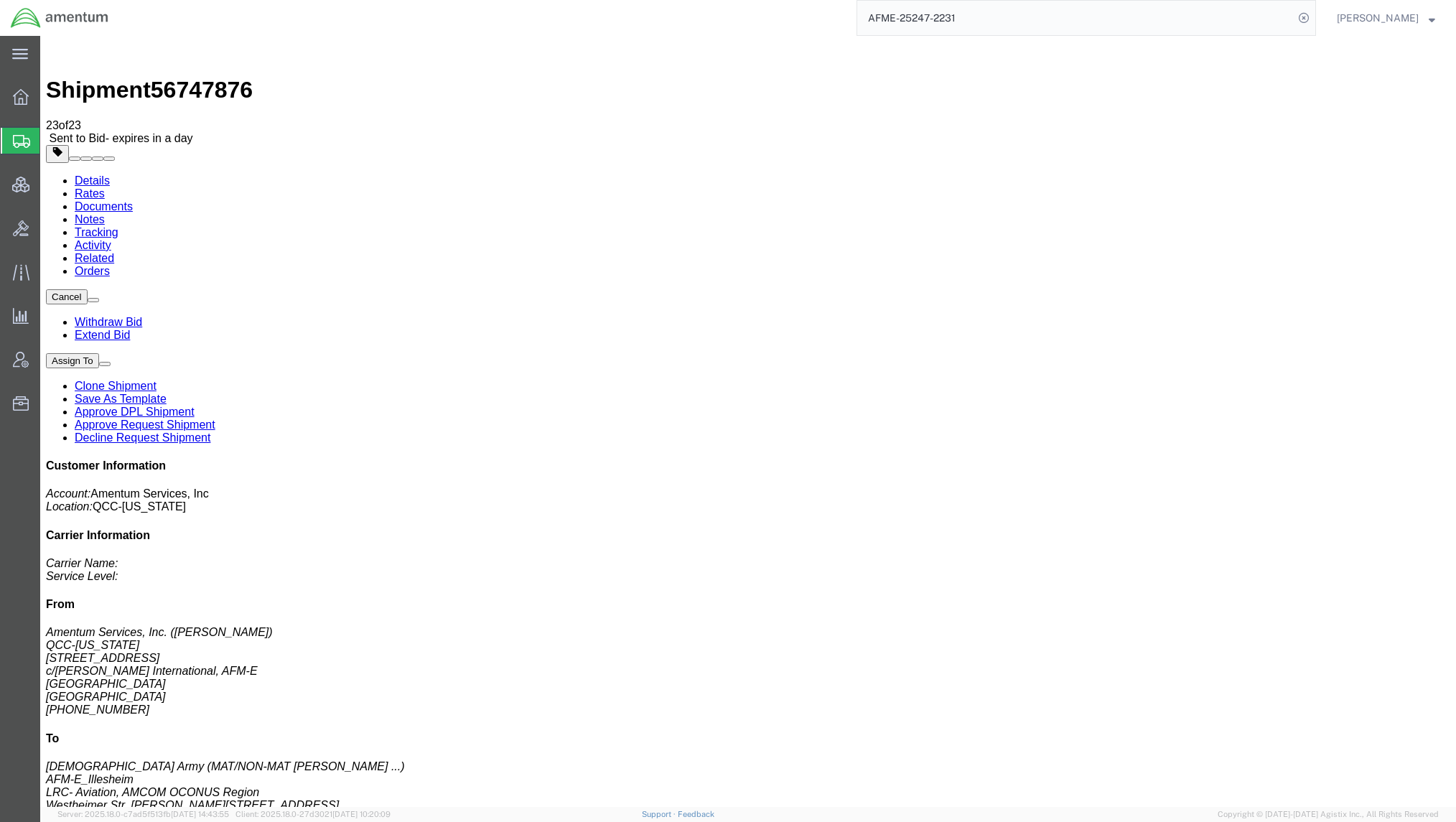
drag, startPoint x: 426, startPoint y: 55, endPoint x: 61, endPoint y: 46, distance: 365.1
click at [61, 46] on div "Shipment 56747876 23 of 23 Sent to Bid - expires in a day" at bounding box center [748, 94] width 1404 height 103
copy div "Shipment 56747876 23 of 23 Sent to Bid - expires in a day"
click at [51, 139] on span "Shipments" at bounding box center [45, 141] width 11 height 29
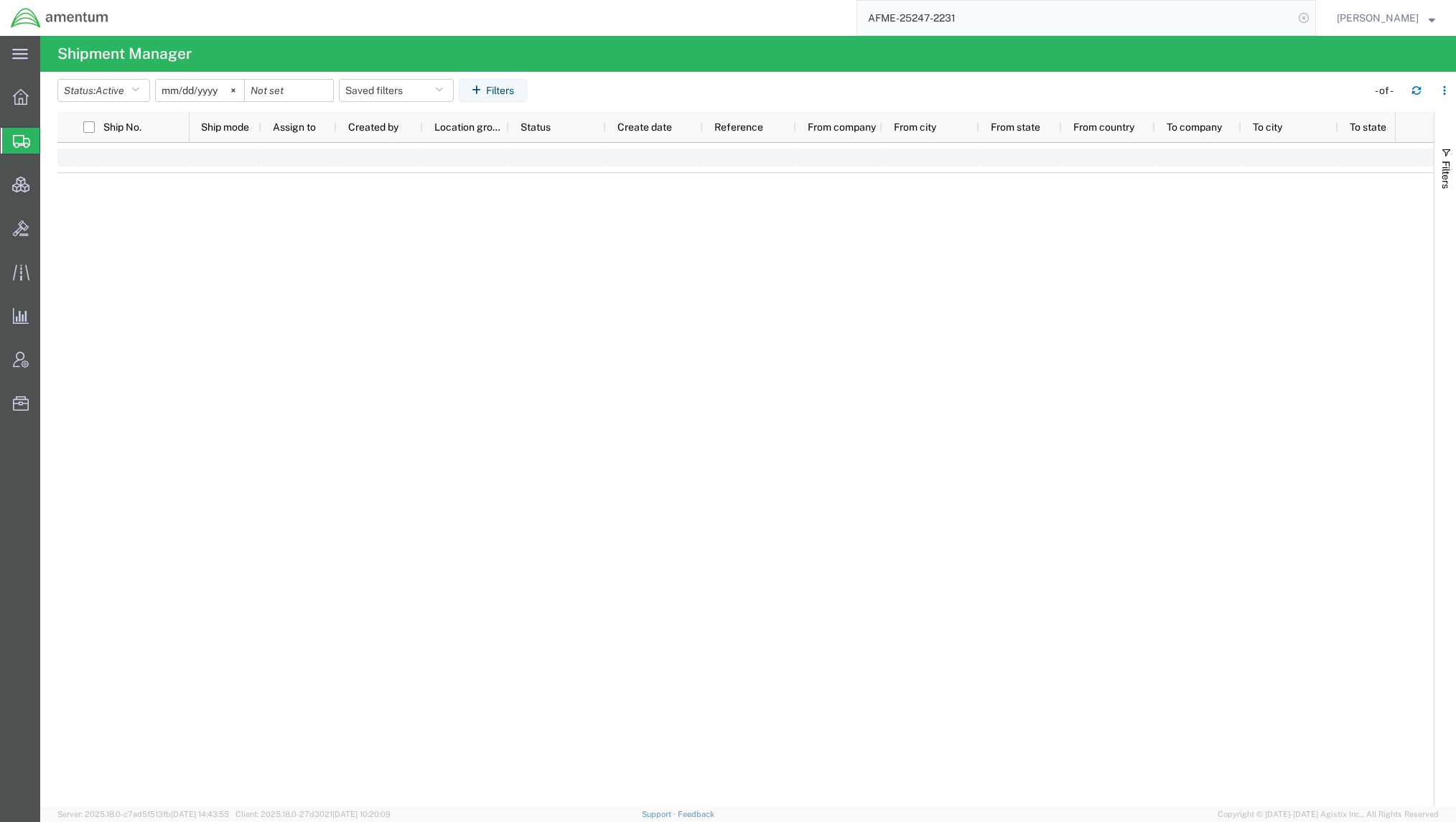
click at [1299, 15] on icon at bounding box center [1303, 18] width 20 height 20
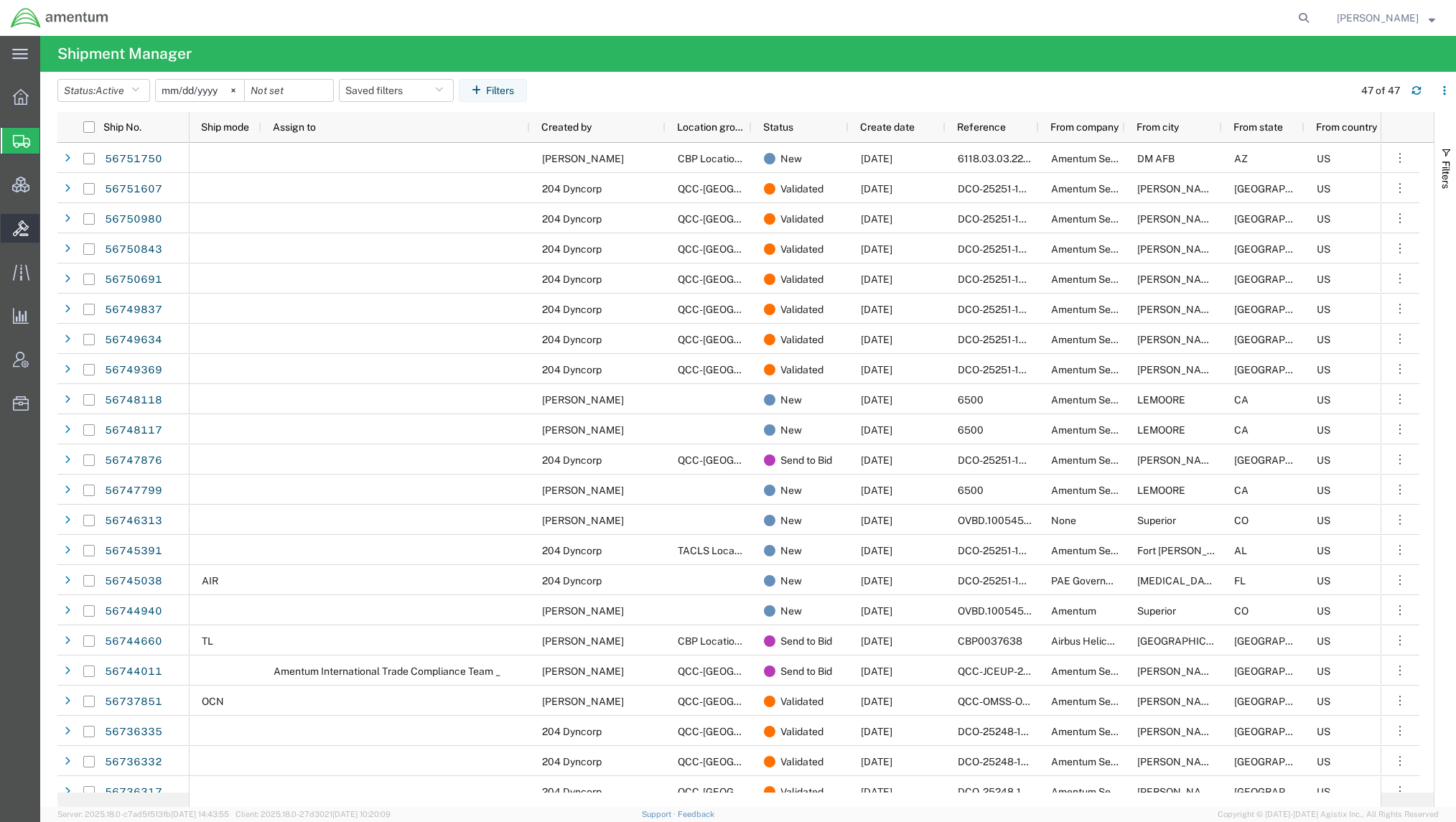
click at [49, 231] on span "Bids" at bounding box center [44, 229] width 10 height 29
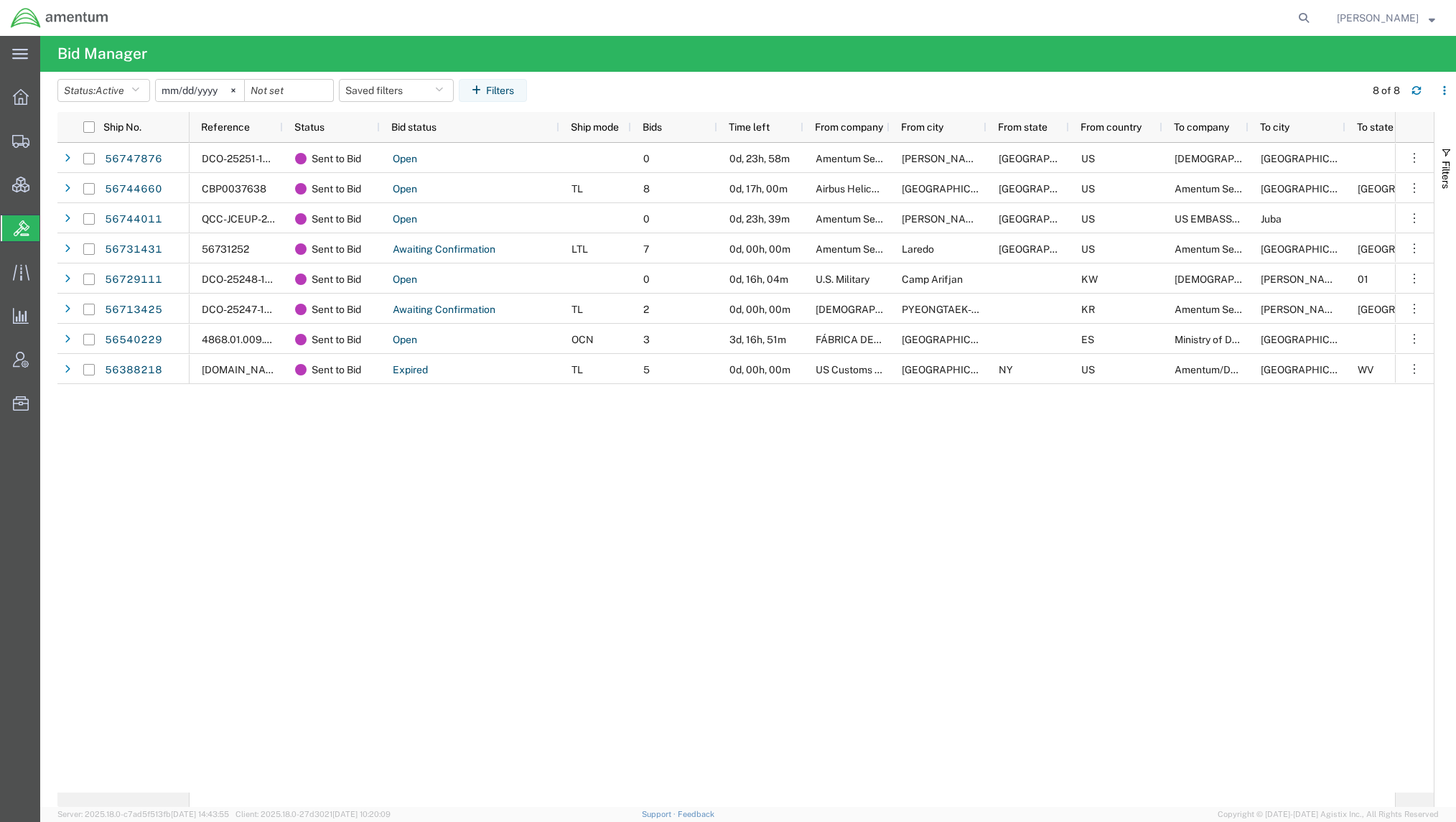
drag, startPoint x: 87, startPoint y: 140, endPoint x: 40, endPoint y: 4, distance: 143.9
click at [49, 140] on span "Shipments" at bounding box center [44, 141] width 10 height 29
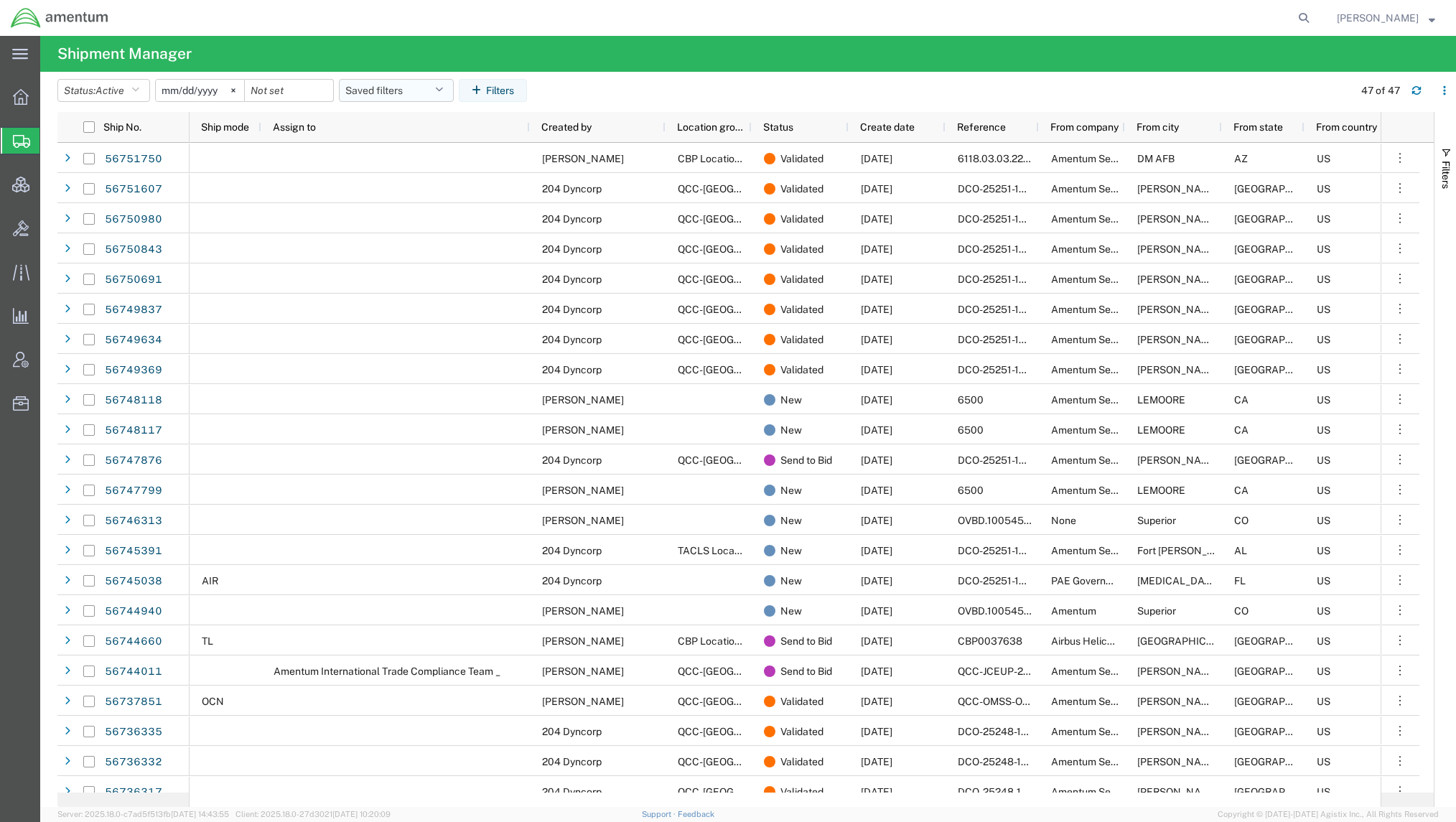
click at [447, 96] on button "Saved filters" at bounding box center [397, 90] width 115 height 23
click at [441, 174] on span "Active DCI shipments" at bounding box center [434, 179] width 188 height 27
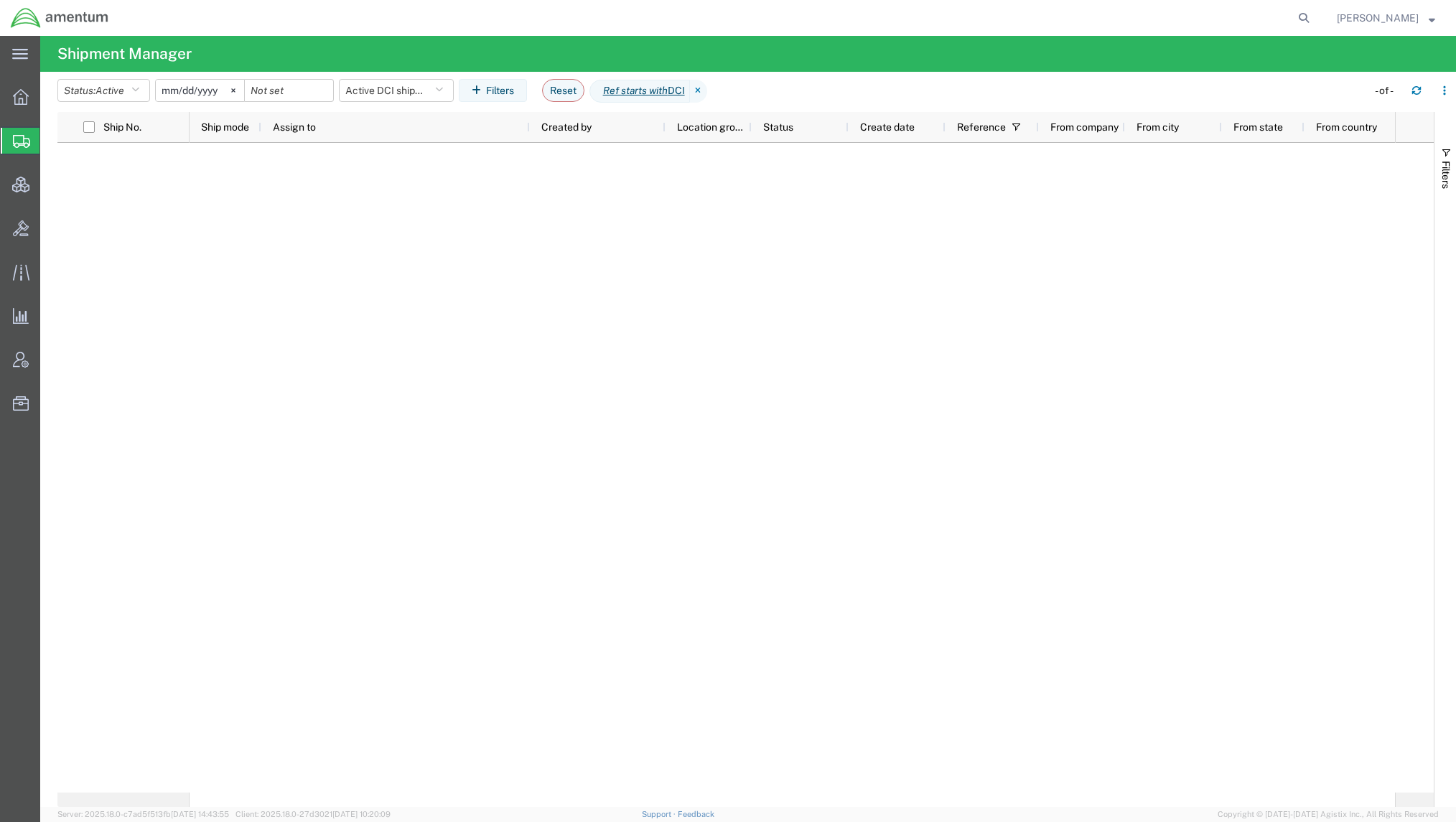
click at [707, 95] on icon at bounding box center [699, 91] width 17 height 23
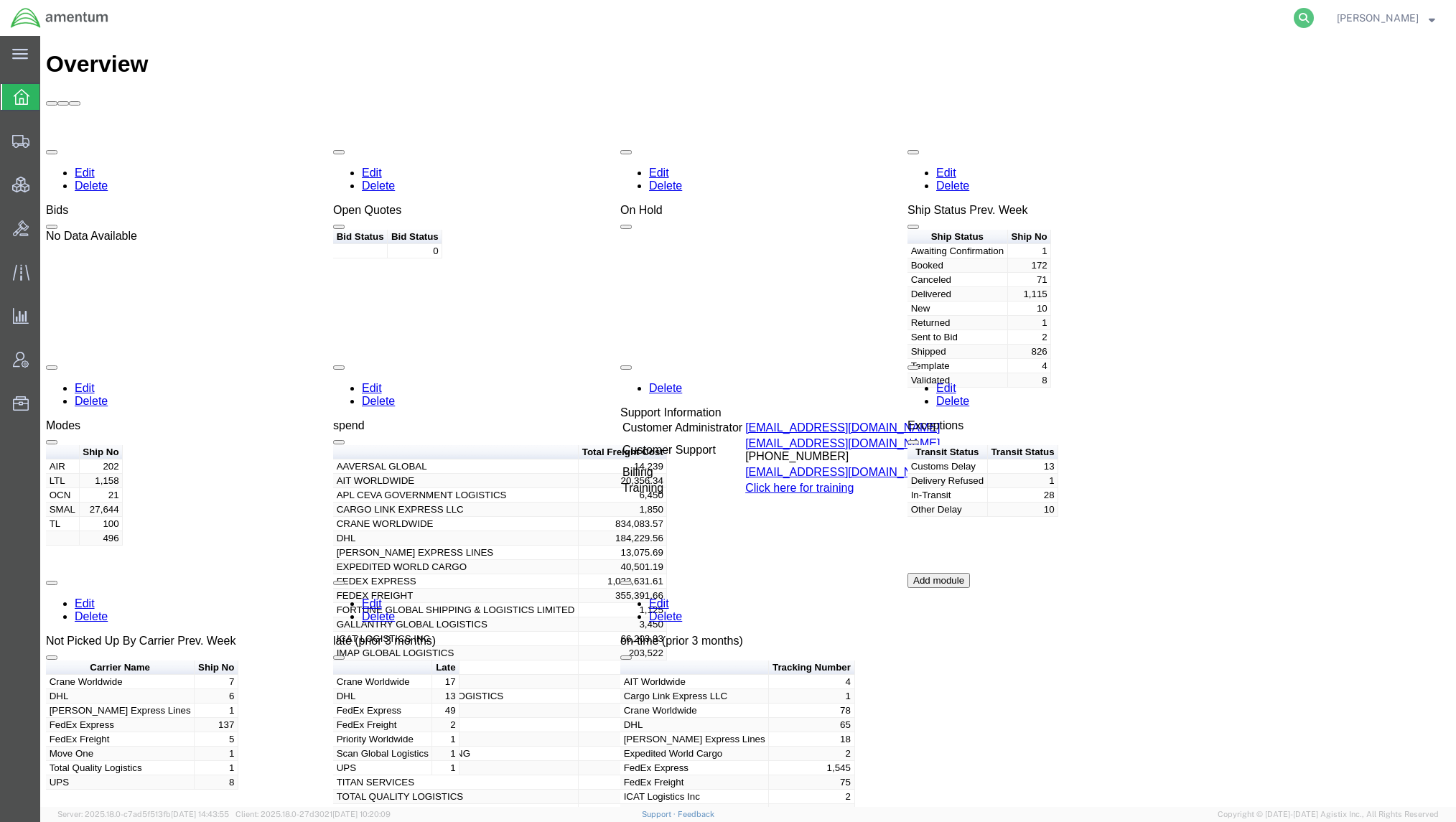
click at [1302, 19] on icon at bounding box center [1303, 18] width 20 height 20
paste input "56391630"
type input "56391630"
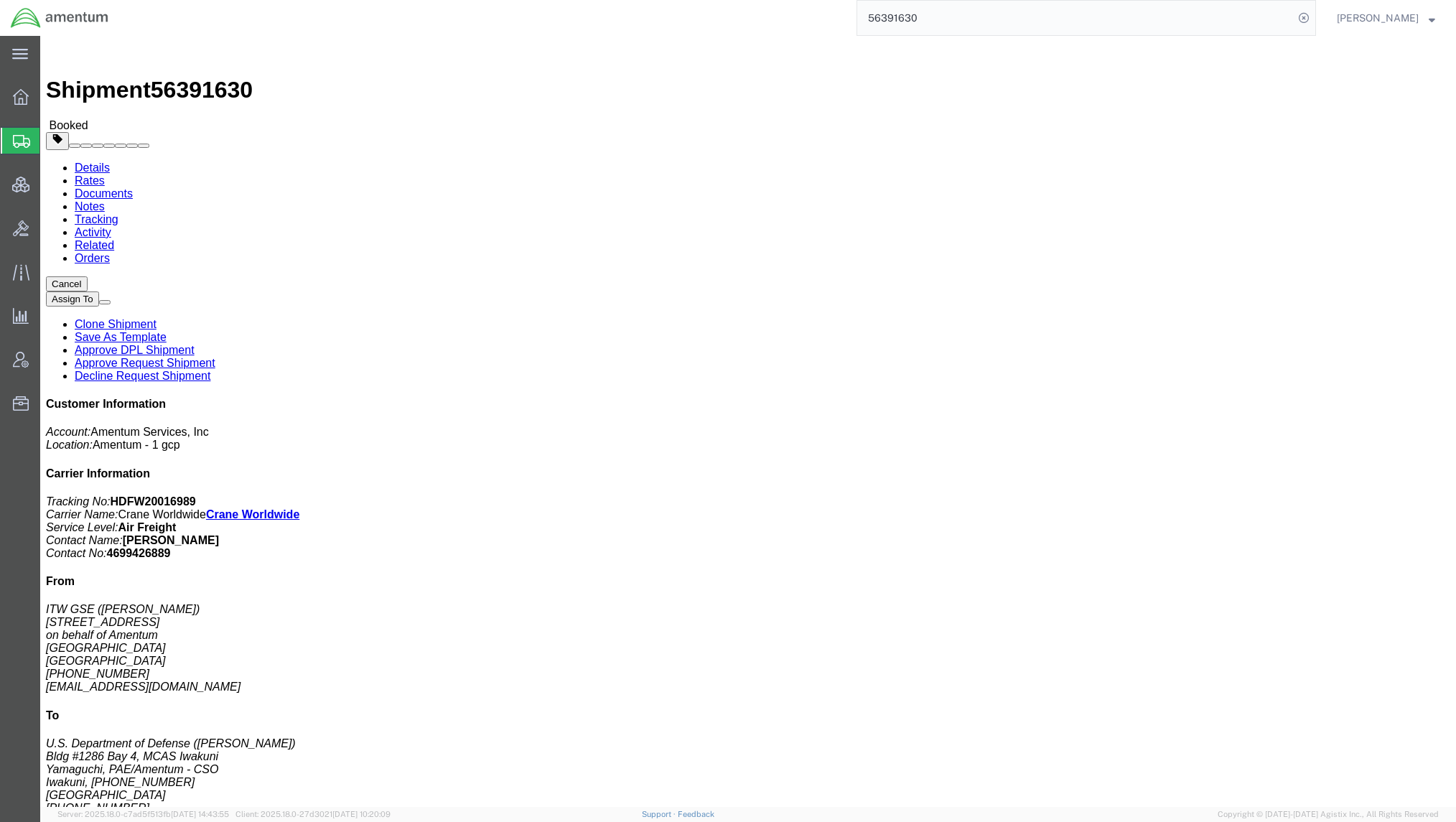
click link "Documents"
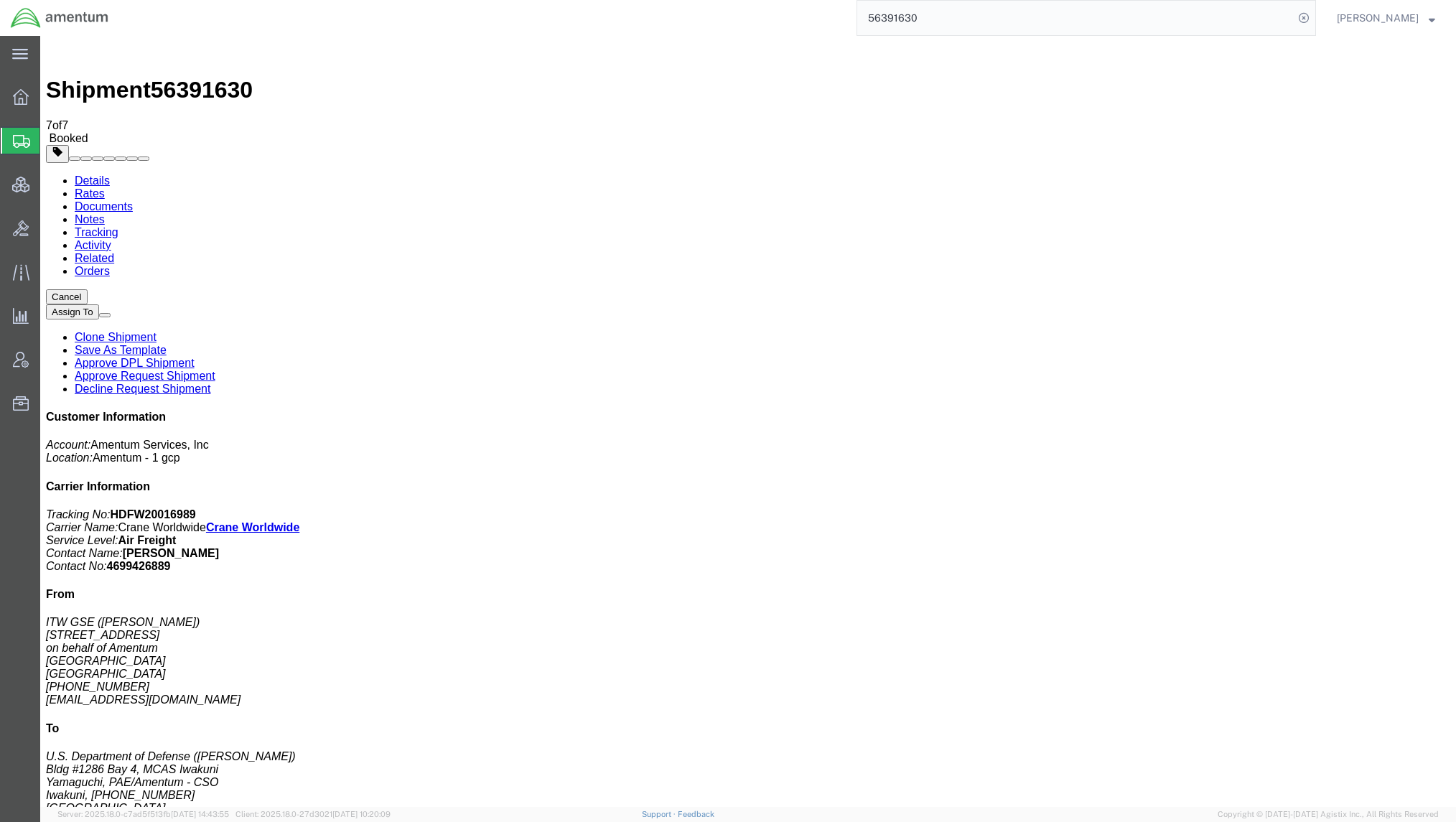
click at [119, 226] on link "Tracking" at bounding box center [96, 232] width 44 height 12
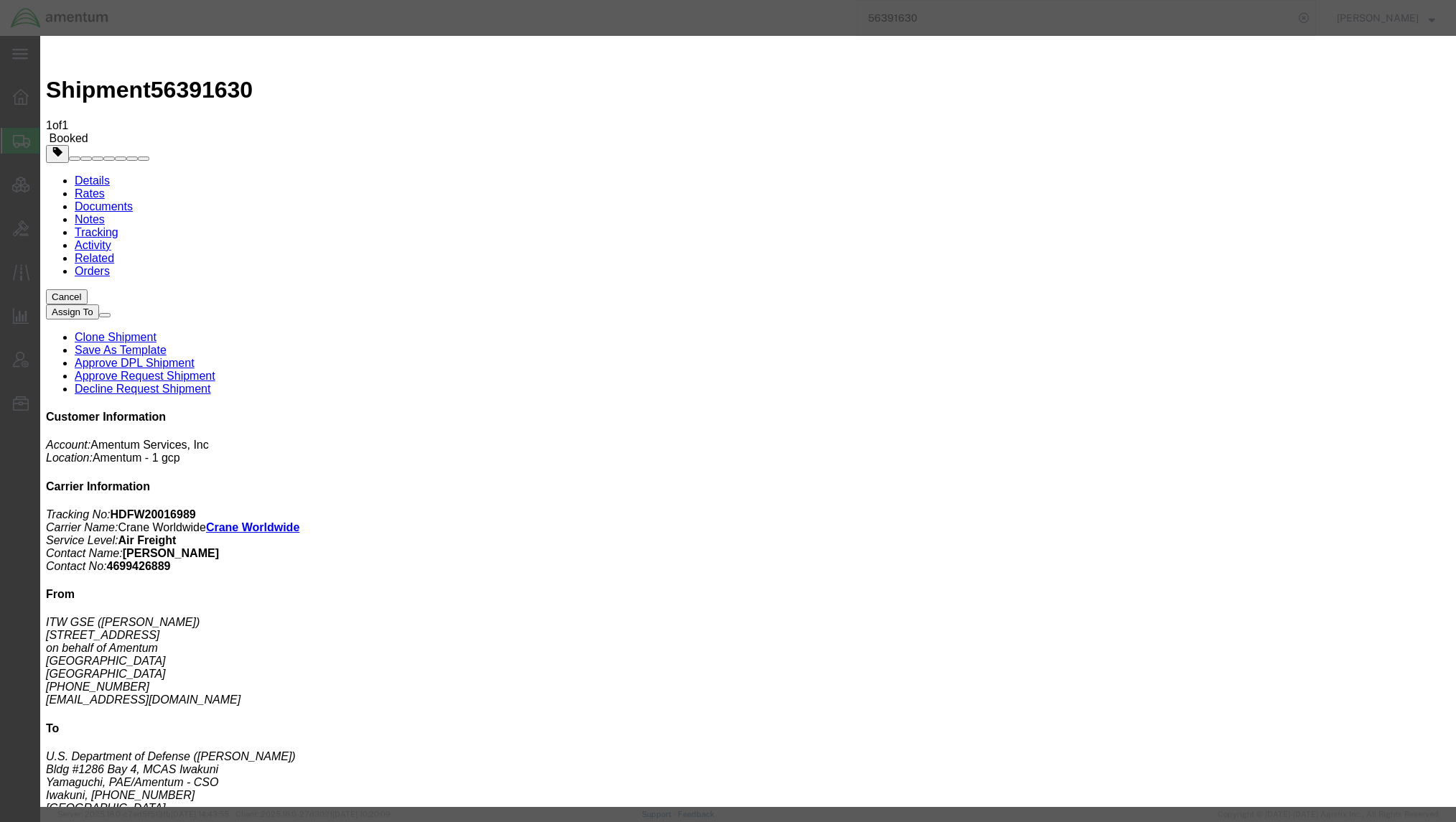
type input "[DATE]"
type input "5:00 PM"
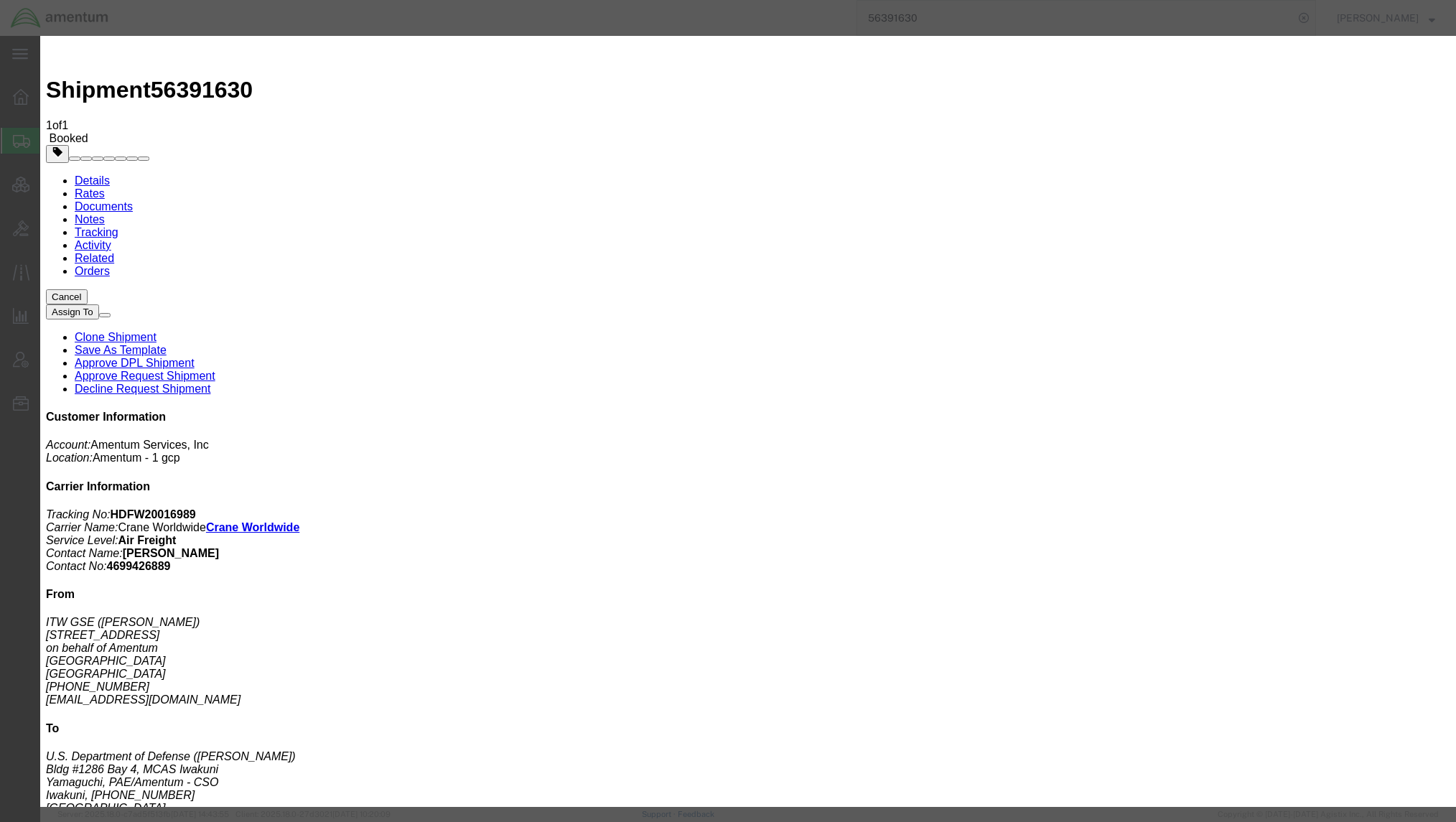
type input "09/09/2025"
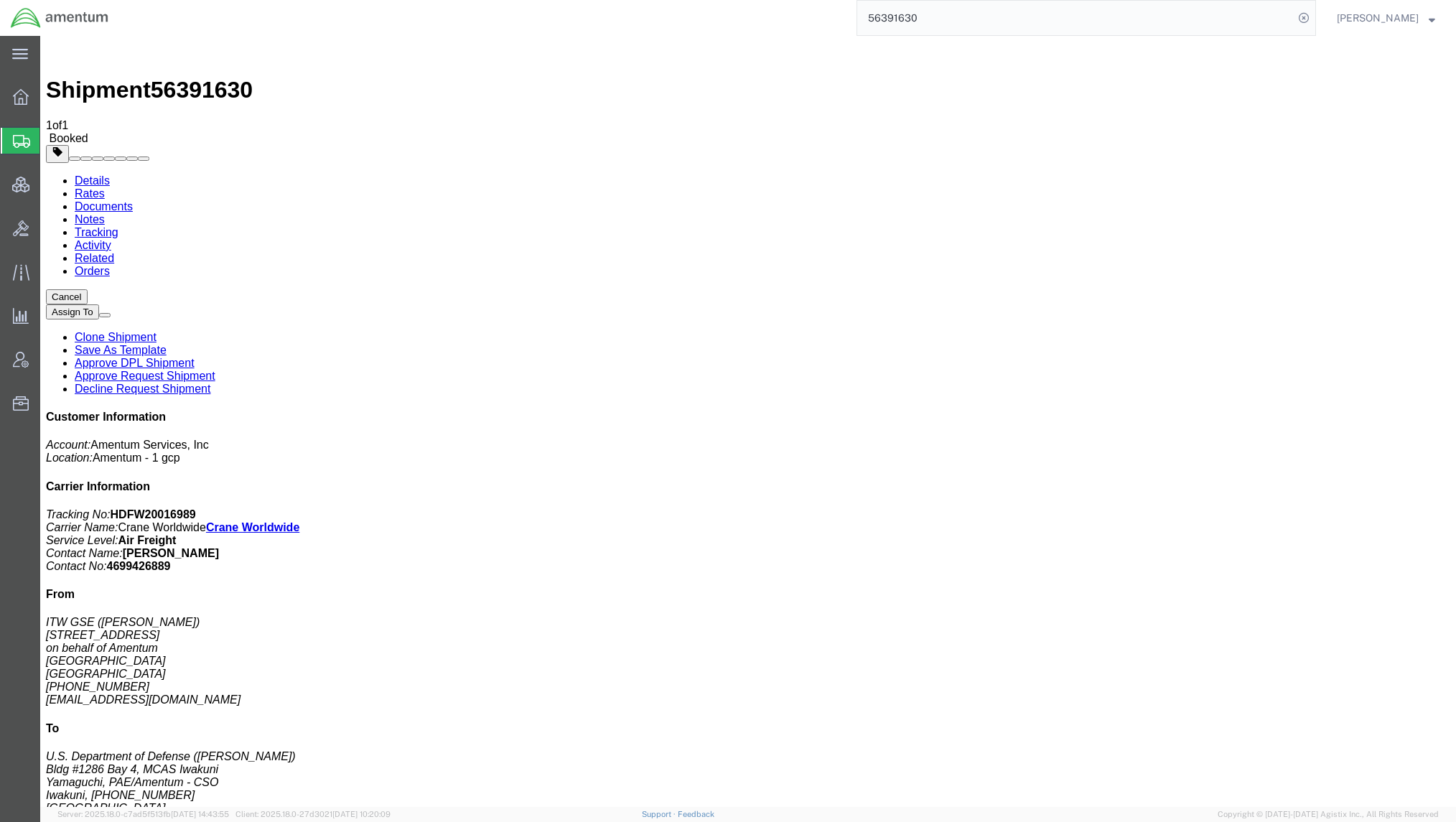
drag, startPoint x: 1354, startPoint y: 554, endPoint x: 1192, endPoint y: 552, distance: 162.0
click at [1192, 552] on div "Customer Information Account: Amentum Services, Inc Location: Amentum - 1 gcp C…" at bounding box center [748, 686] width 1404 height 551
copy address "samuel.roberts@amentum.com"
click at [51, 145] on span "Shipments" at bounding box center [45, 141] width 11 height 29
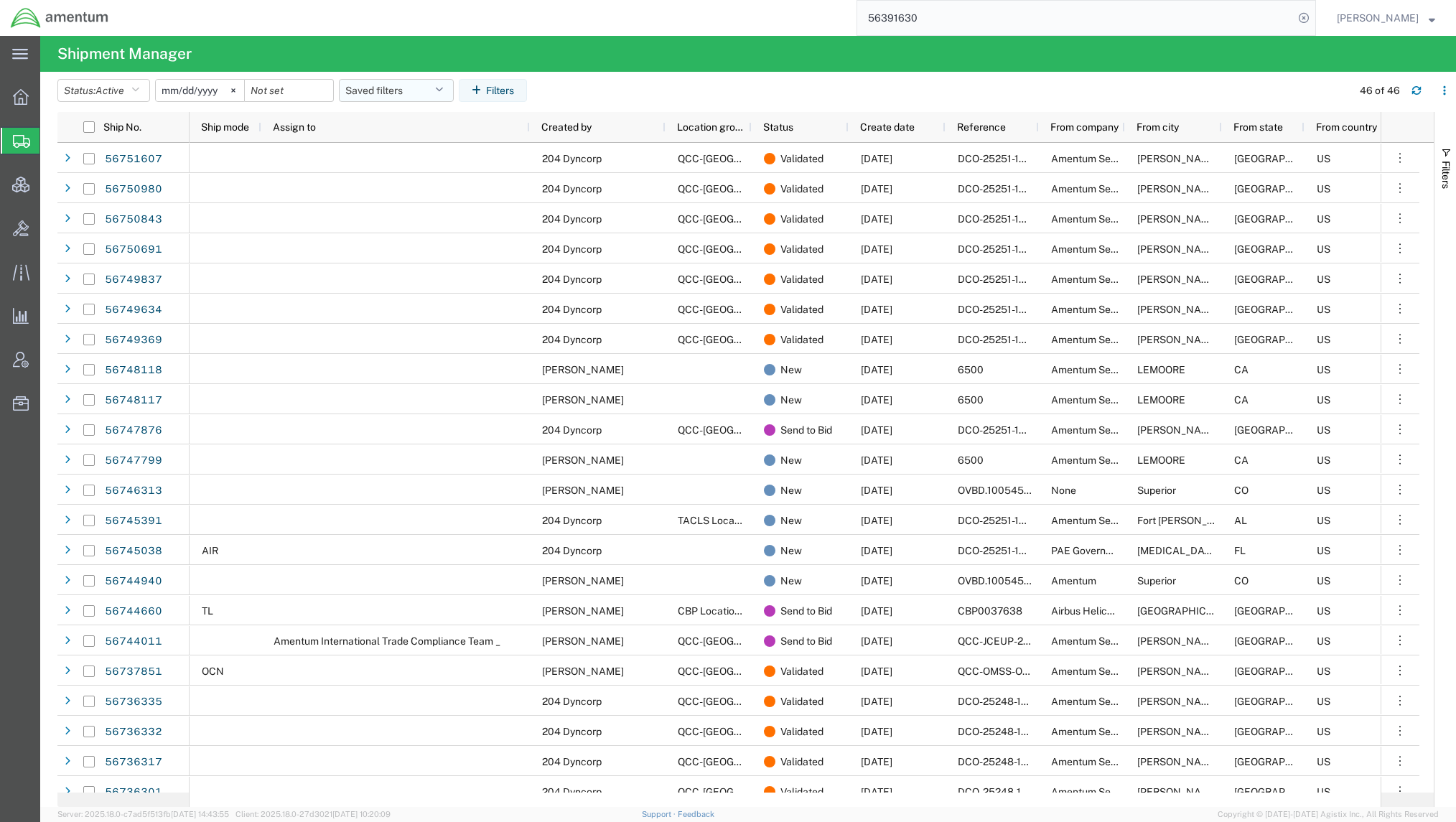
click at [405, 93] on button "Saved filters" at bounding box center [397, 90] width 115 height 23
click at [439, 170] on span "Active DCI shipments" at bounding box center [434, 179] width 188 height 27
